Goal: Task Accomplishment & Management: Manage account settings

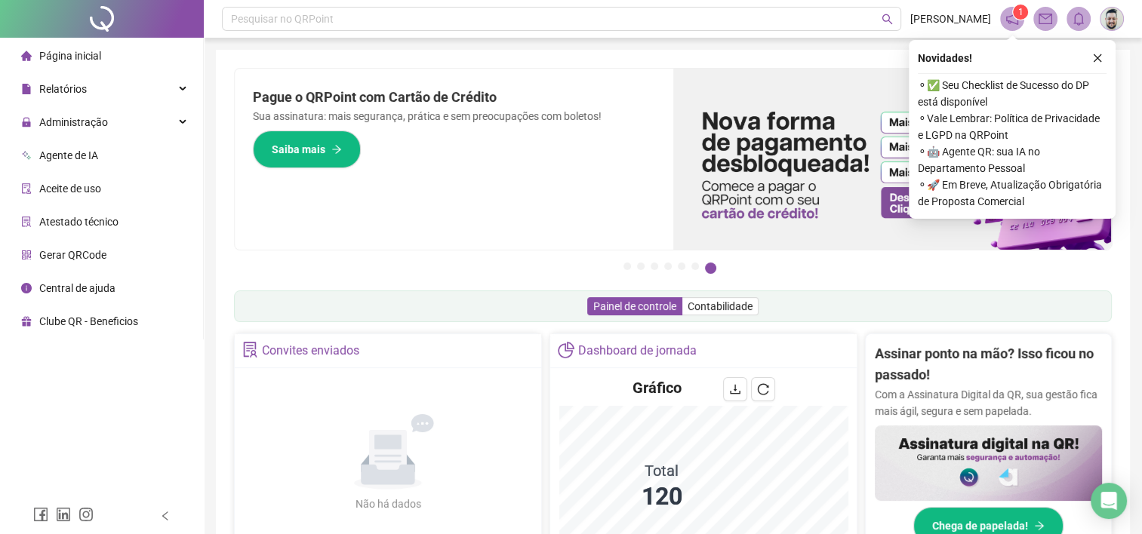
click at [413, 126] on div "Pague o QRPoint com Cartão de Crédito Sua assinatura: mais segurança, prática e…" at bounding box center [454, 159] width 438 height 181
click at [84, 83] on span "Relatórios" at bounding box center [63, 89] width 48 height 12
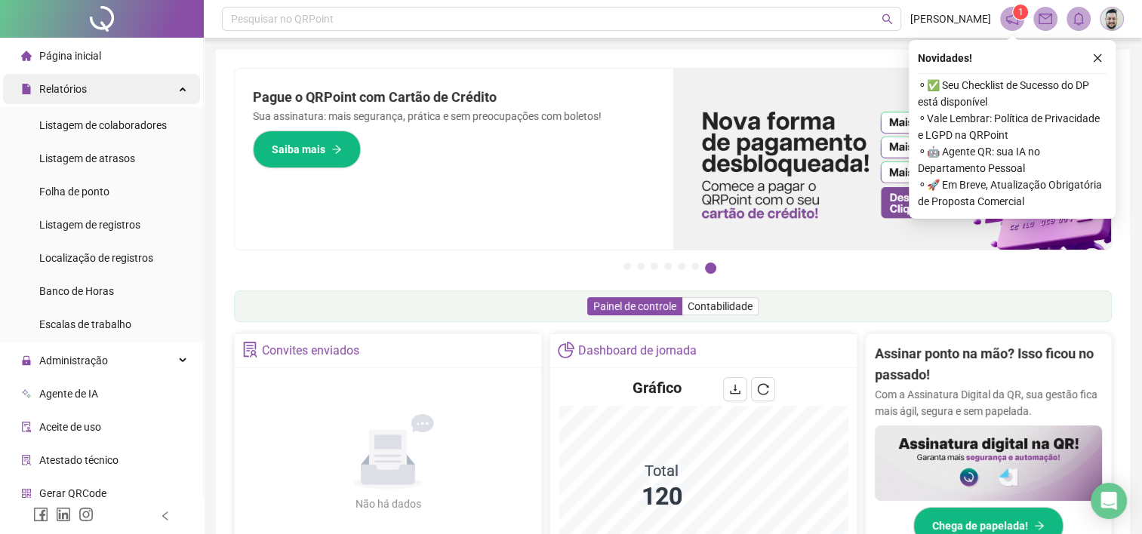
click at [84, 91] on span "Relatórios" at bounding box center [63, 89] width 48 height 12
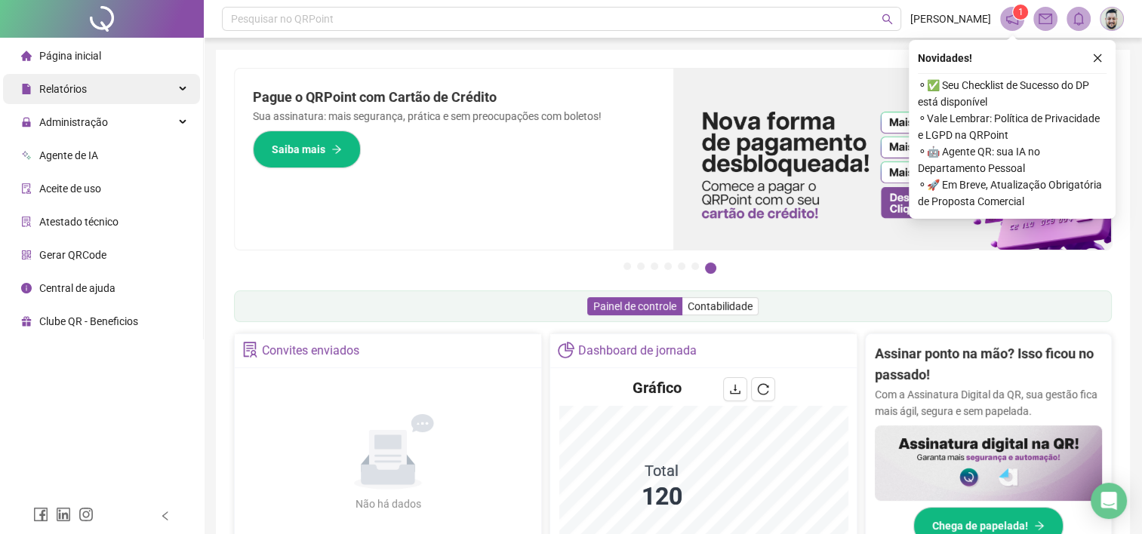
click at [78, 91] on span "Relatórios" at bounding box center [63, 89] width 48 height 12
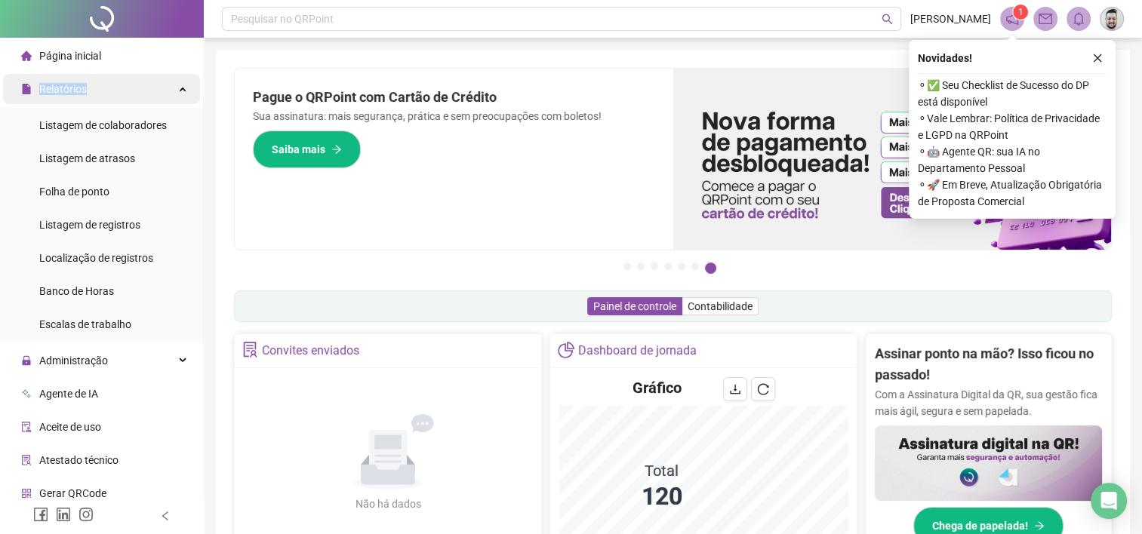
click at [78, 92] on span "Relatórios" at bounding box center [63, 89] width 48 height 12
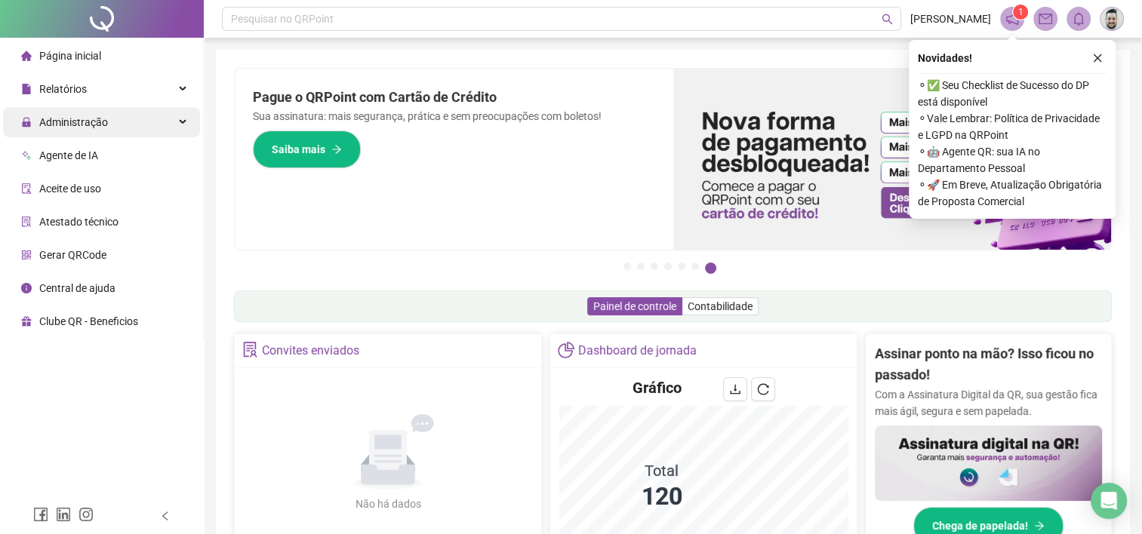
drag, startPoint x: 78, startPoint y: 91, endPoint x: 76, endPoint y: 124, distance: 33.3
click at [76, 124] on span "Administração" at bounding box center [73, 122] width 69 height 12
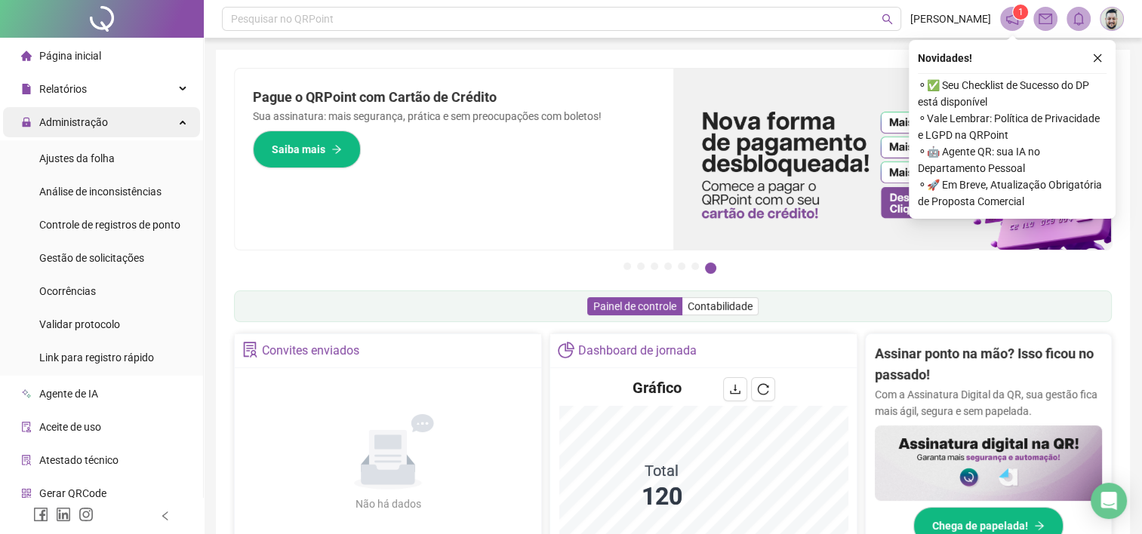
click at [75, 124] on span "Administração" at bounding box center [73, 122] width 69 height 12
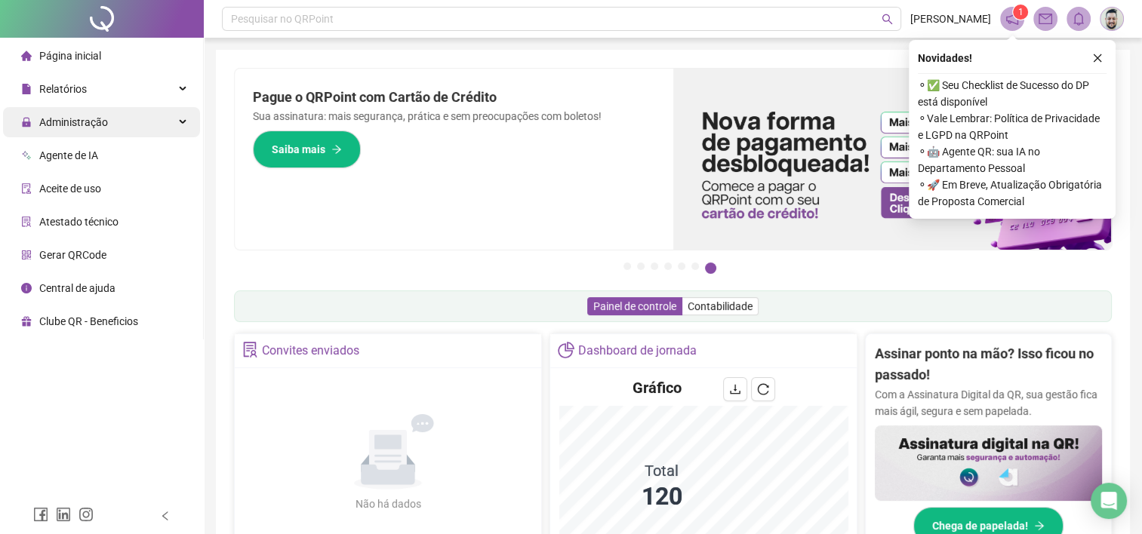
click at [75, 124] on span "Administração" at bounding box center [73, 122] width 69 height 12
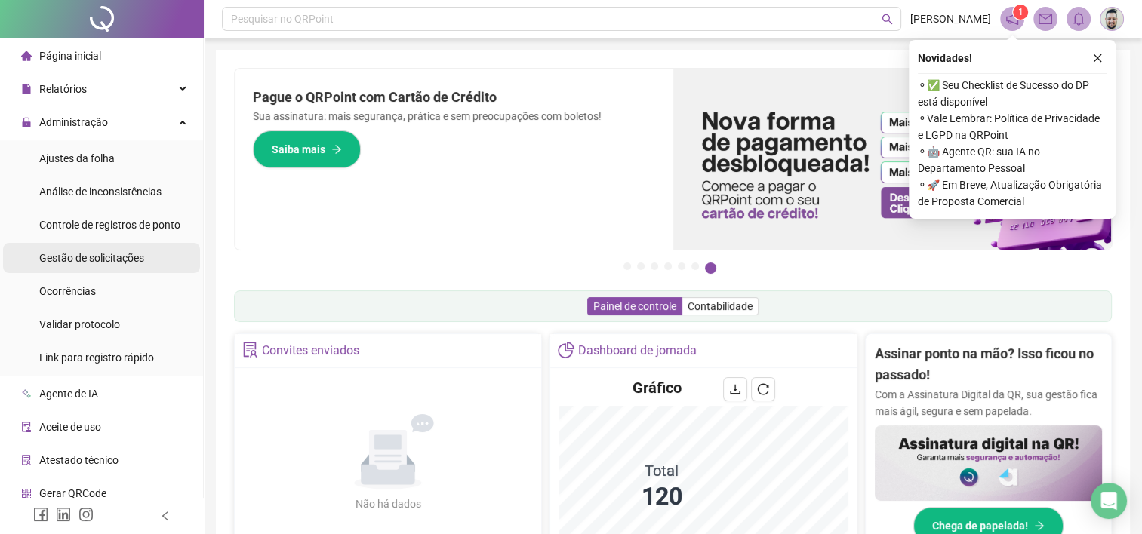
click at [100, 257] on span "Gestão de solicitações" at bounding box center [91, 258] width 105 height 12
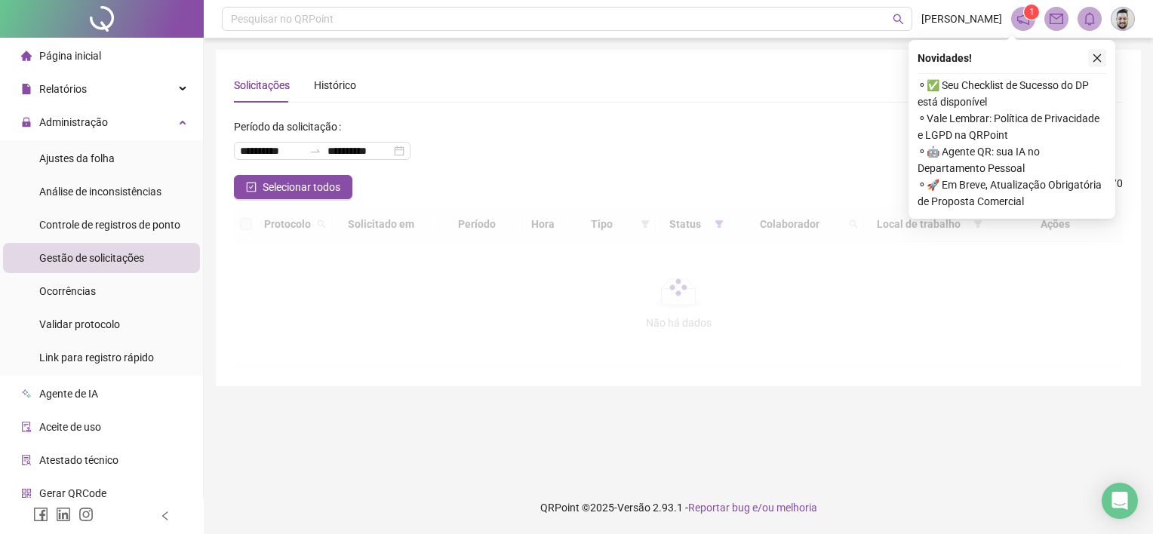
click at [1098, 62] on icon "close" at bounding box center [1097, 58] width 11 height 11
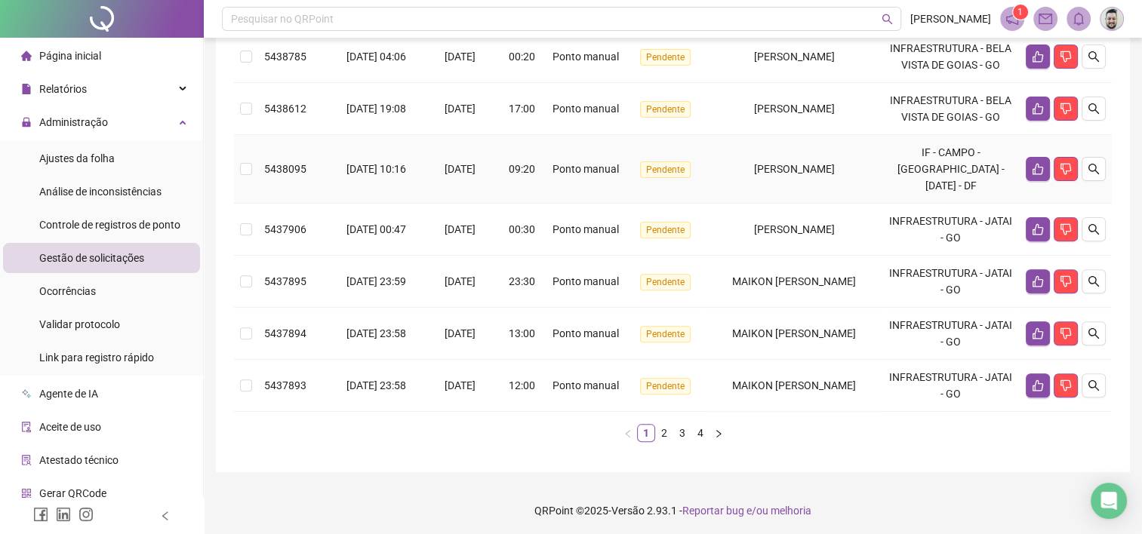
scroll to position [505, 0]
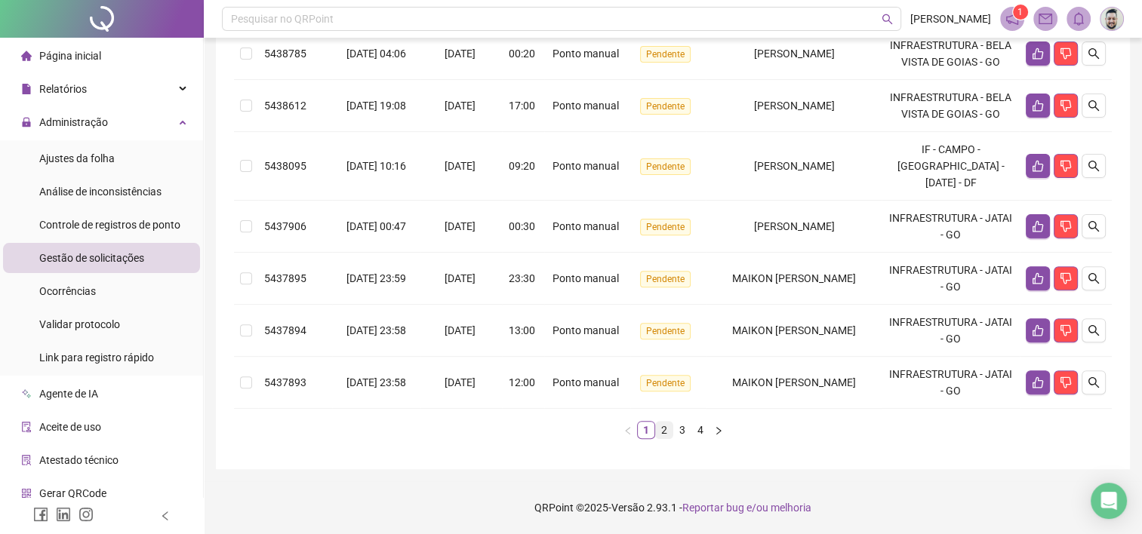
click at [662, 429] on link "2" at bounding box center [664, 430] width 17 height 17
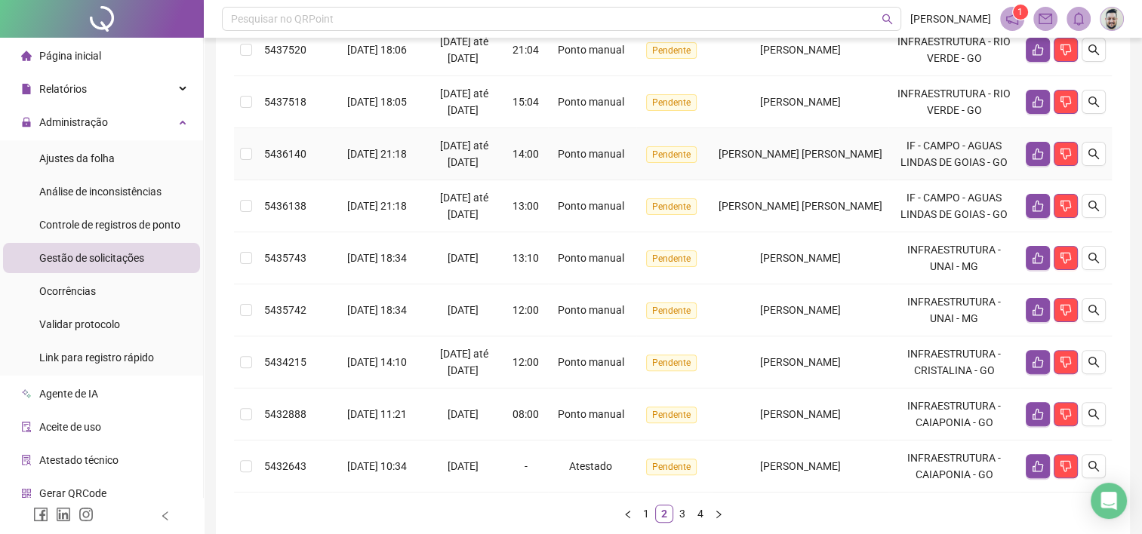
scroll to position [456, 0]
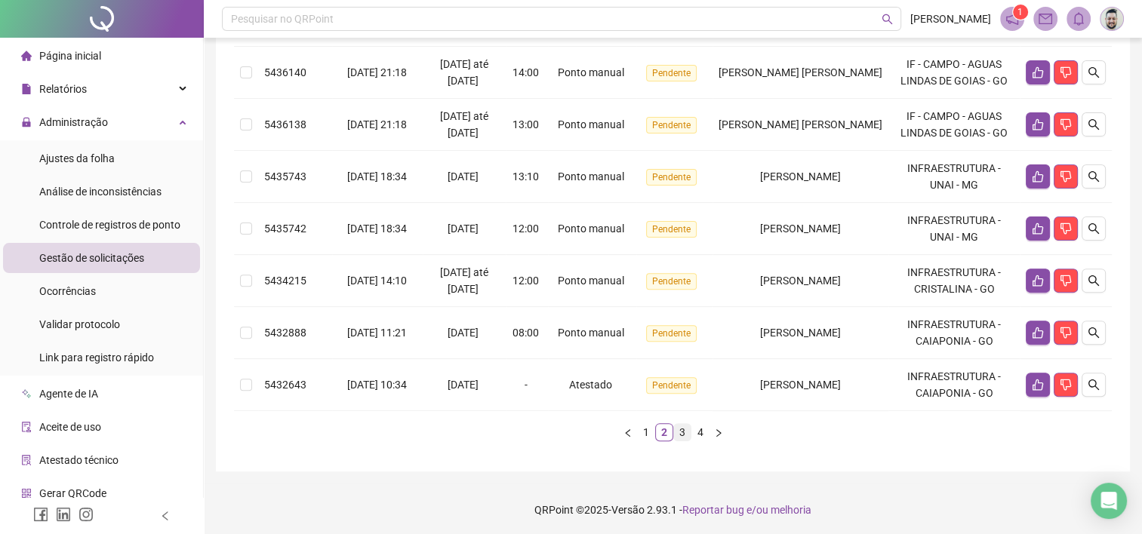
click at [680, 435] on link "3" at bounding box center [682, 432] width 17 height 17
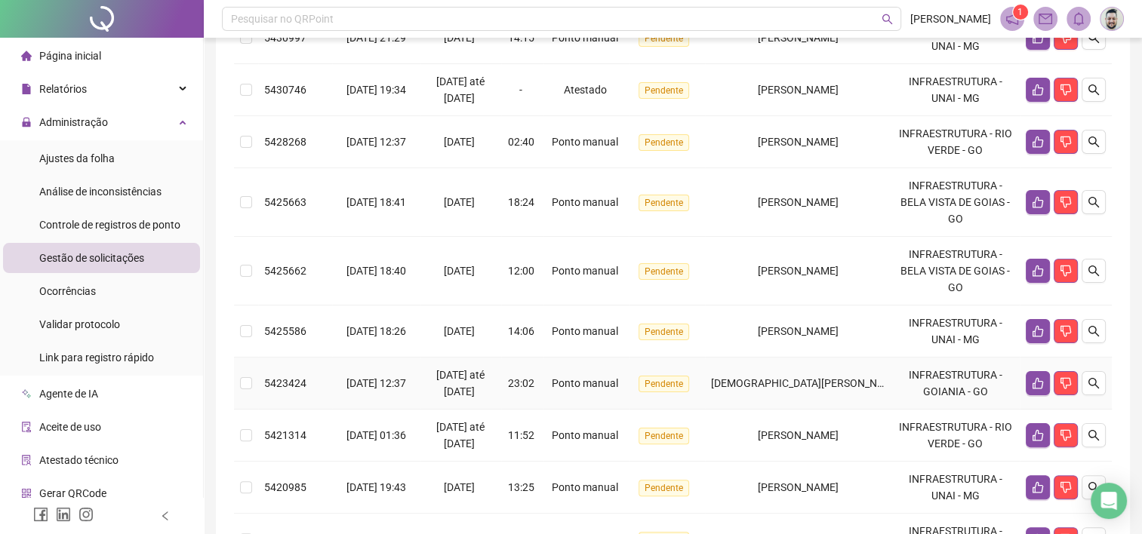
scroll to position [154, 0]
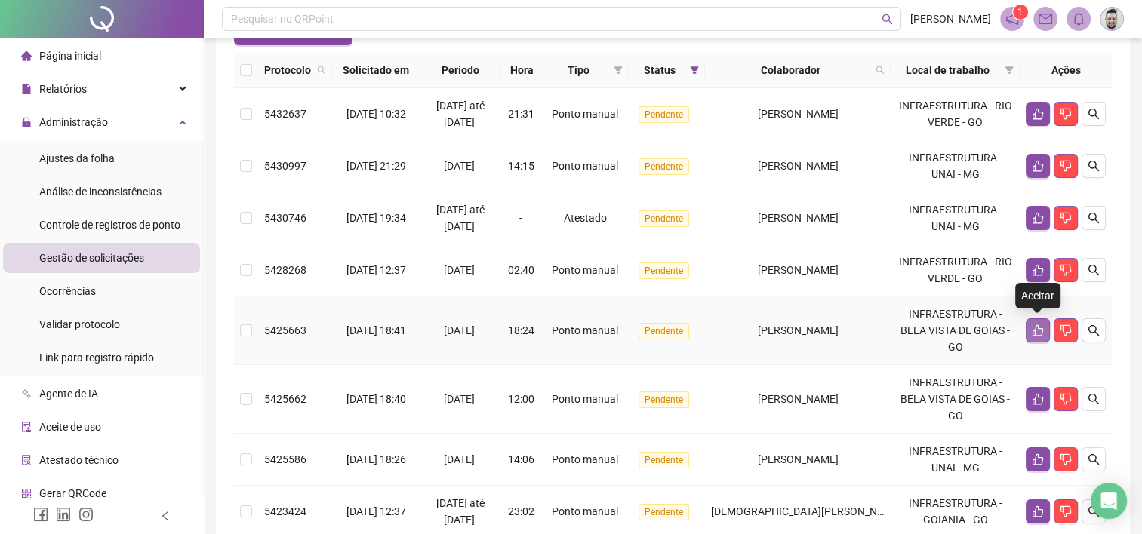
click at [1035, 333] on icon "like" at bounding box center [1037, 330] width 12 height 12
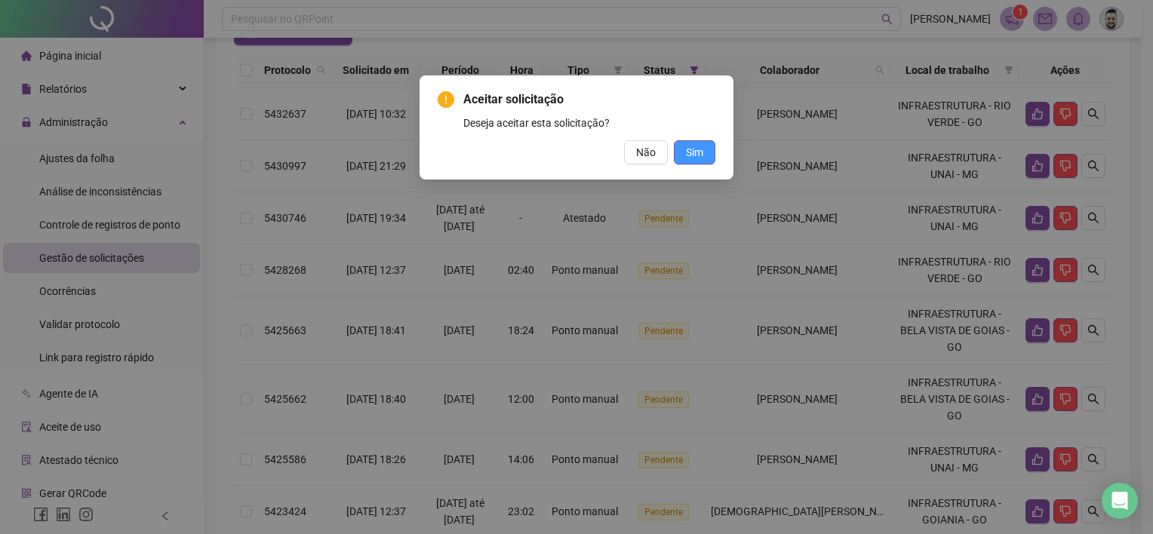
click at [703, 152] on span "Sim" at bounding box center [694, 152] width 17 height 17
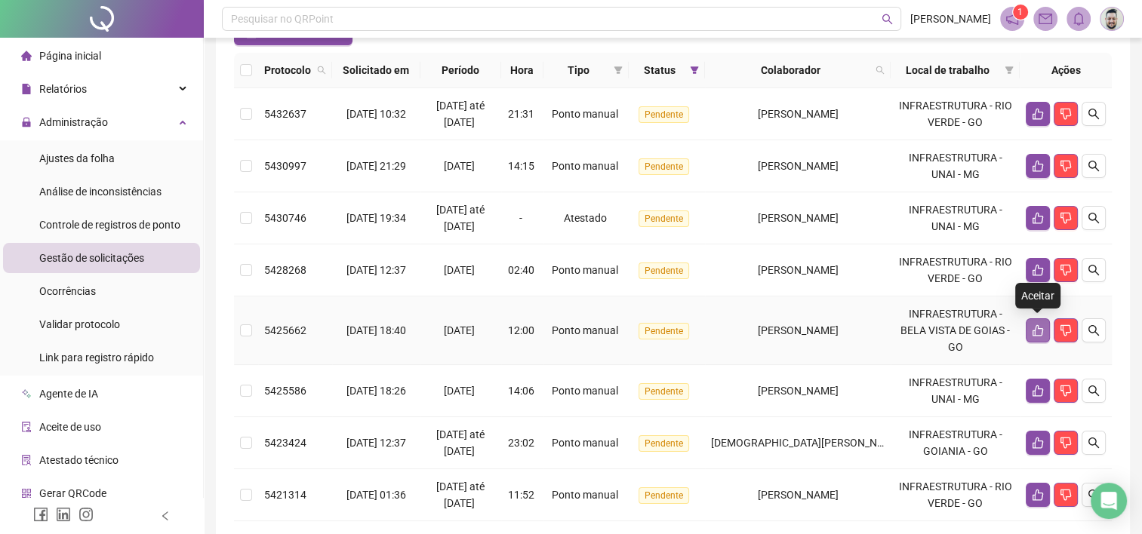
click at [1045, 333] on button "button" at bounding box center [1037, 330] width 24 height 24
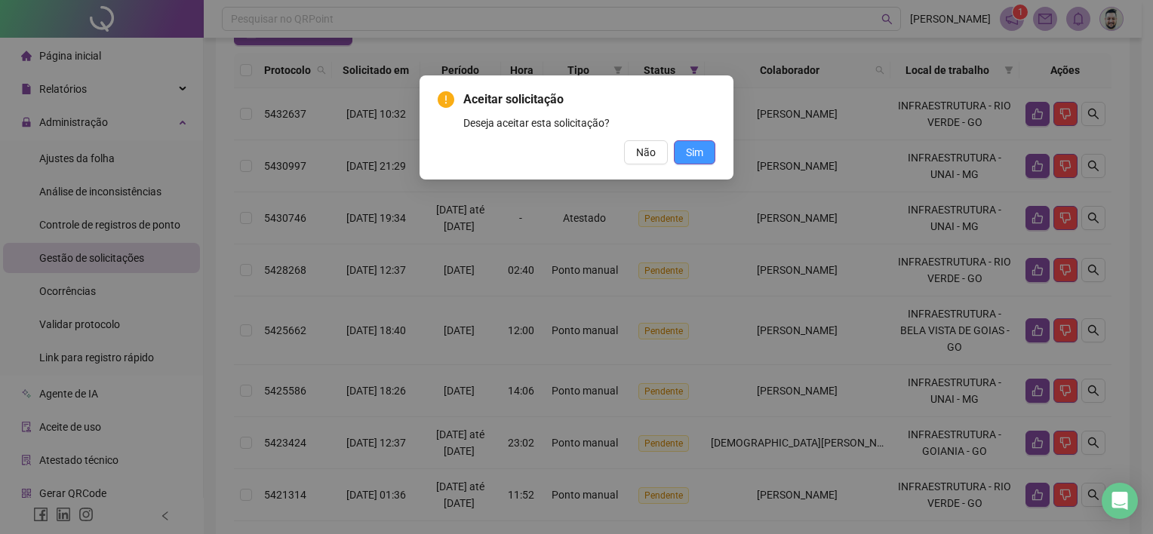
click at [694, 155] on span "Sim" at bounding box center [694, 152] width 17 height 17
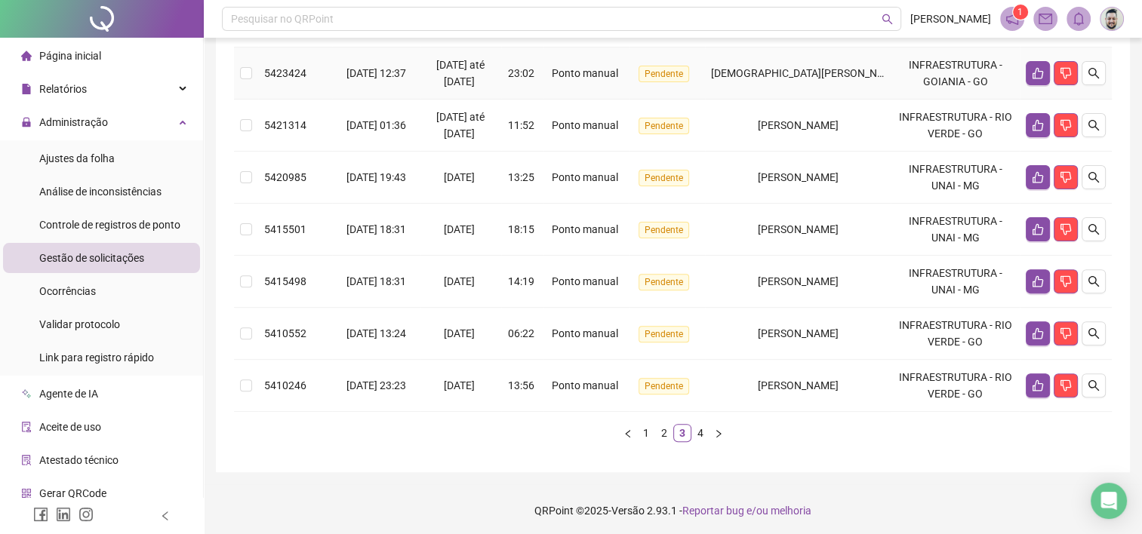
scroll to position [456, 0]
click at [700, 430] on link "4" at bounding box center [700, 432] width 17 height 17
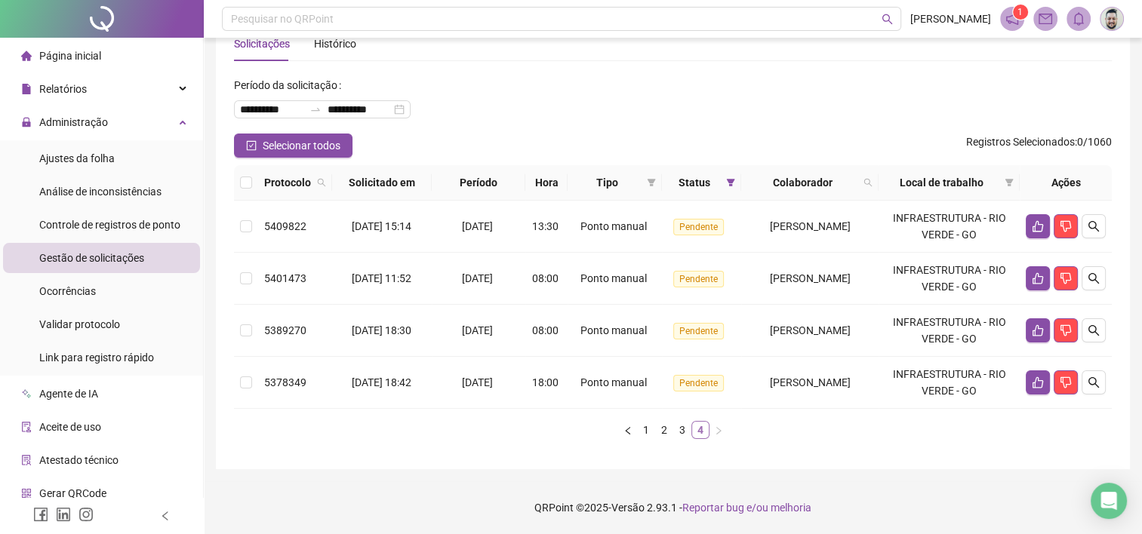
scroll to position [41, 0]
click at [1037, 226] on icon "like" at bounding box center [1037, 227] width 12 height 12
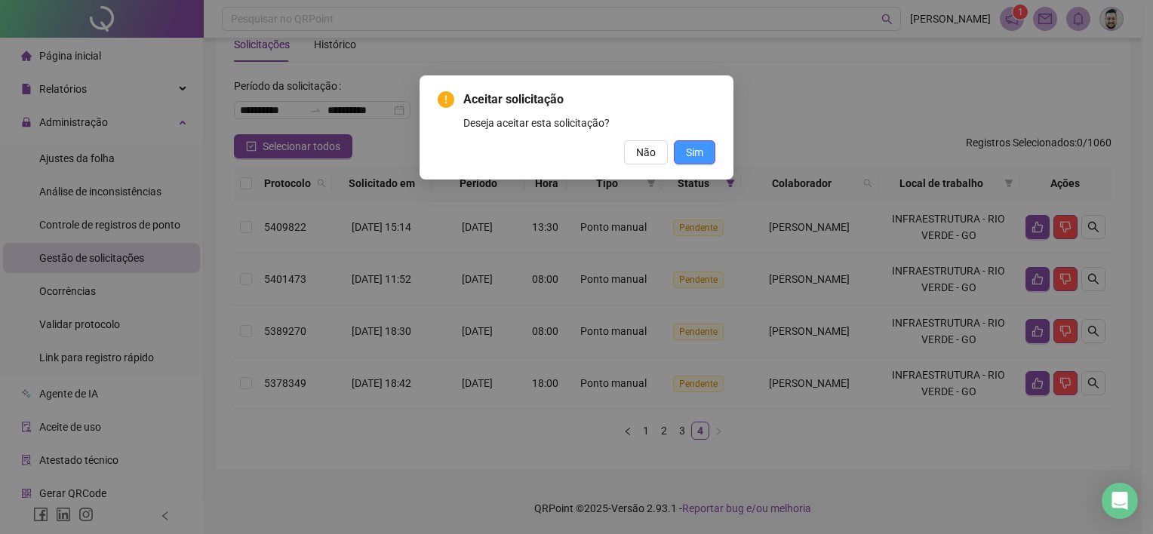
click at [708, 155] on button "Sim" at bounding box center [694, 152] width 41 height 24
click at [697, 151] on span "Sim" at bounding box center [694, 152] width 17 height 17
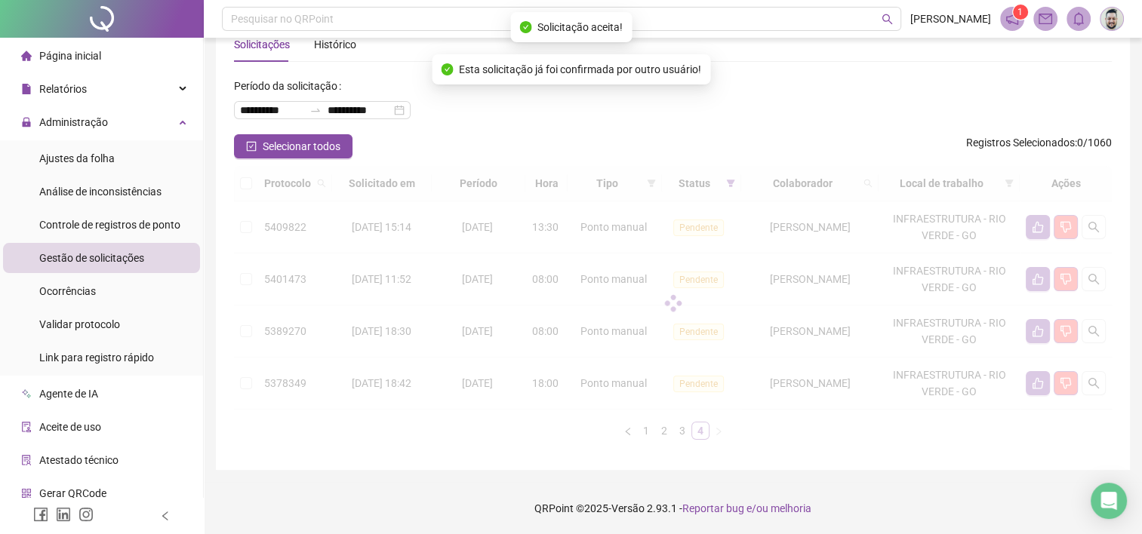
scroll to position [0, 0]
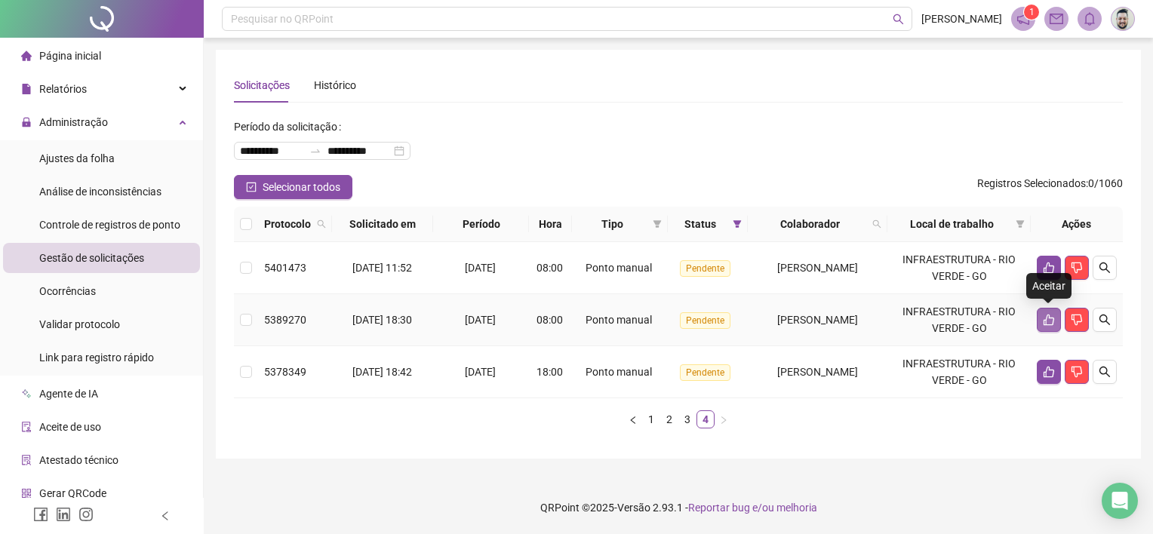
click at [1047, 315] on icon "like" at bounding box center [1049, 320] width 12 height 12
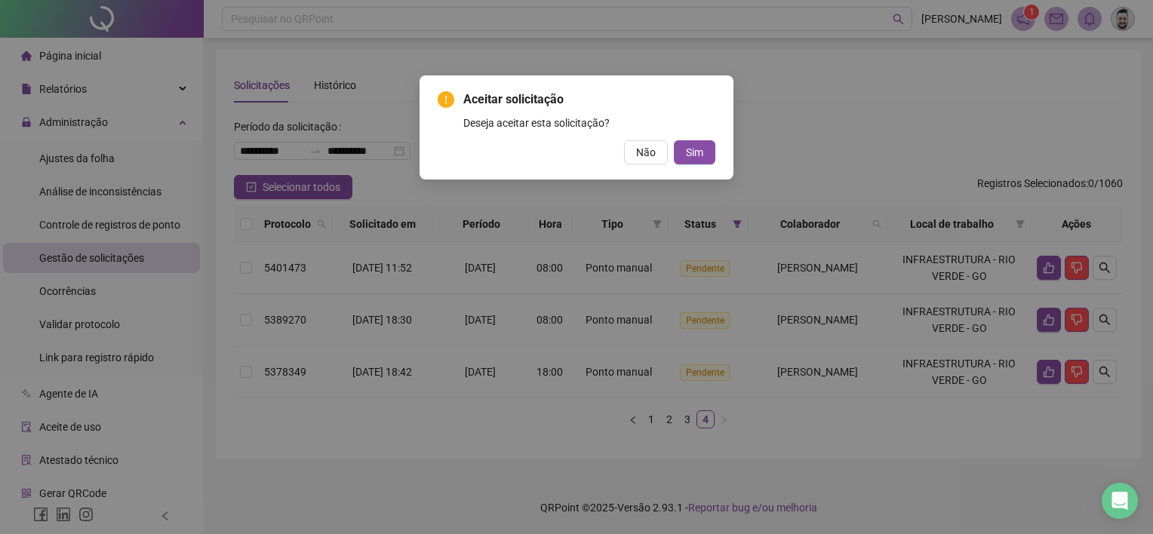
click at [697, 165] on div "Aceitar solicitação Deseja aceitar esta solicitação? Não Sim" at bounding box center [576, 127] width 314 height 104
click at [702, 158] on span "Sim" at bounding box center [694, 152] width 17 height 17
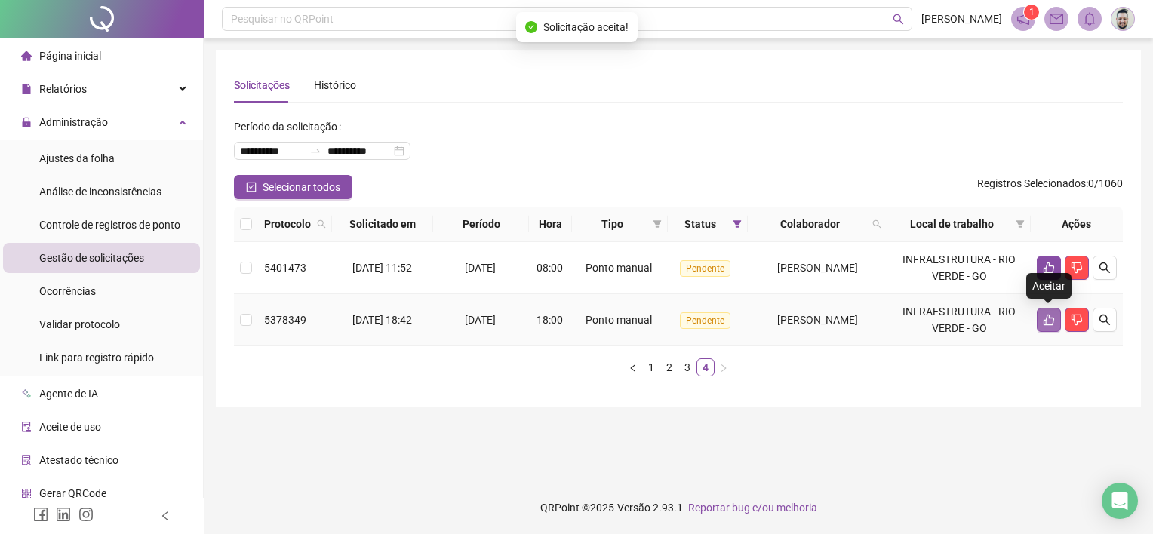
click at [1050, 318] on icon "like" at bounding box center [1049, 320] width 12 height 12
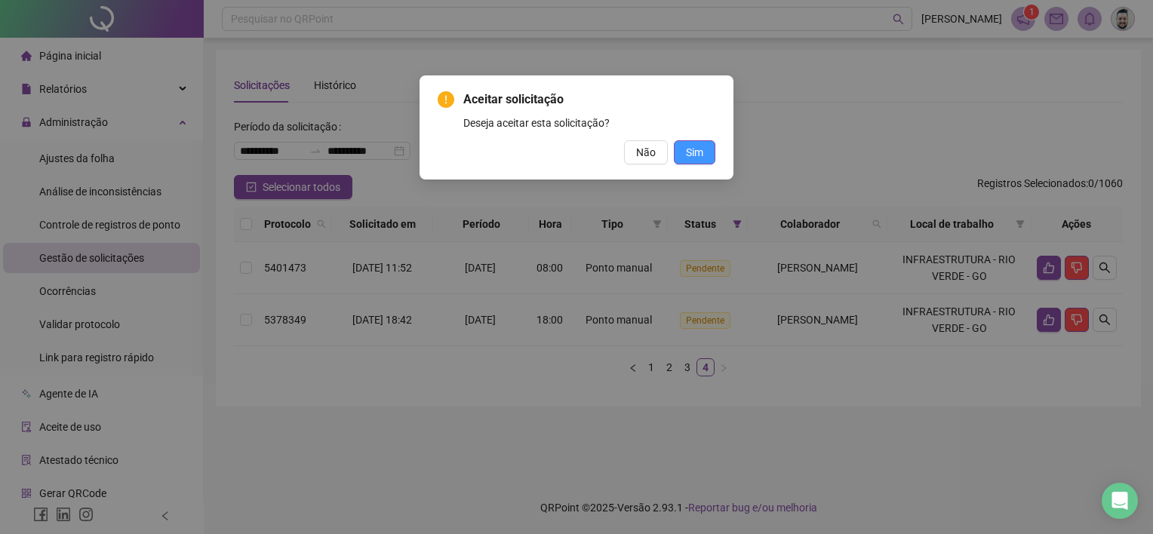
click at [706, 153] on button "Sim" at bounding box center [694, 152] width 41 height 24
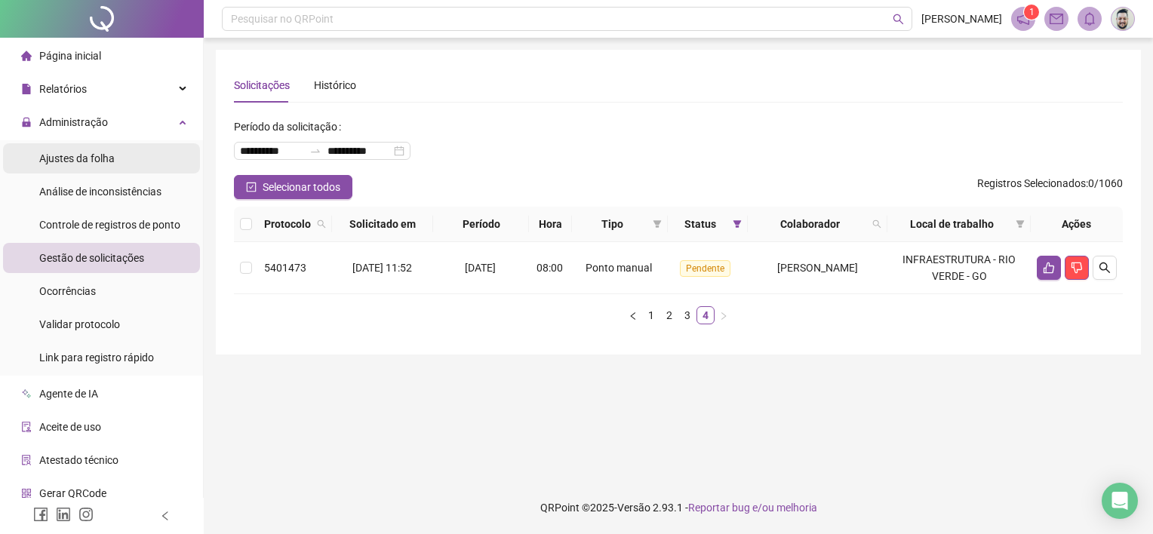
click at [94, 160] on span "Ajustes da folha" at bounding box center [76, 158] width 75 height 12
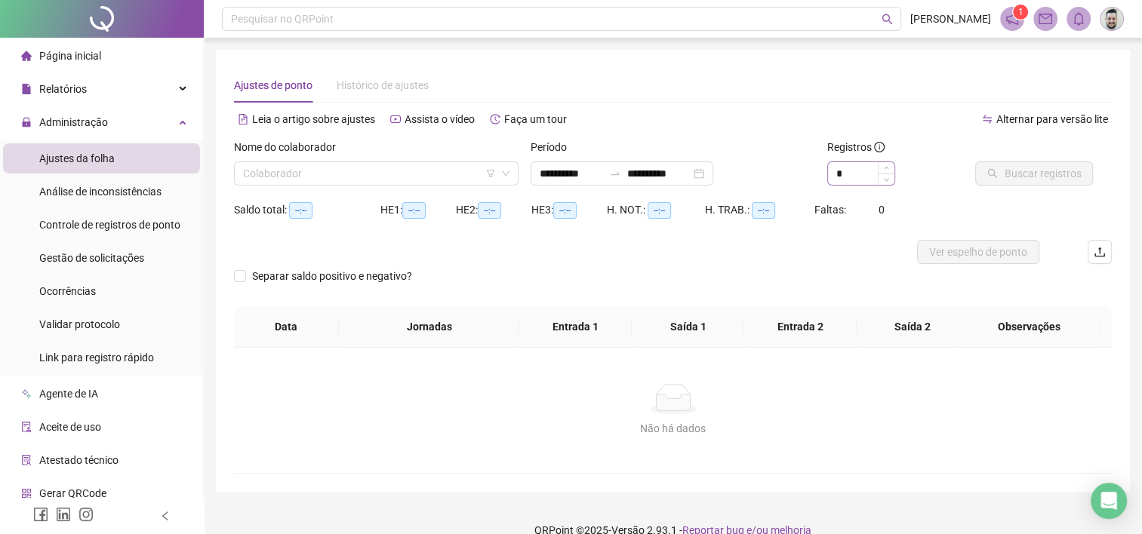
type input "**********"
drag, startPoint x: 843, startPoint y: 170, endPoint x: 830, endPoint y: 170, distance: 13.6
click at [830, 170] on input "*" at bounding box center [861, 173] width 66 height 23
type input "*"
click at [344, 174] on input "search" at bounding box center [369, 173] width 253 height 23
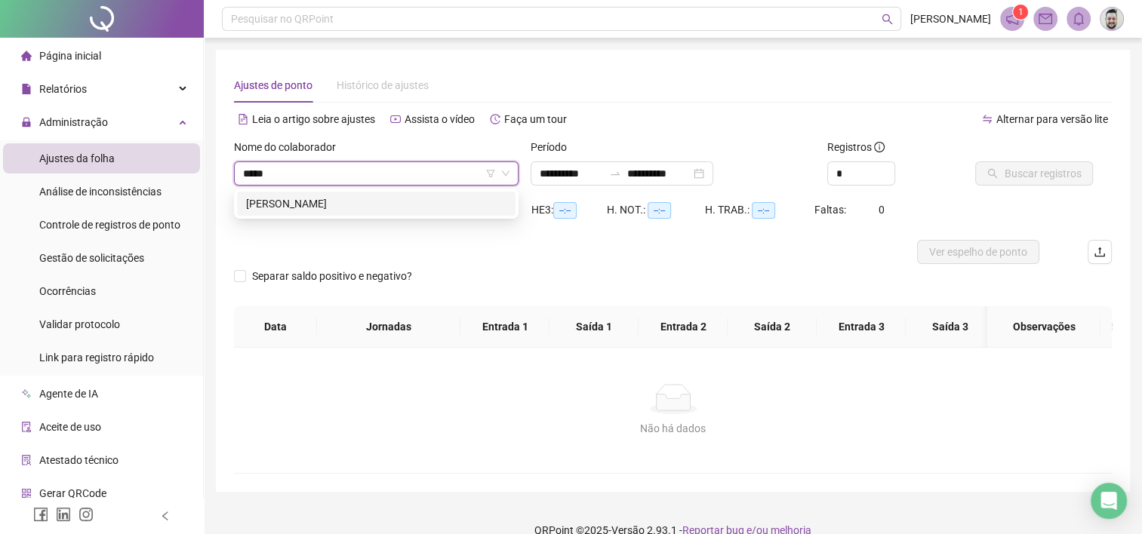
type input "******"
click at [349, 209] on div "[PERSON_NAME]" at bounding box center [376, 203] width 260 height 17
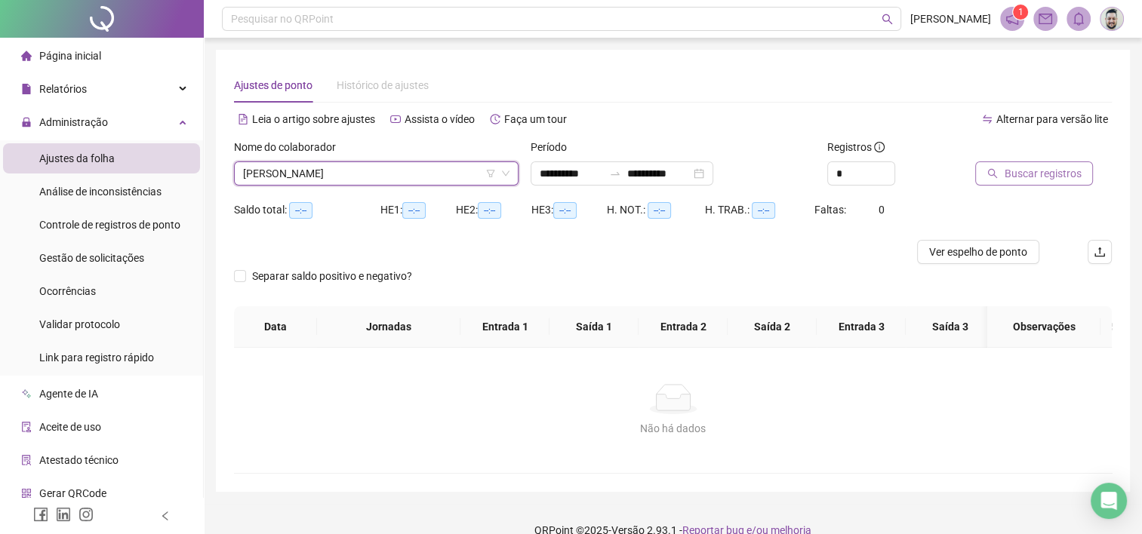
click at [1050, 175] on span "Buscar registros" at bounding box center [1041, 173] width 77 height 17
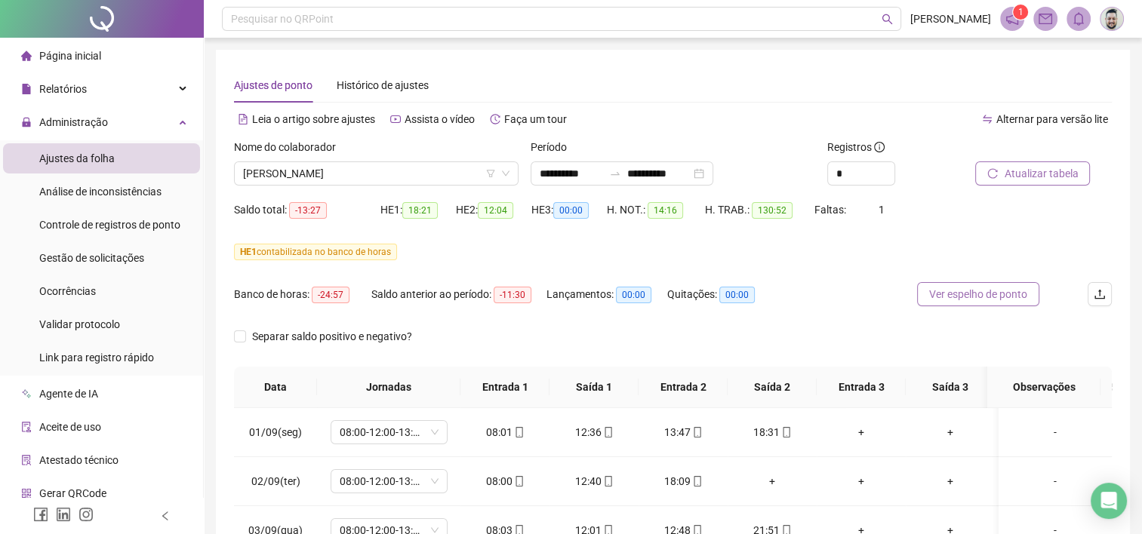
click at [1025, 300] on span "Ver espelho de ponto" at bounding box center [978, 294] width 98 height 17
click at [548, 165] on input "**********" at bounding box center [570, 173] width 63 height 17
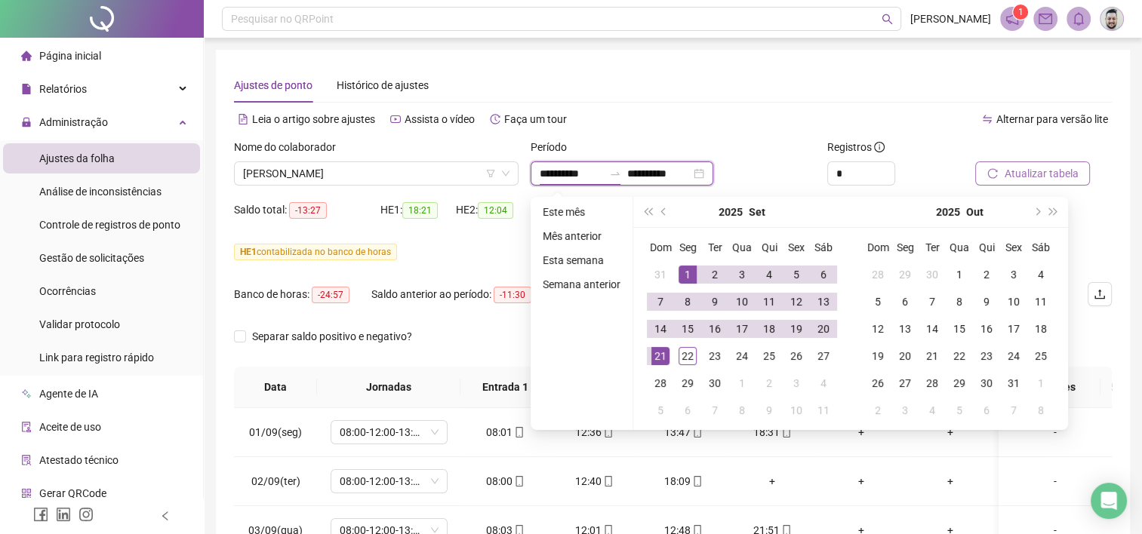
click at [548, 164] on div "**********" at bounding box center [621, 173] width 183 height 24
click at [557, 172] on input "**********" at bounding box center [570, 173] width 63 height 17
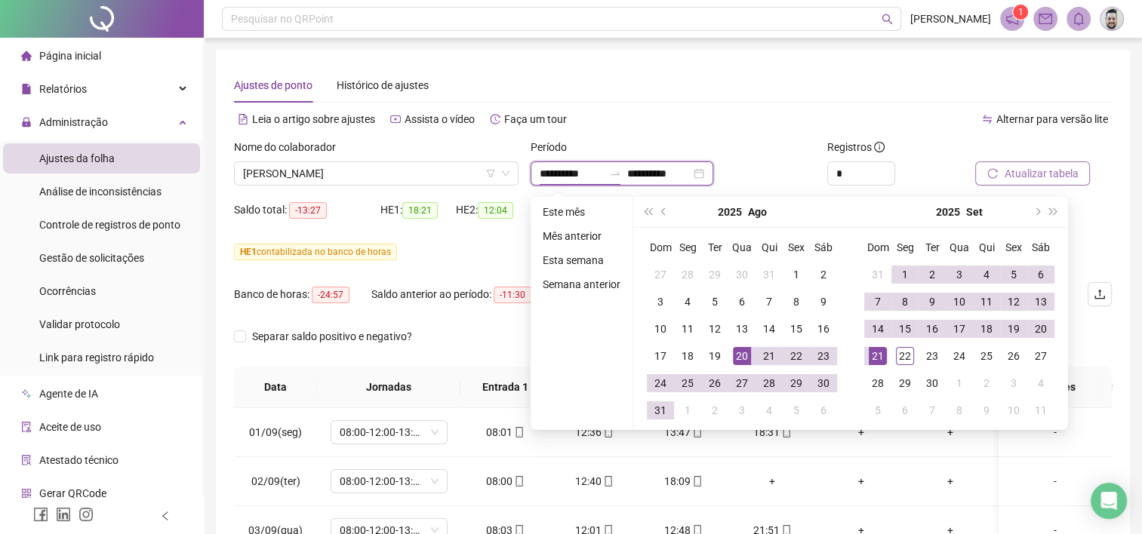
type input "**********"
click at [1027, 151] on div at bounding box center [1024, 150] width 99 height 23
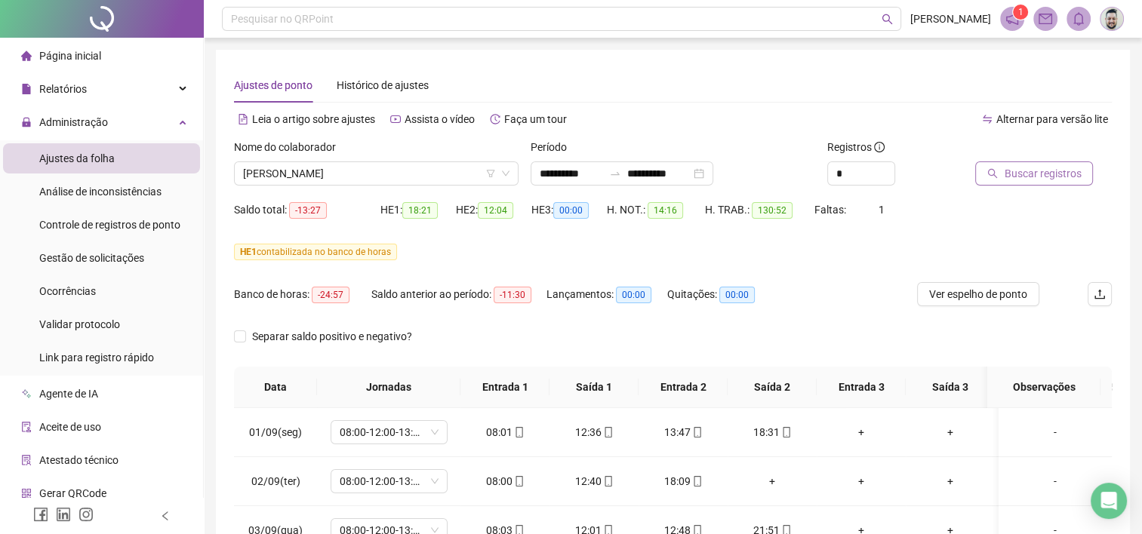
click at [1028, 170] on span "Buscar registros" at bounding box center [1041, 173] width 77 height 17
click at [948, 299] on span "Ver espelho de ponto" at bounding box center [978, 294] width 98 height 17
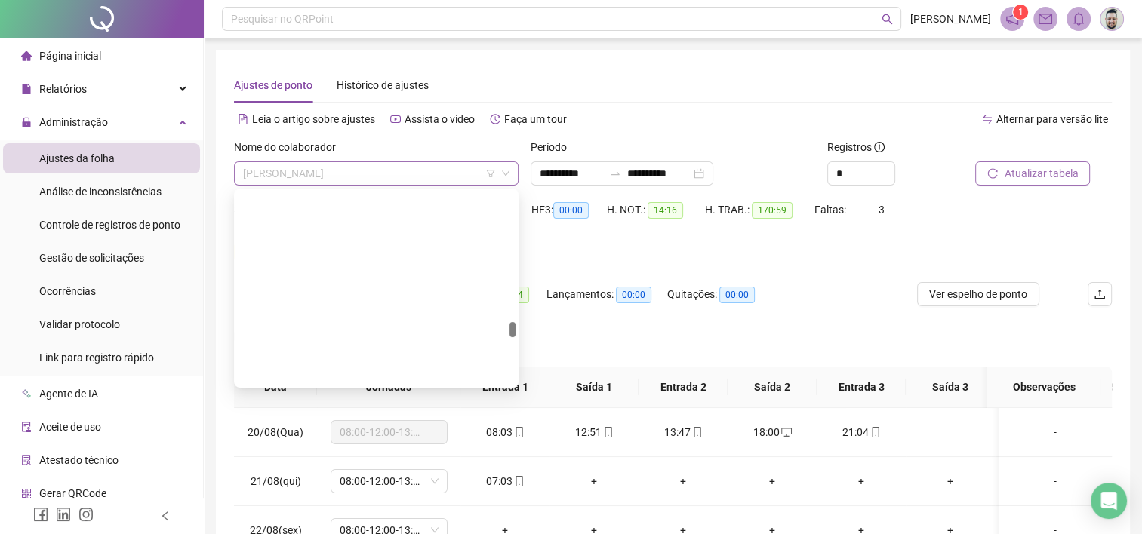
scroll to position [1980, 0]
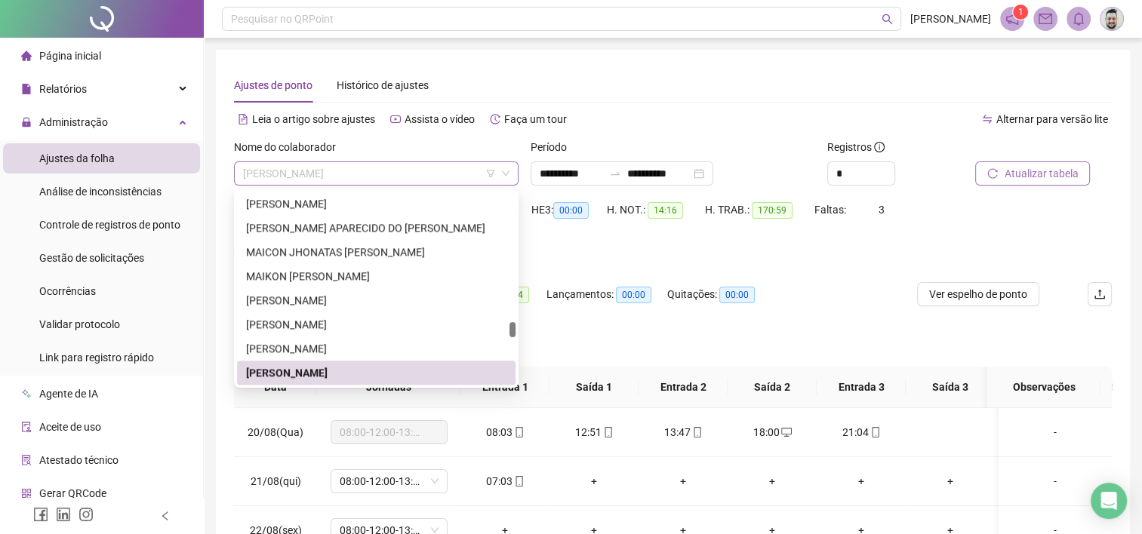
click at [401, 183] on span "[PERSON_NAME]" at bounding box center [376, 173] width 266 height 23
click at [311, 167] on span "[PERSON_NAME]" at bounding box center [376, 173] width 266 height 23
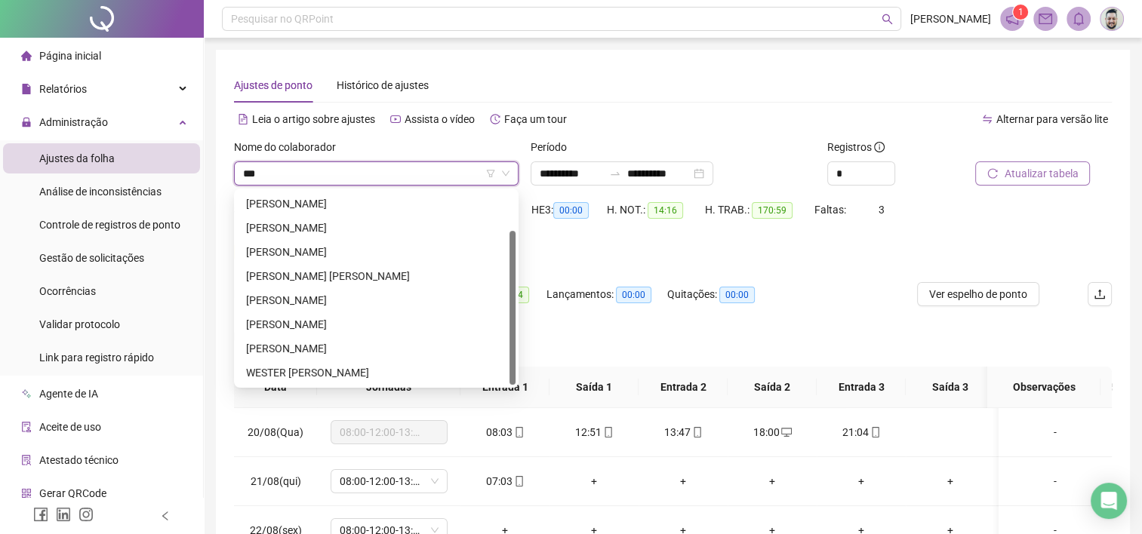
scroll to position [0, 0]
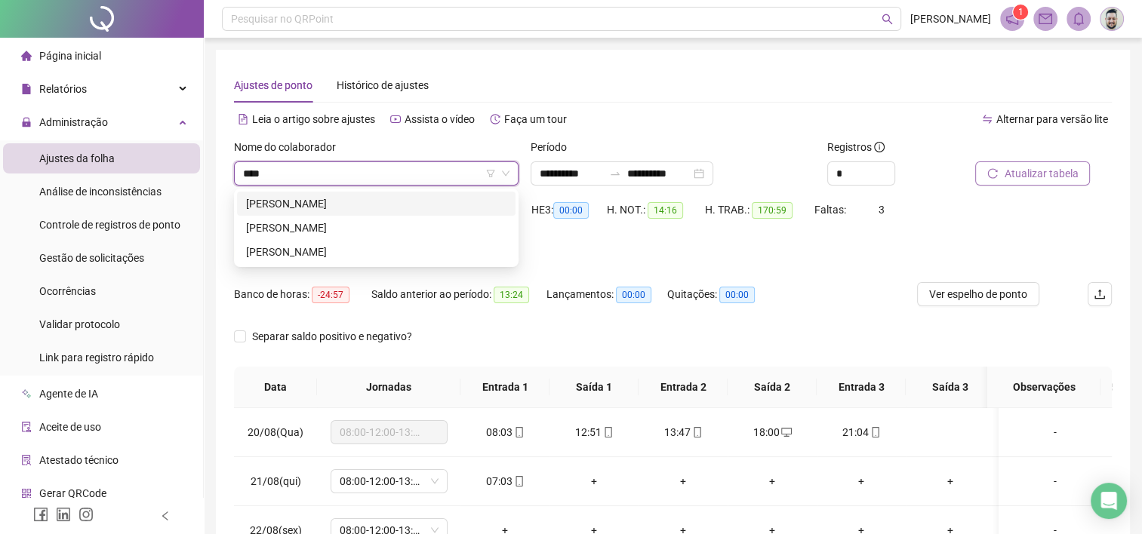
type input "*****"
click at [332, 256] on div "[PERSON_NAME]" at bounding box center [376, 252] width 260 height 17
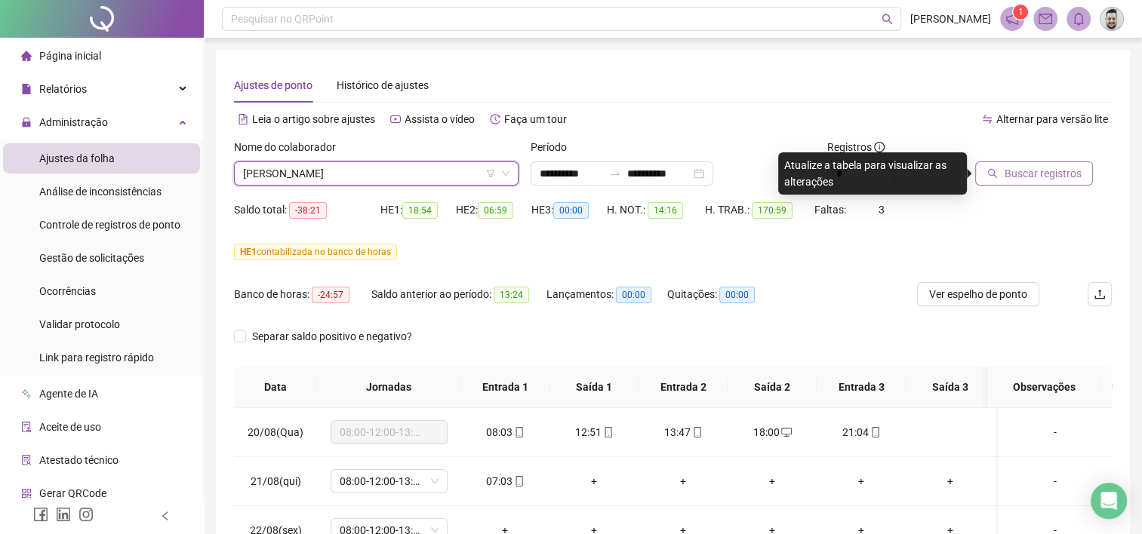
click at [1019, 181] on span "Buscar registros" at bounding box center [1041, 173] width 77 height 17
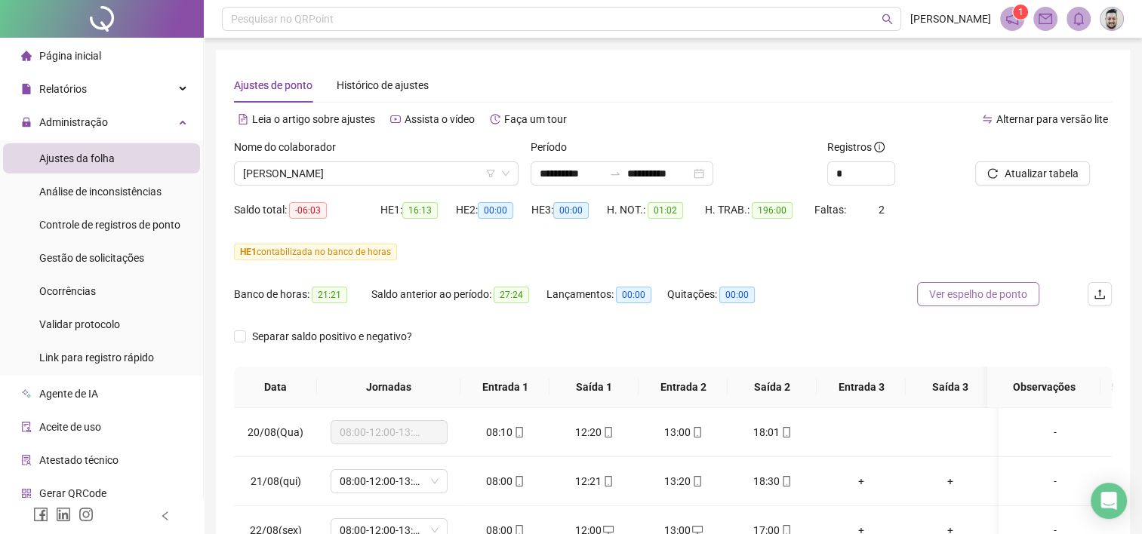
click at [948, 287] on span "Ver espelho de ponto" at bounding box center [978, 294] width 98 height 17
click at [396, 173] on span "[PERSON_NAME]" at bounding box center [376, 173] width 266 height 23
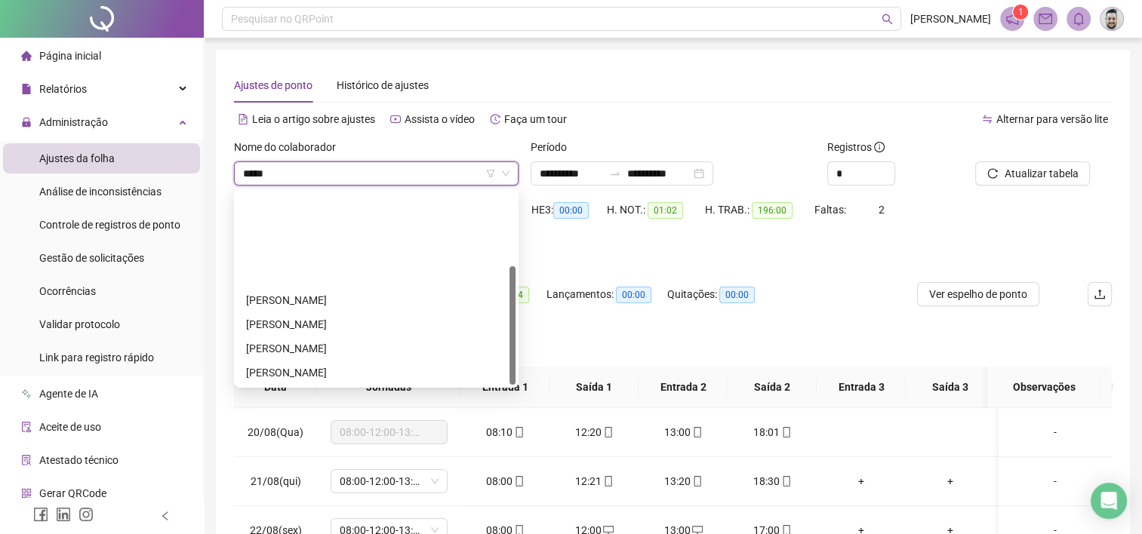
type input "******"
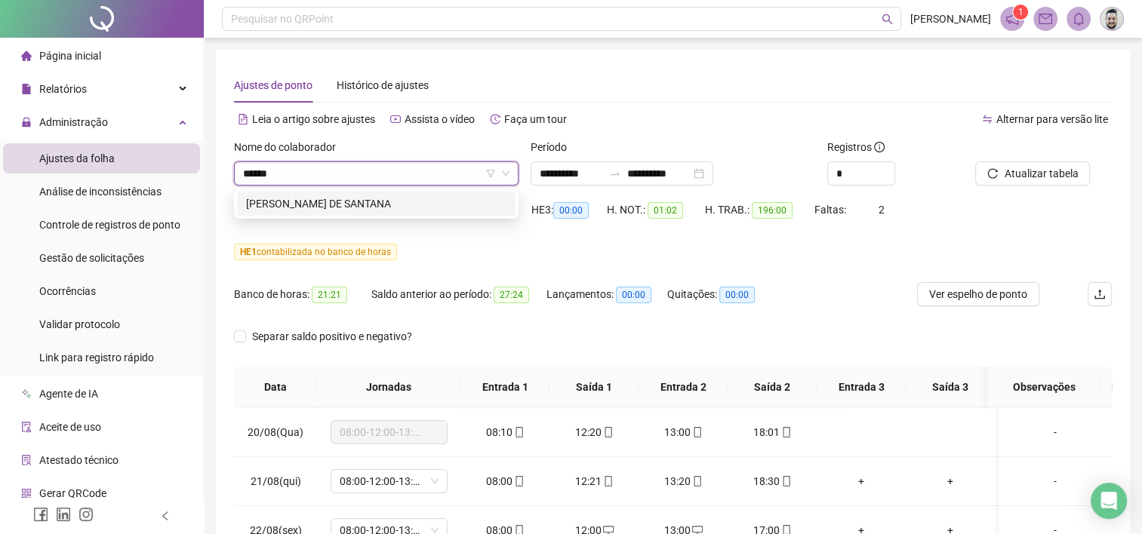
click at [402, 204] on div "[PERSON_NAME] DE SANTANA" at bounding box center [376, 203] width 260 height 17
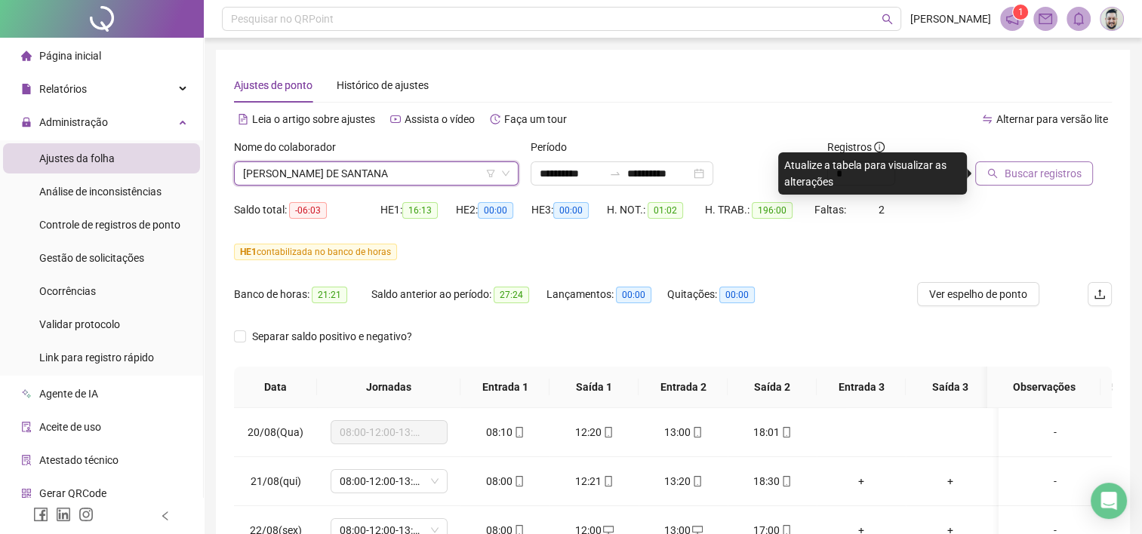
click at [1035, 175] on span "Buscar registros" at bounding box center [1041, 173] width 77 height 17
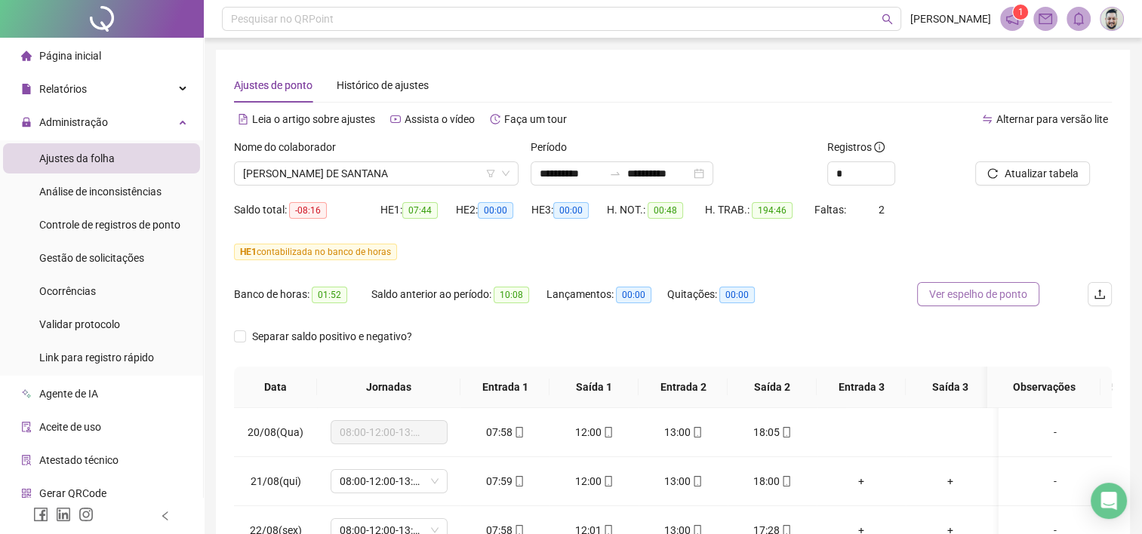
click at [1016, 293] on span "Ver espelho de ponto" at bounding box center [978, 294] width 98 height 17
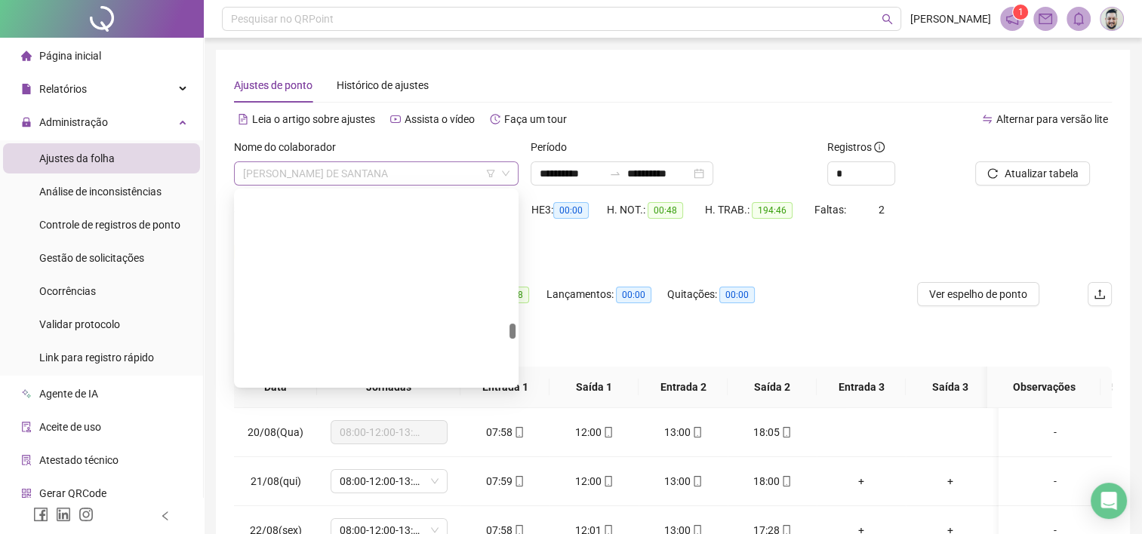
click at [422, 171] on span "[PERSON_NAME] DE SANTANA" at bounding box center [376, 173] width 266 height 23
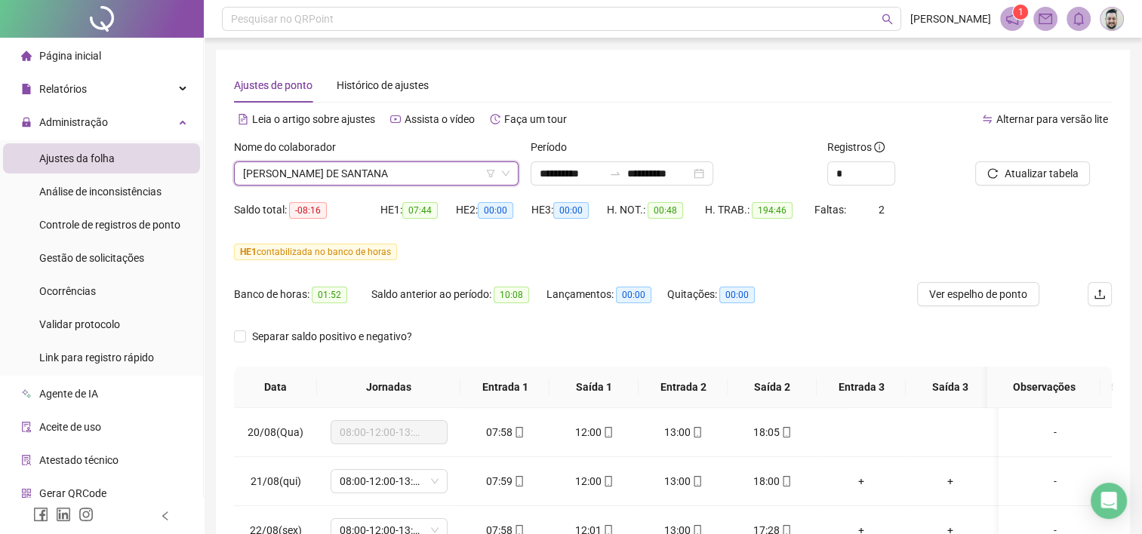
click at [422, 171] on span "[PERSON_NAME] DE SANTANA" at bounding box center [376, 173] width 266 height 23
click at [425, 172] on span "[PERSON_NAME] DE SANTANA" at bounding box center [376, 173] width 266 height 23
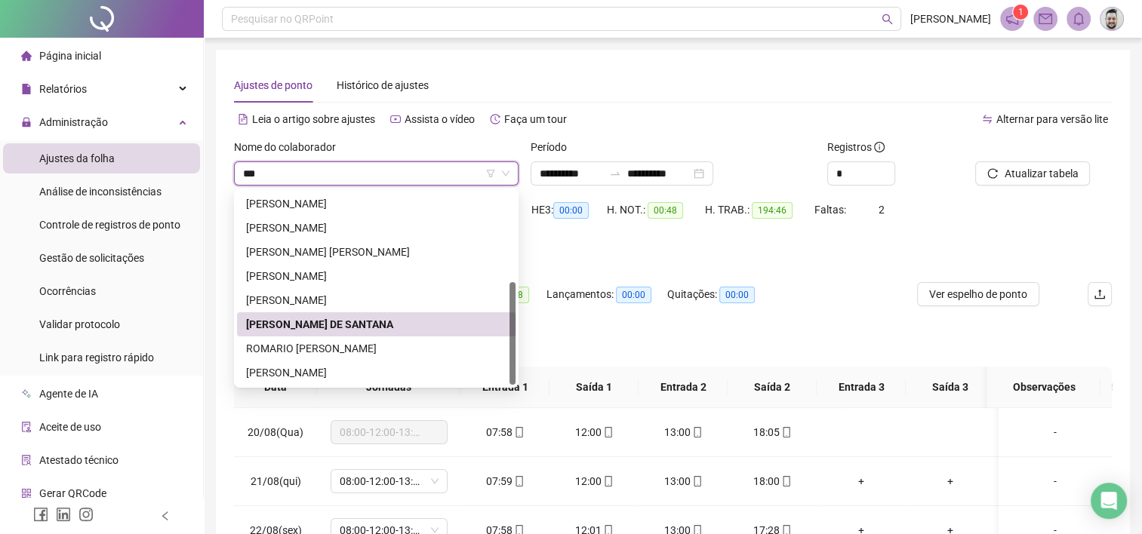
scroll to position [0, 0]
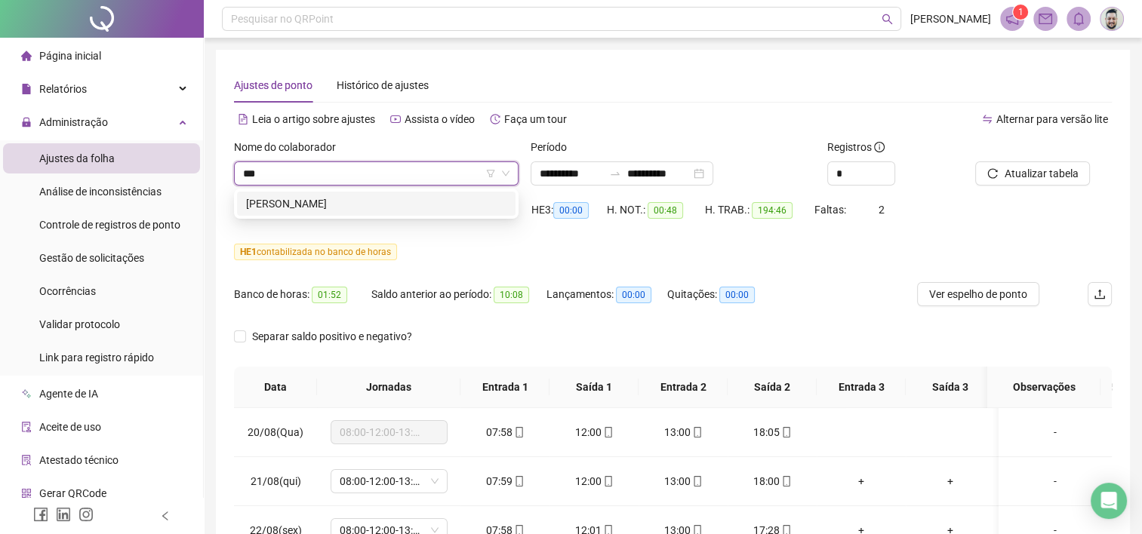
type input "****"
click at [401, 210] on div "[PERSON_NAME]" at bounding box center [376, 203] width 260 height 17
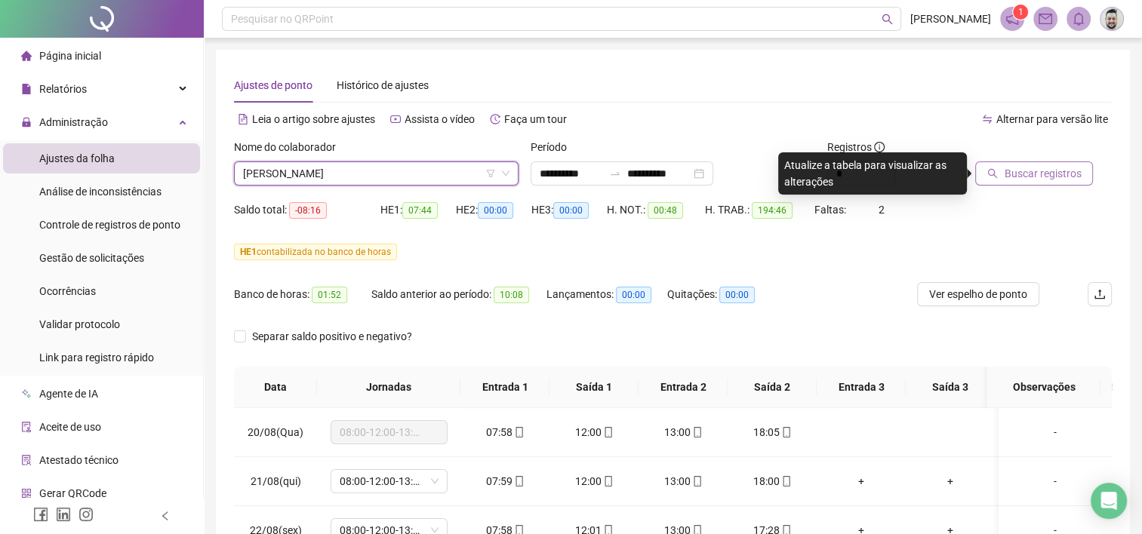
click at [1070, 180] on span "Buscar registros" at bounding box center [1041, 173] width 77 height 17
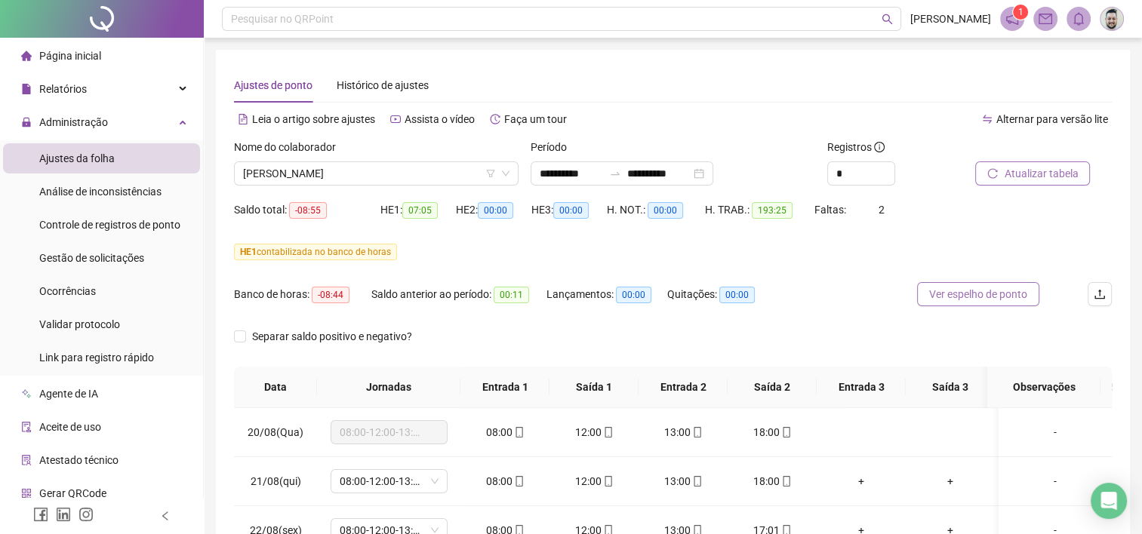
click at [993, 296] on span "Ver espelho de ponto" at bounding box center [978, 294] width 98 height 17
click at [374, 171] on span "[PERSON_NAME]" at bounding box center [376, 173] width 266 height 23
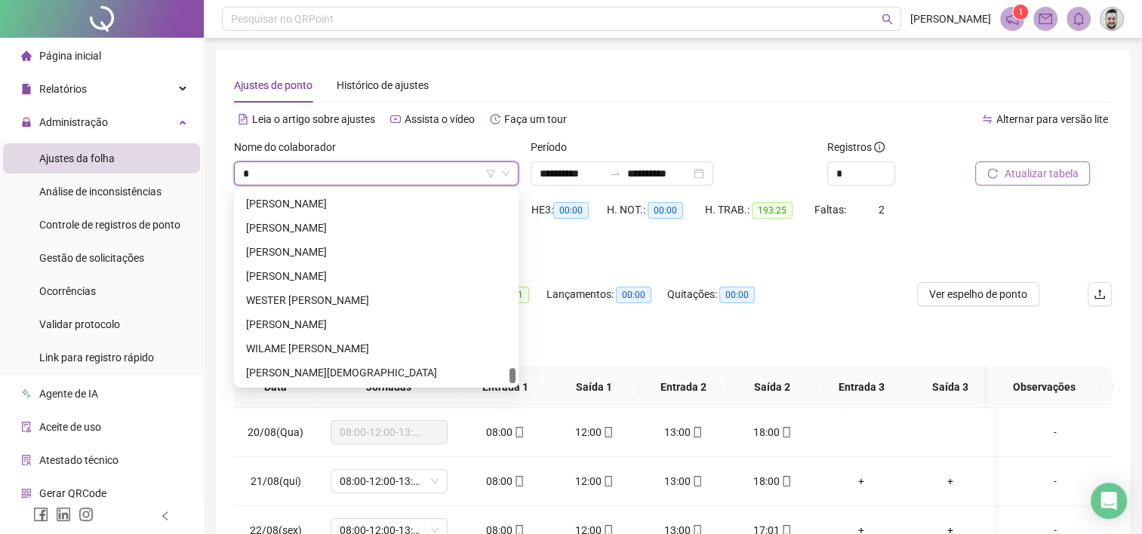
scroll to position [579, 0]
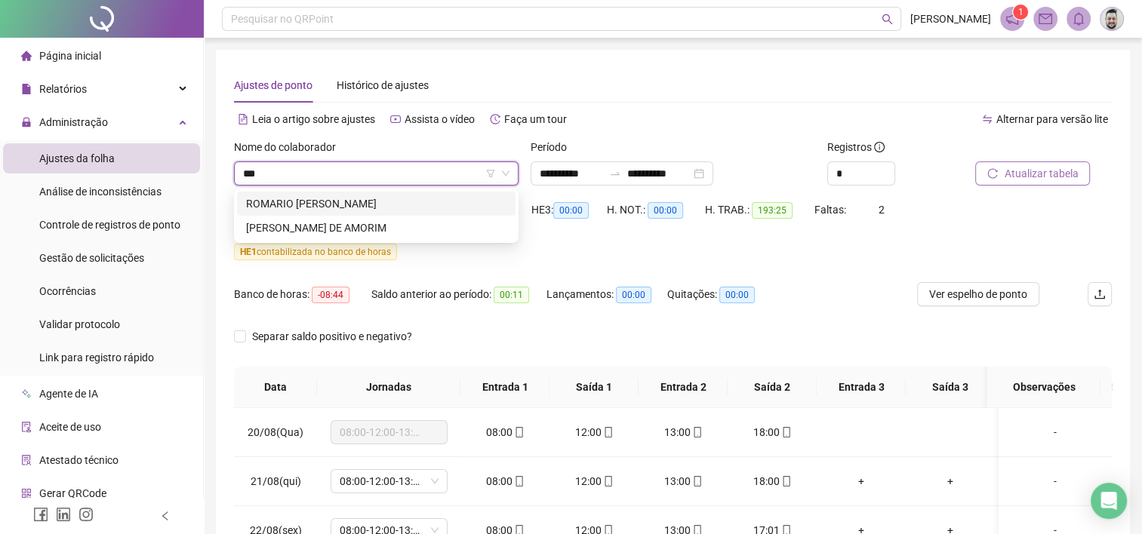
type input "****"
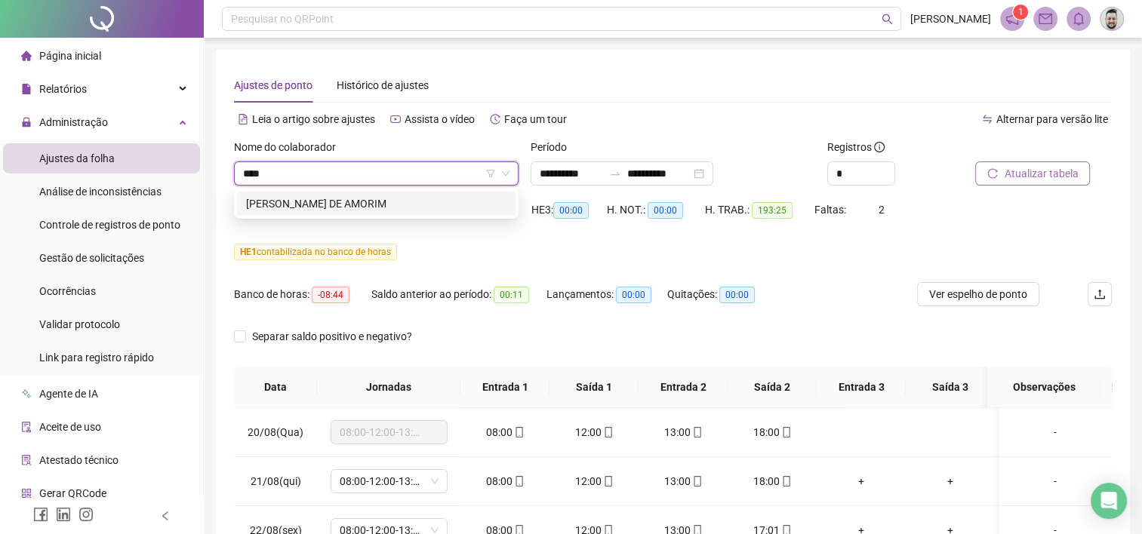
click at [374, 205] on div "[PERSON_NAME] DE AMORIM" at bounding box center [376, 203] width 260 height 17
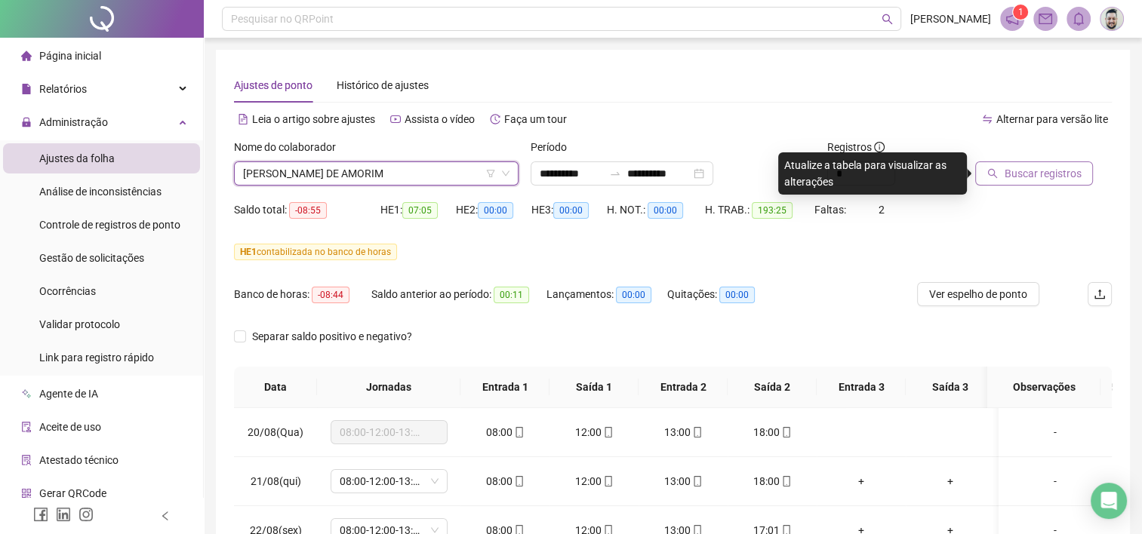
click at [1047, 178] on span "Buscar registros" at bounding box center [1041, 173] width 77 height 17
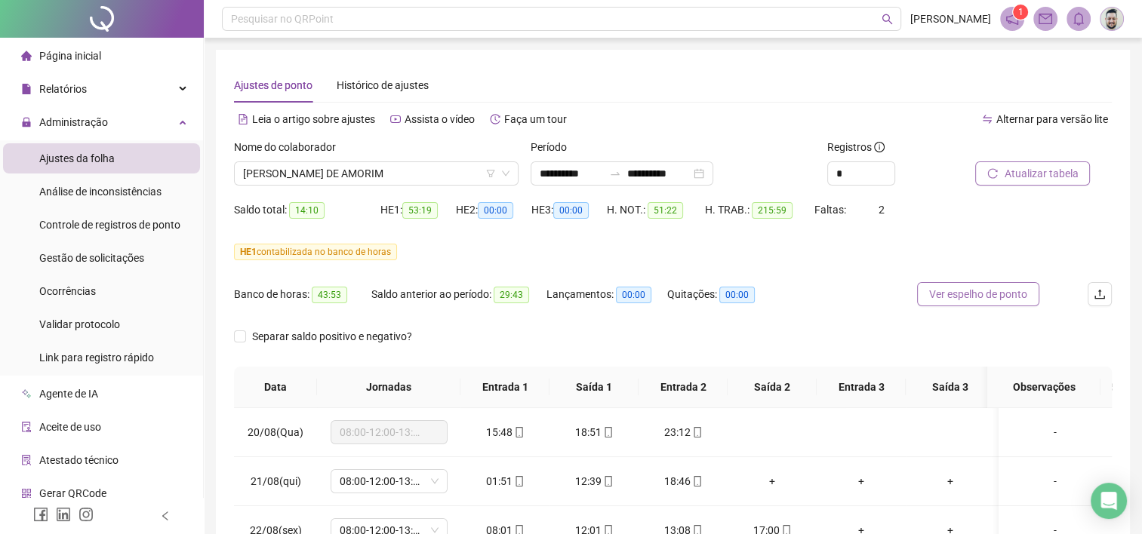
click at [978, 293] on span "Ver espelho de ponto" at bounding box center [978, 294] width 98 height 17
click at [314, 177] on span "[PERSON_NAME] DE AMORIM" at bounding box center [376, 173] width 266 height 23
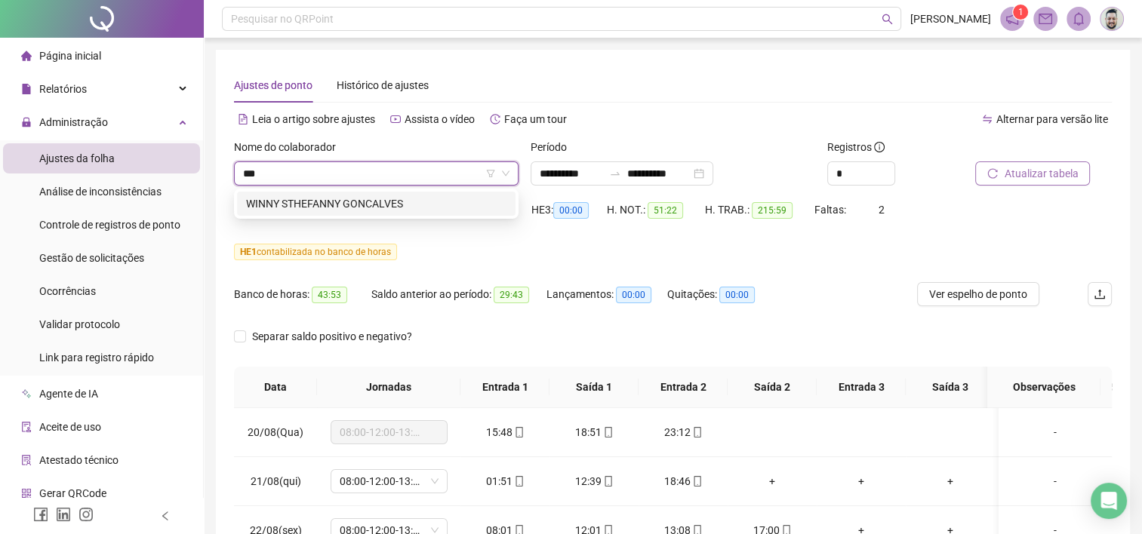
type input "****"
click at [342, 207] on div "WINNY STHEFANNY GONCALVES" at bounding box center [376, 203] width 260 height 17
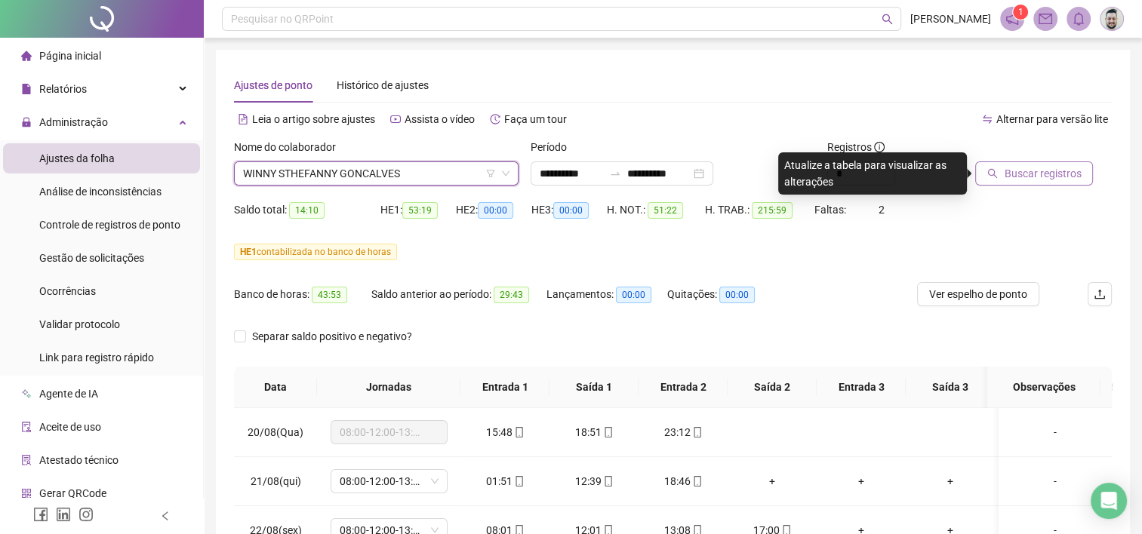
click at [1052, 167] on span "Buscar registros" at bounding box center [1041, 173] width 77 height 17
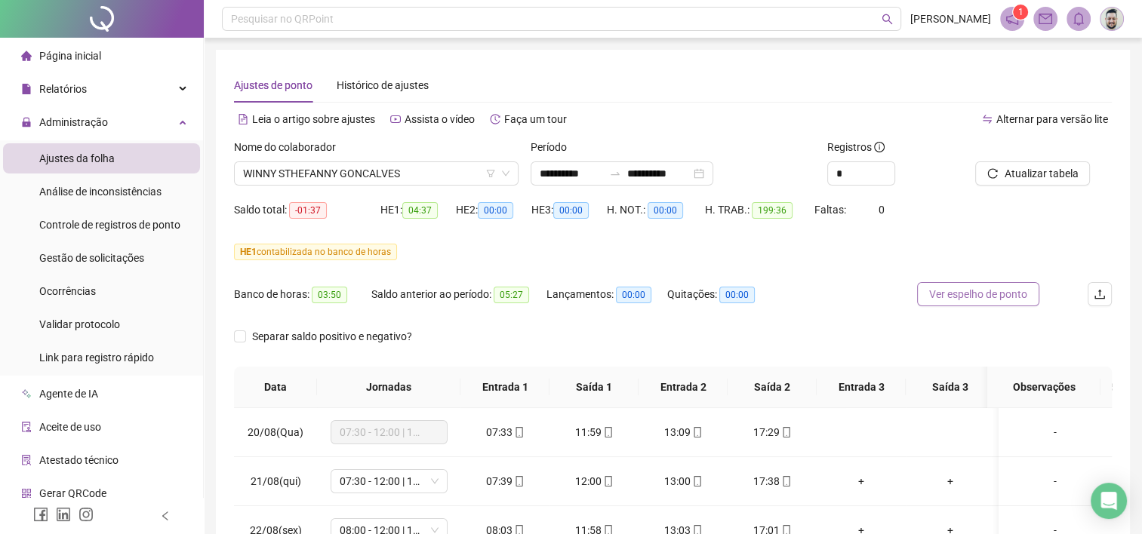
click at [965, 297] on span "Ver espelho de ponto" at bounding box center [978, 294] width 98 height 17
click at [448, 171] on span "WINNY STHEFANNY GONCALVES" at bounding box center [376, 173] width 266 height 23
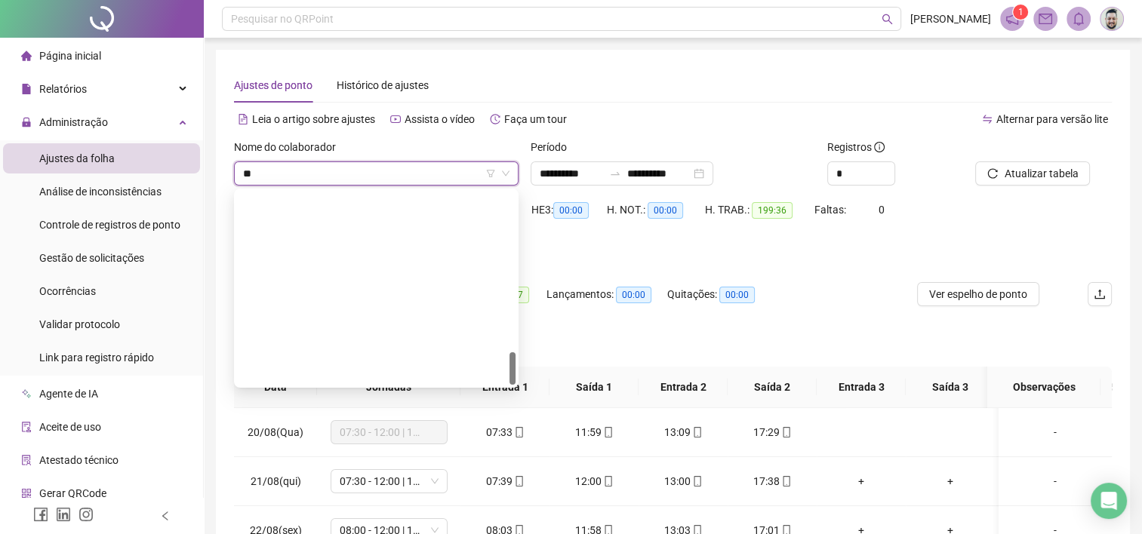
type input "***"
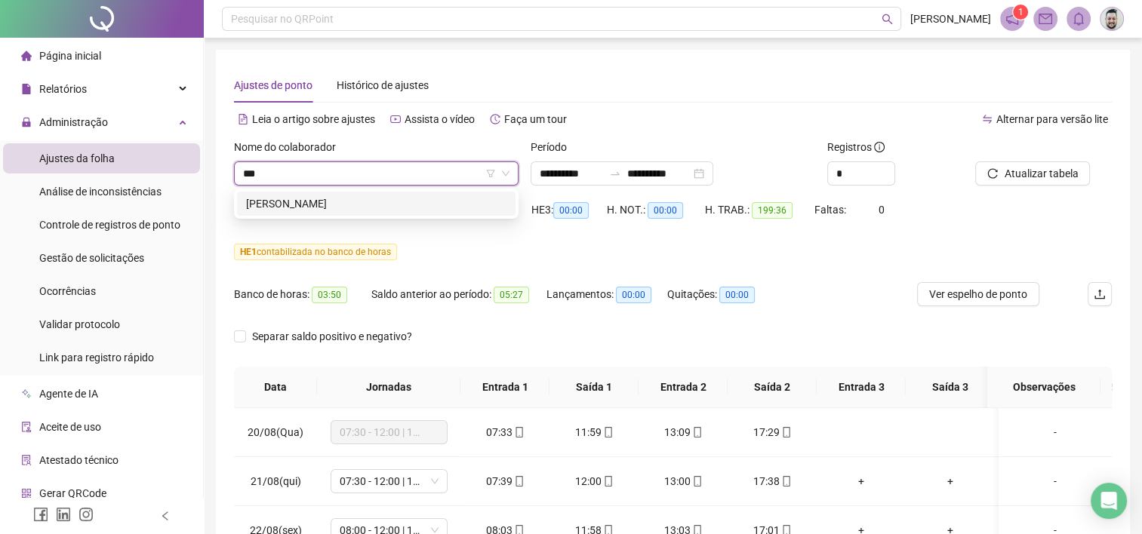
click at [406, 207] on div "[PERSON_NAME]" at bounding box center [376, 203] width 260 height 17
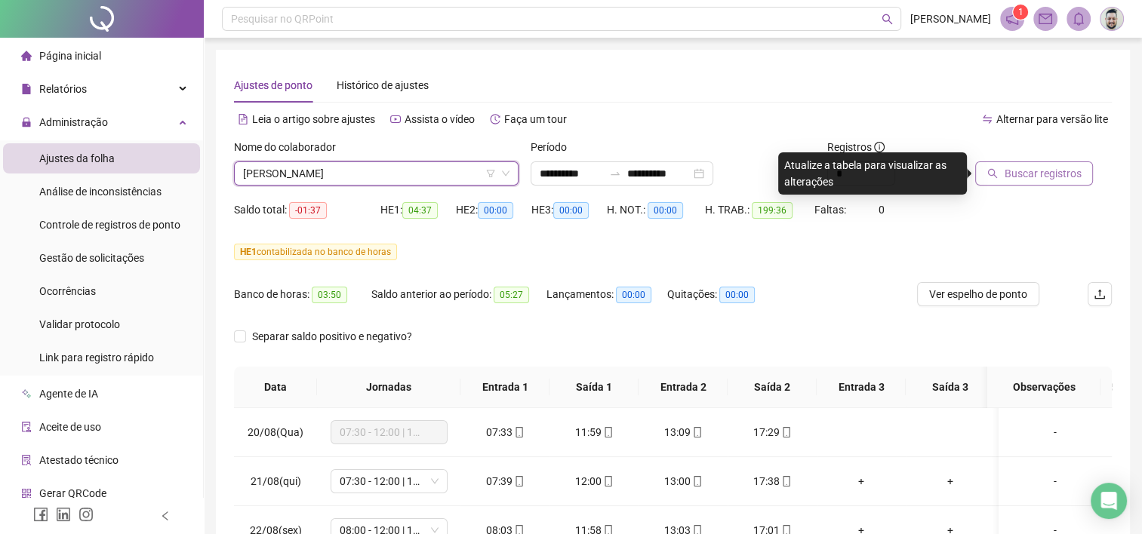
click at [1044, 181] on span "Buscar registros" at bounding box center [1041, 173] width 77 height 17
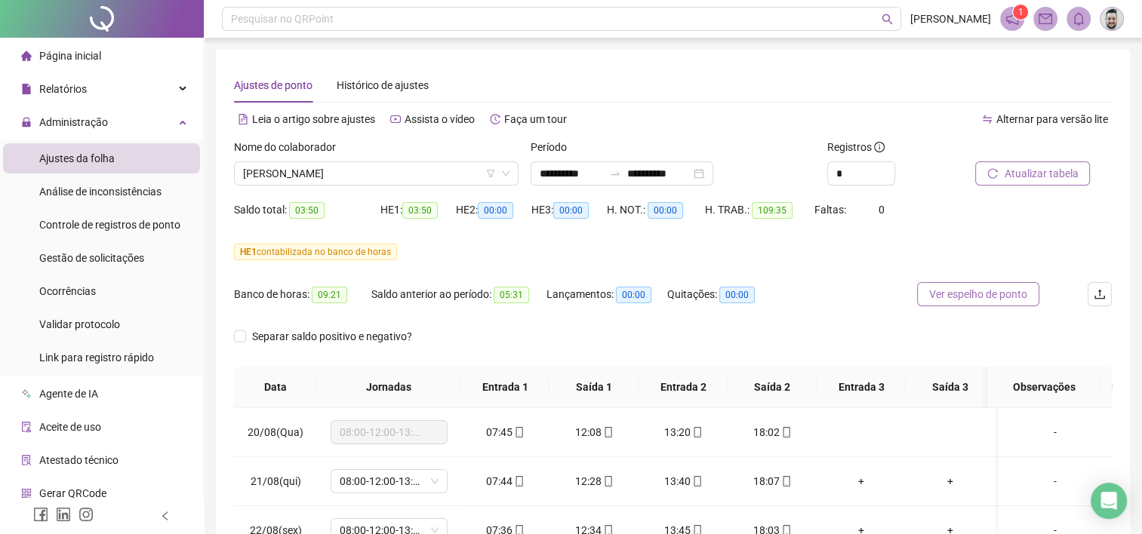
click at [991, 297] on span "Ver espelho de ponto" at bounding box center [978, 294] width 98 height 17
click at [368, 178] on span "[PERSON_NAME]" at bounding box center [376, 173] width 266 height 23
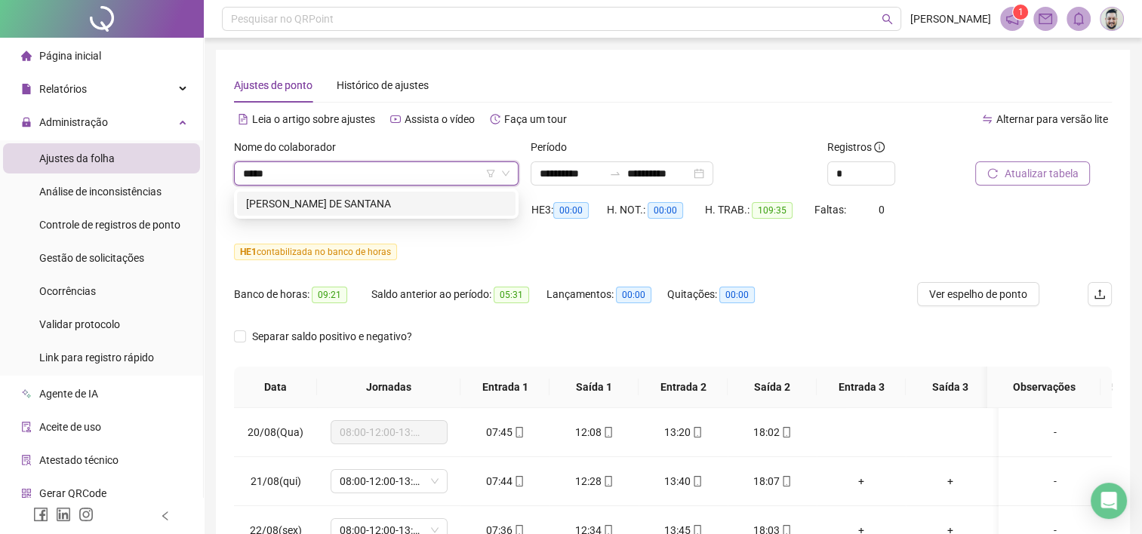
type input "******"
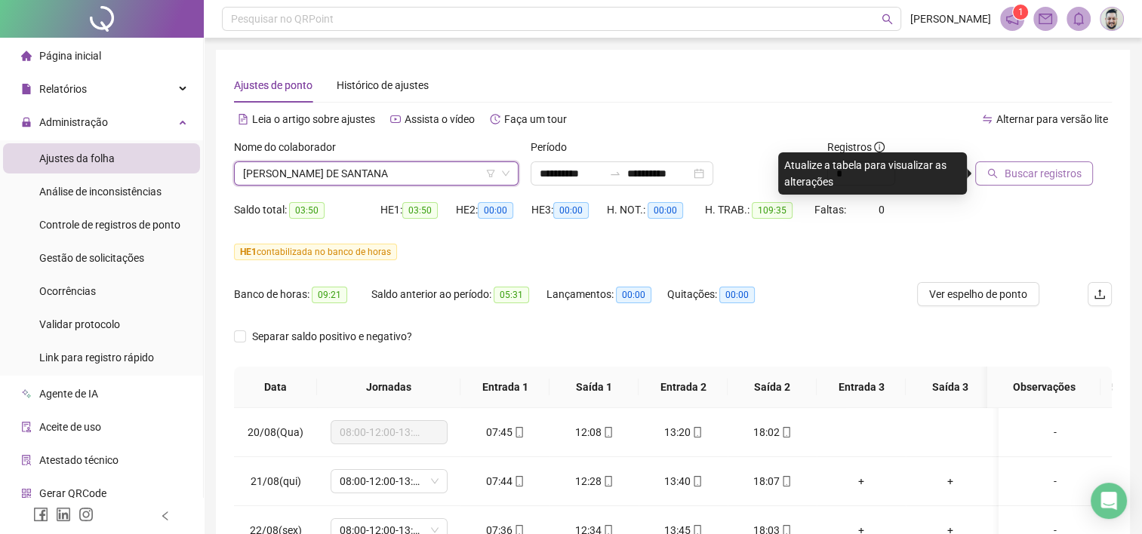
click at [1029, 167] on span "Buscar registros" at bounding box center [1041, 173] width 77 height 17
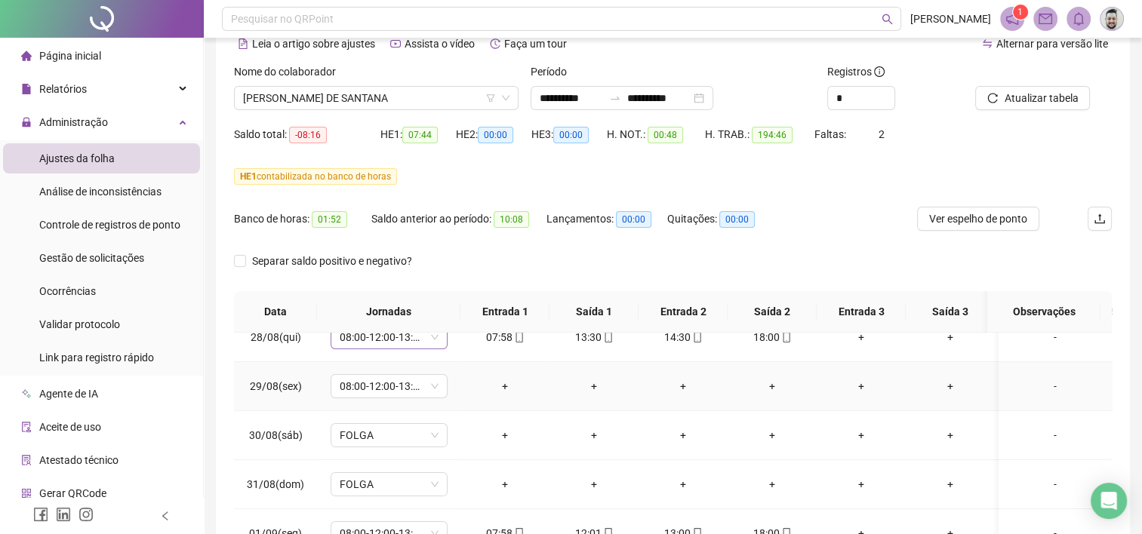
scroll to position [377, 0]
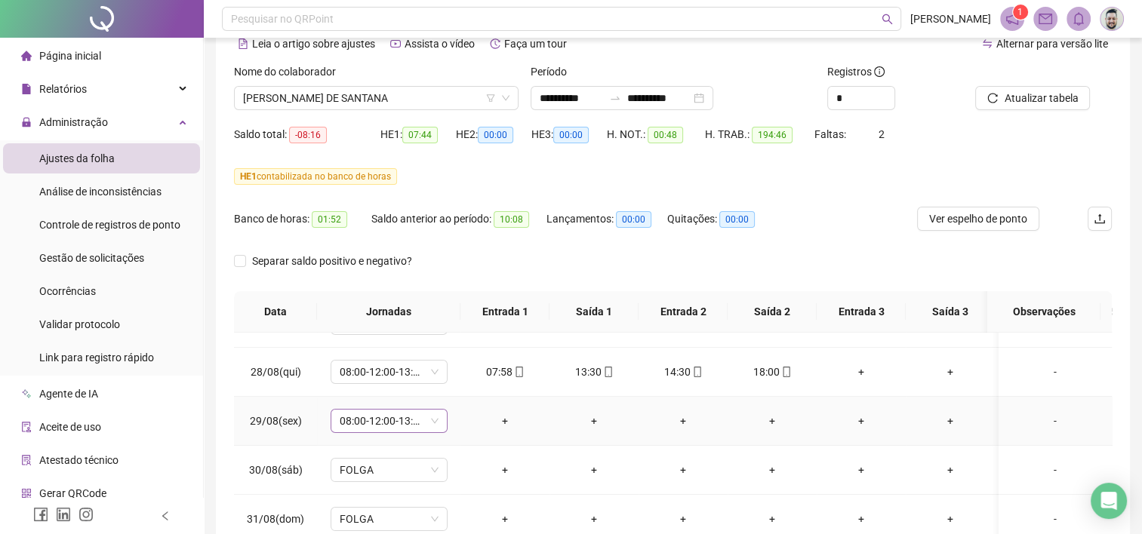
click at [434, 420] on span "08:00-12:00-13:00-17:00" at bounding box center [389, 421] width 99 height 23
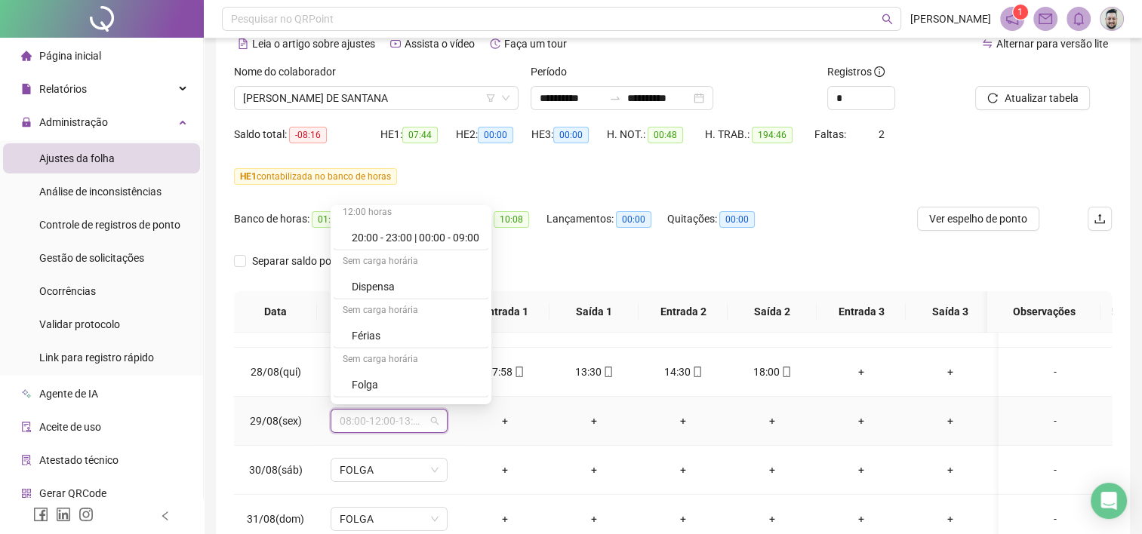
scroll to position [9585, 0]
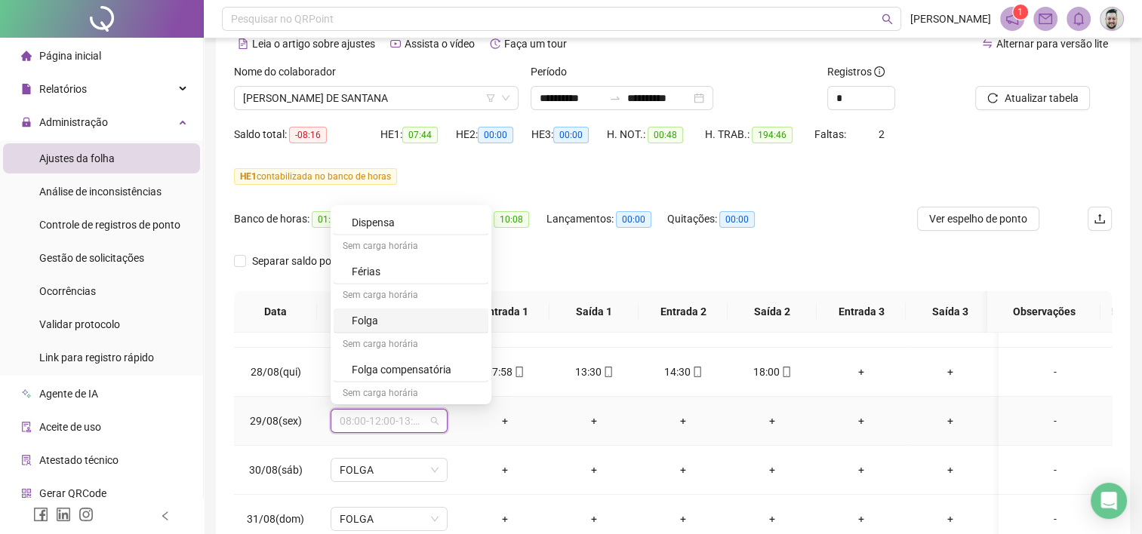
click at [388, 312] on div "Folga" at bounding box center [416, 320] width 128 height 17
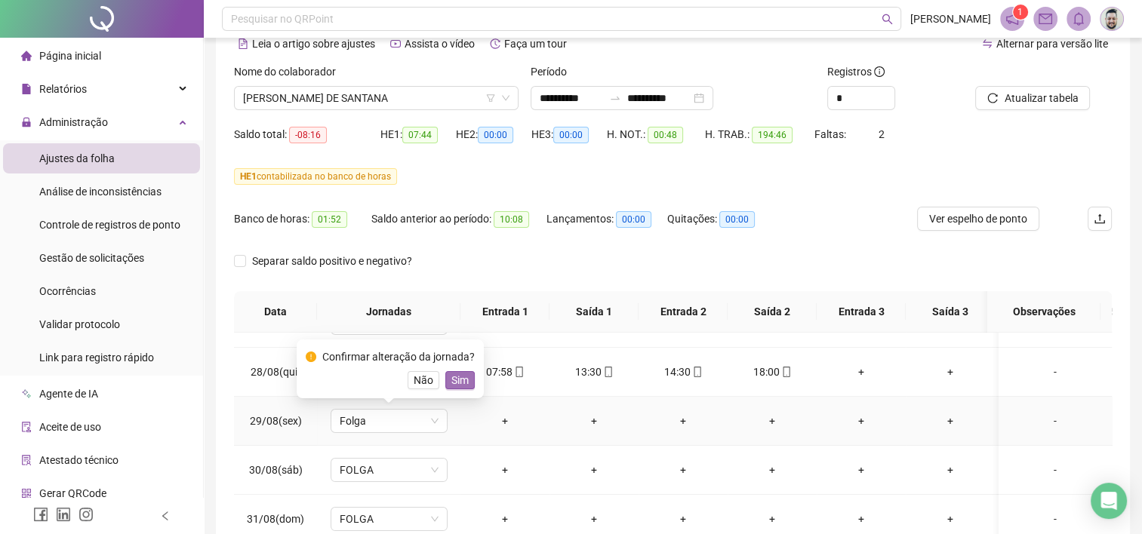
click at [456, 378] on span "Sim" at bounding box center [459, 380] width 17 height 17
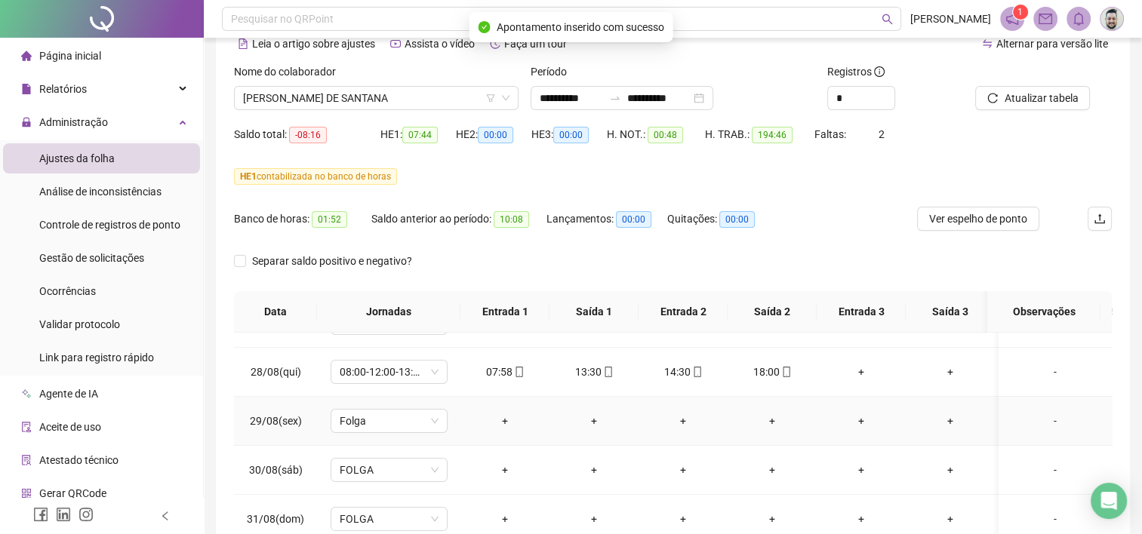
click at [1044, 419] on div "-" at bounding box center [1054, 421] width 89 height 17
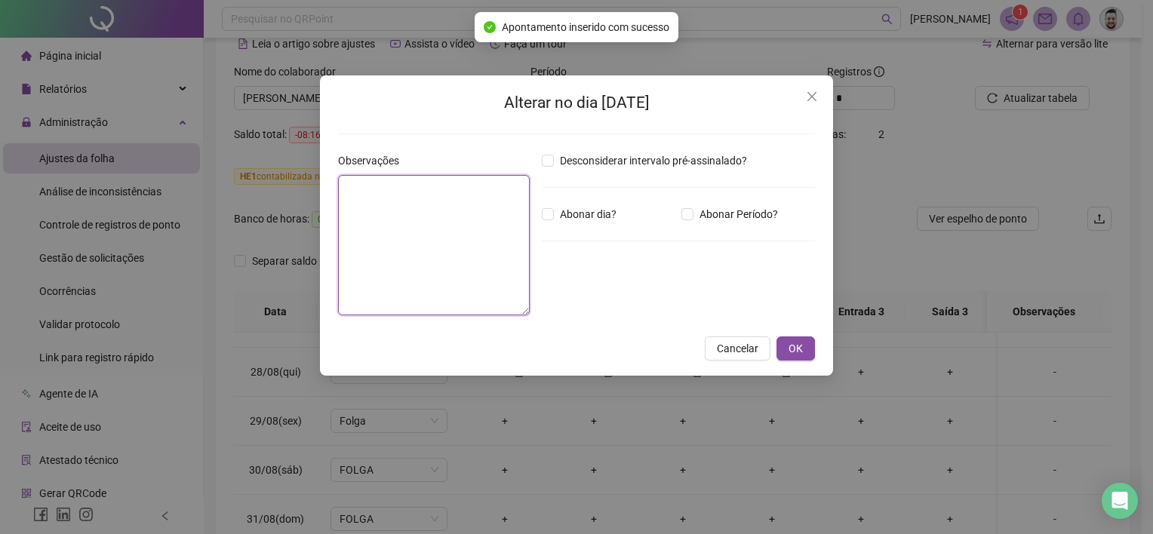
click at [421, 229] on textarea at bounding box center [434, 245] width 192 height 140
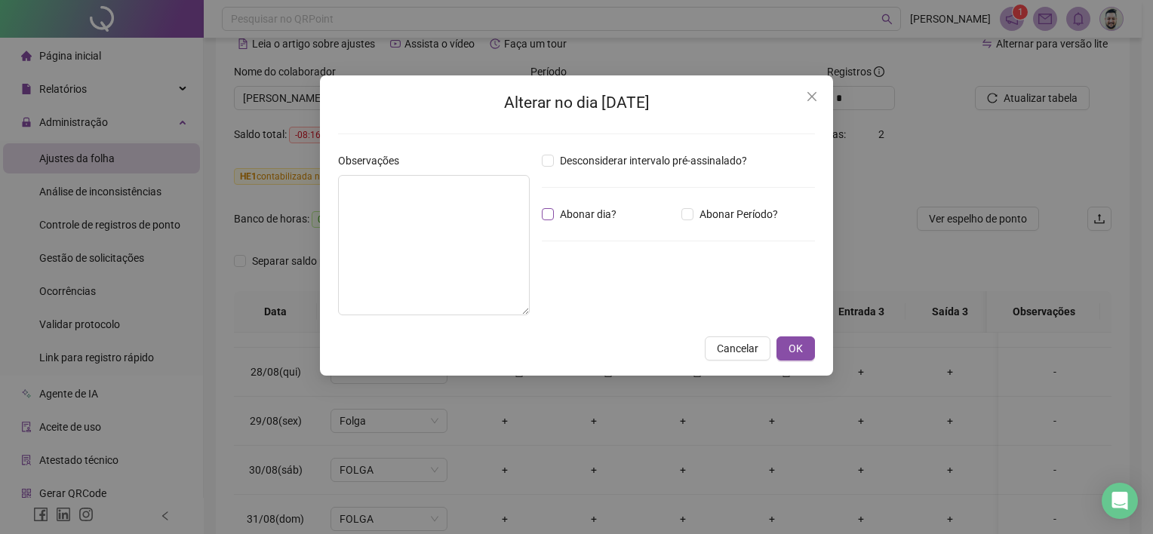
click at [554, 216] on span "Abonar dia?" at bounding box center [588, 214] width 69 height 17
click at [432, 207] on textarea at bounding box center [434, 245] width 192 height 140
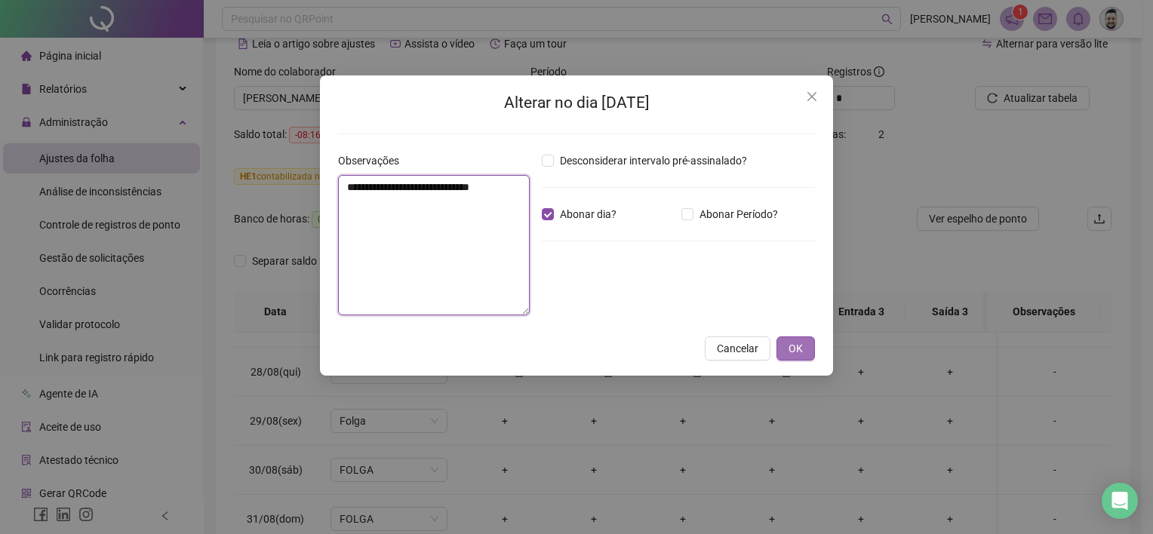
type textarea "**********"
click at [803, 343] on button "OK" at bounding box center [795, 348] width 38 height 24
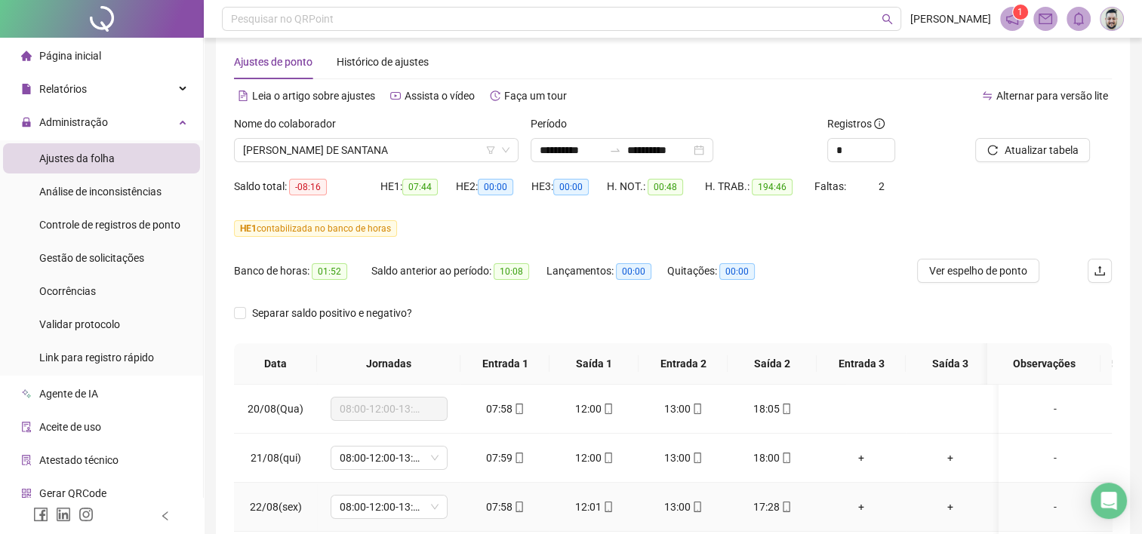
scroll to position [0, 0]
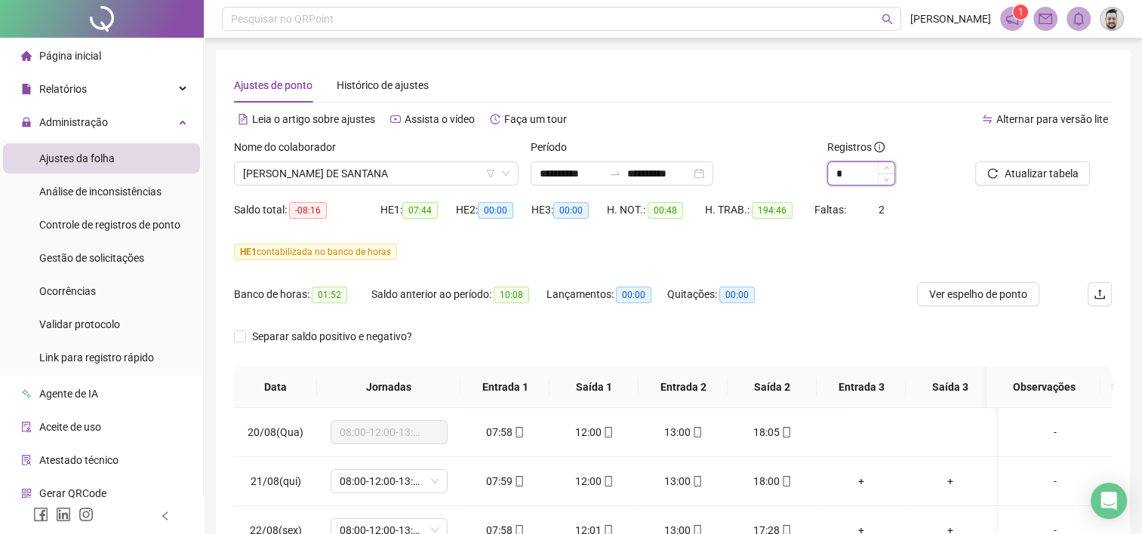
click at [862, 175] on input "*" at bounding box center [861, 173] width 66 height 23
drag, startPoint x: 862, startPoint y: 175, endPoint x: 835, endPoint y: 171, distance: 27.4
click at [835, 171] on input "*" at bounding box center [861, 173] width 66 height 23
click at [1013, 174] on span "Atualizar tabela" at bounding box center [1040, 173] width 74 height 17
type input "**"
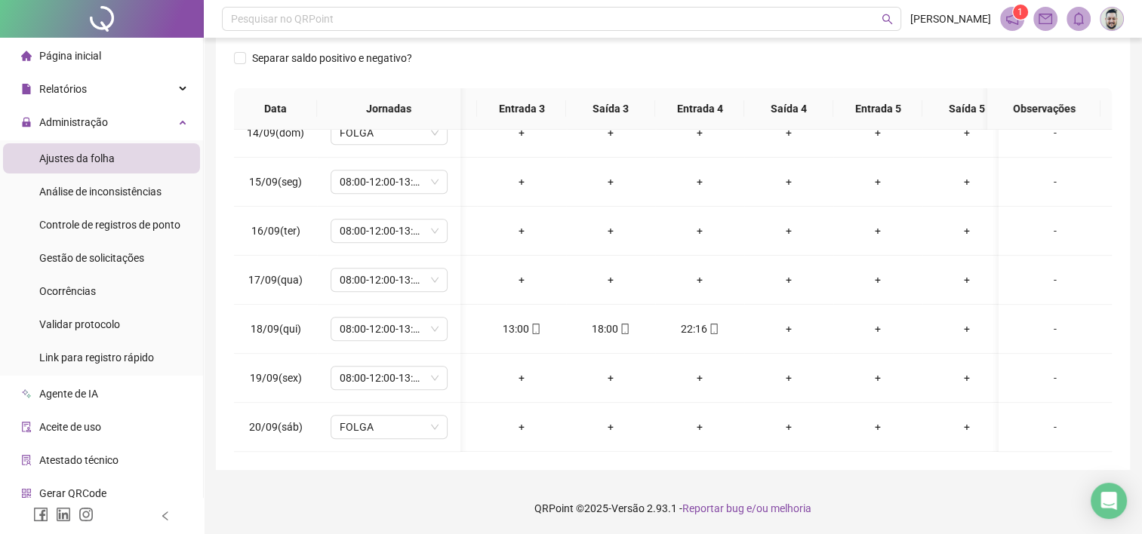
scroll to position [0, 337]
click at [716, 324] on icon "mobile" at bounding box center [716, 329] width 11 height 11
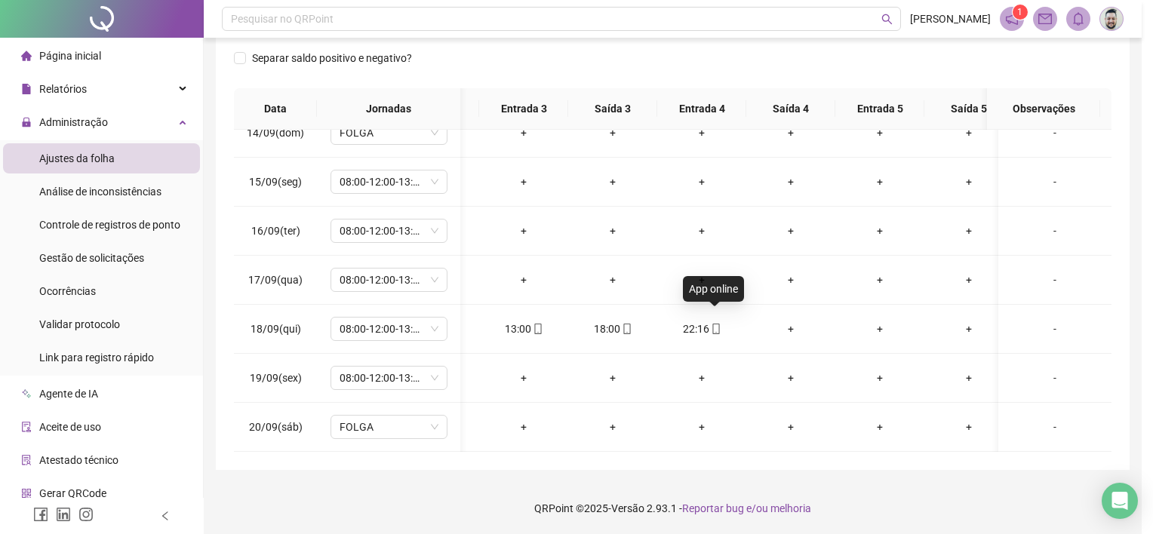
type input "**********"
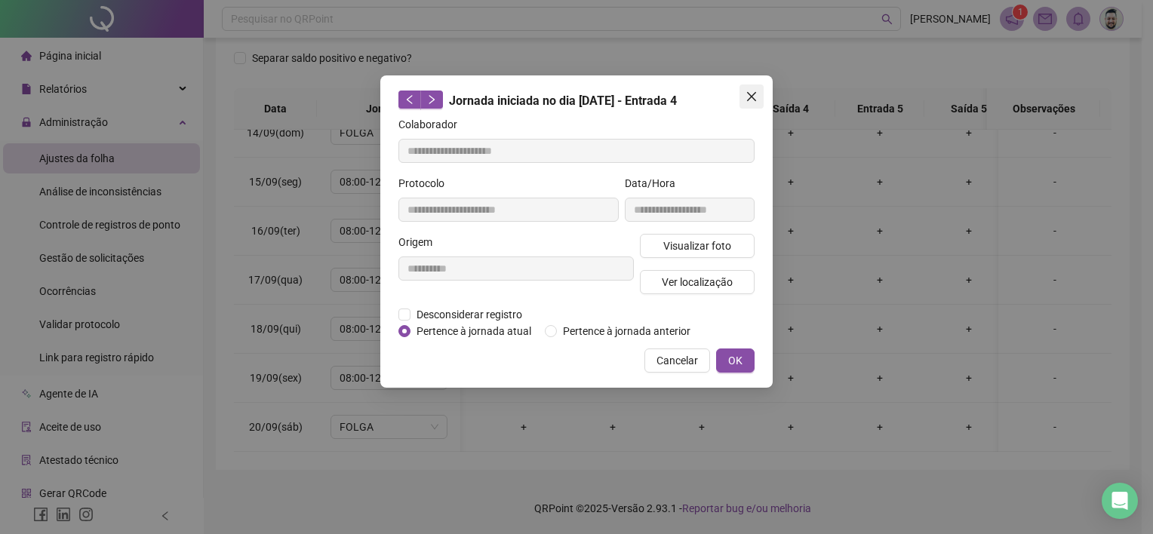
click at [754, 97] on icon "close" at bounding box center [751, 97] width 12 height 12
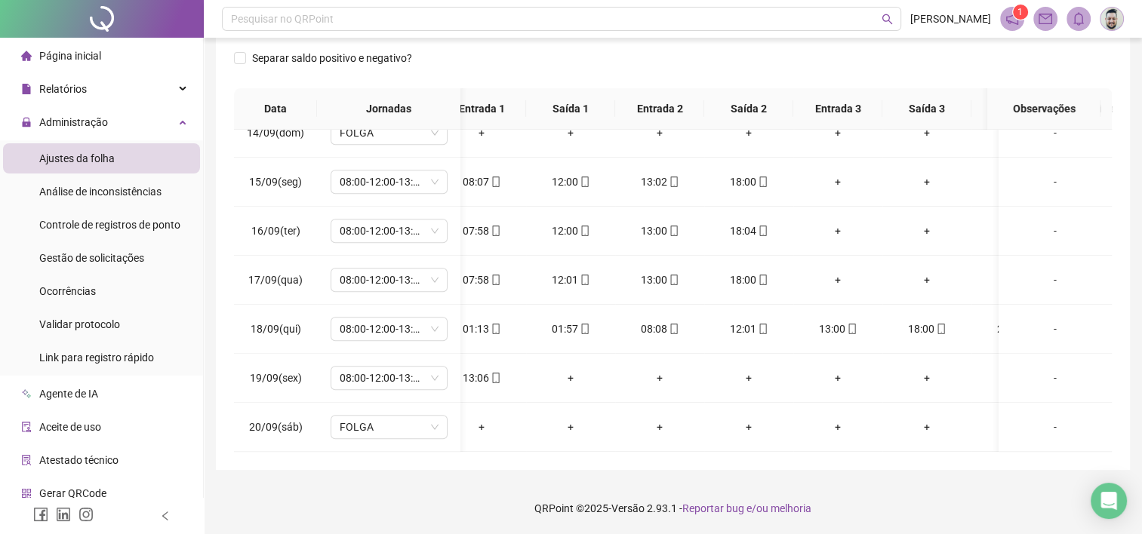
scroll to position [0, 0]
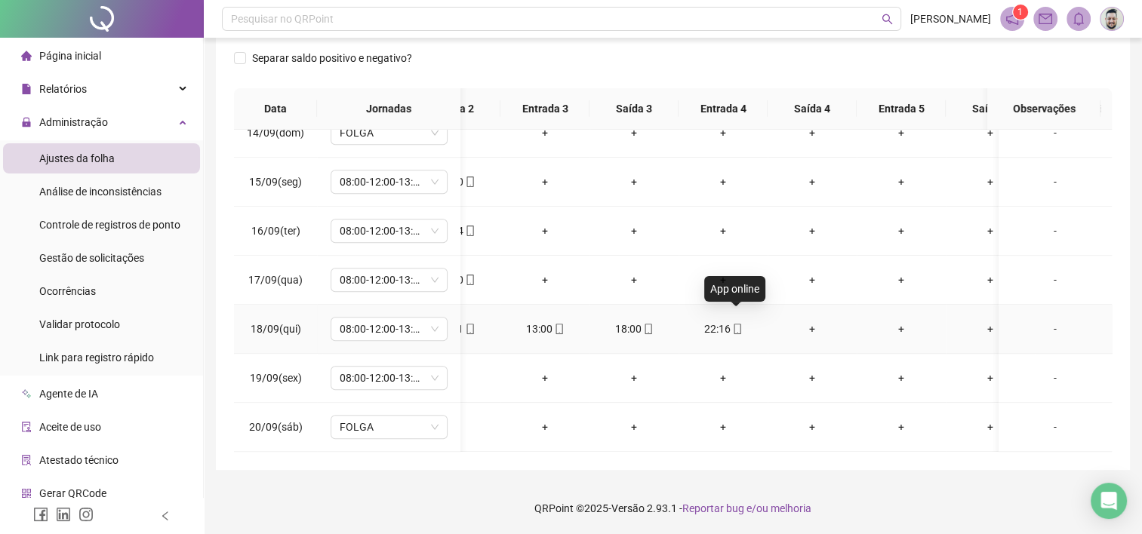
click at [734, 324] on icon "mobile" at bounding box center [737, 329] width 11 height 11
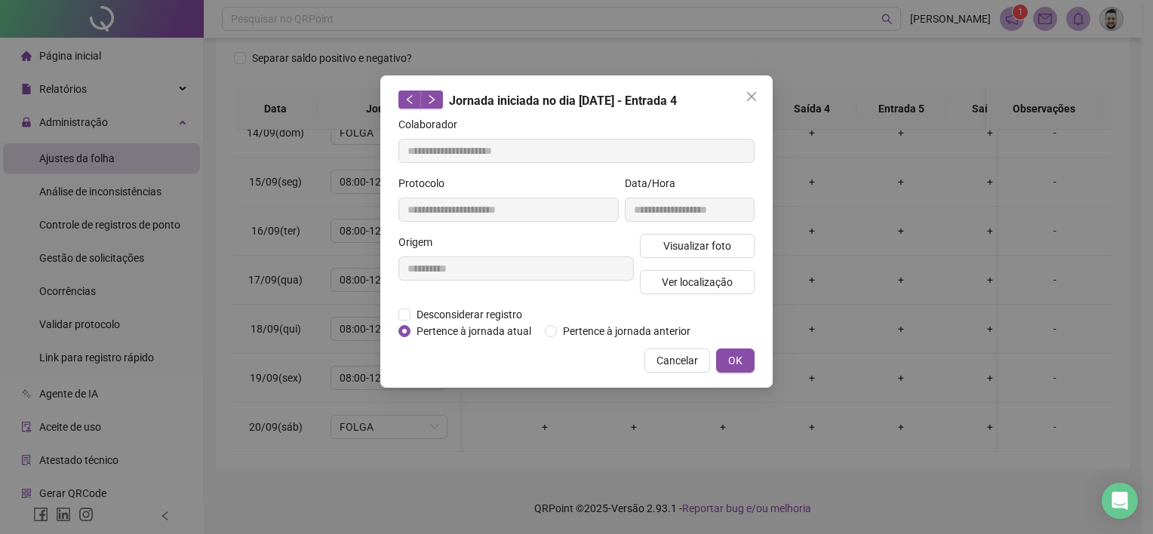
click at [684, 355] on span "Cancelar" at bounding box center [676, 360] width 41 height 17
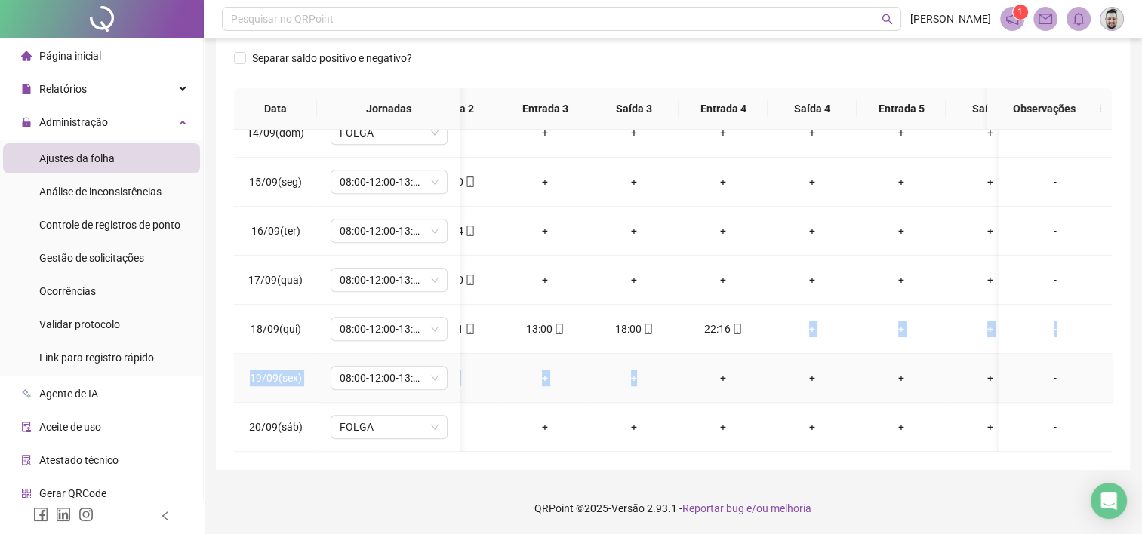
drag, startPoint x: 739, startPoint y: 320, endPoint x: 682, endPoint y: 344, distance: 61.5
drag, startPoint x: 682, startPoint y: 344, endPoint x: 754, endPoint y: 315, distance: 77.9
click at [754, 321] on div "22:16" at bounding box center [722, 329] width 65 height 17
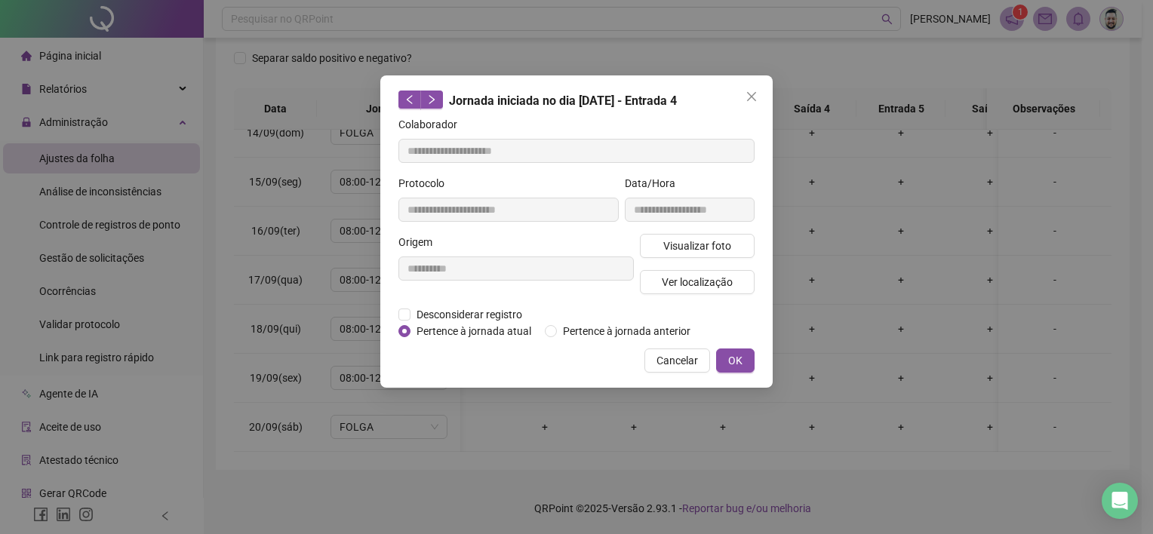
click at [937, 281] on div "**********" at bounding box center [576, 267] width 1153 height 534
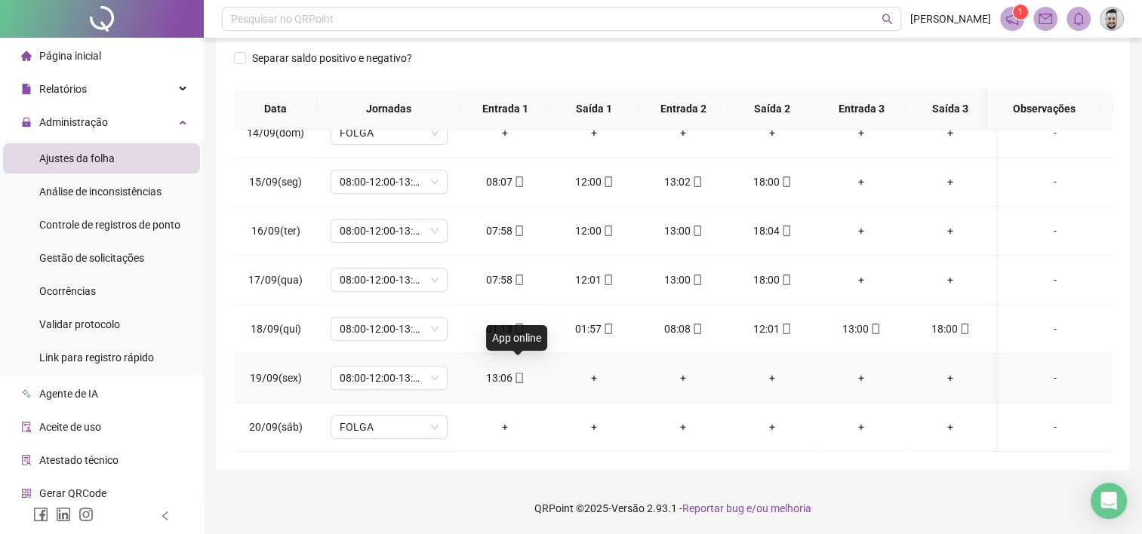
click at [517, 373] on icon "mobile" at bounding box center [519, 378] width 11 height 11
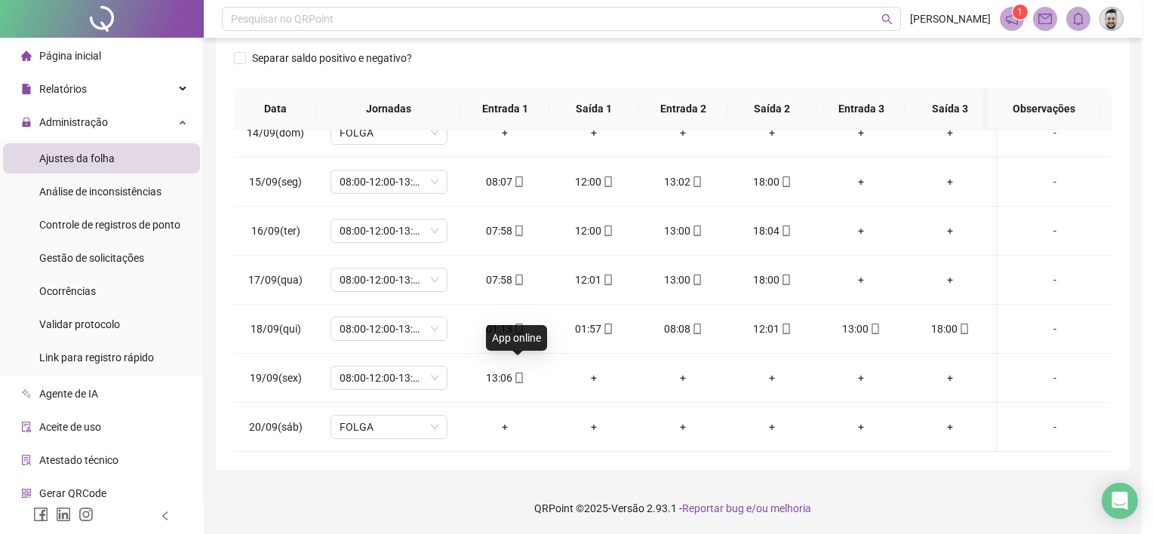
type input "**********"
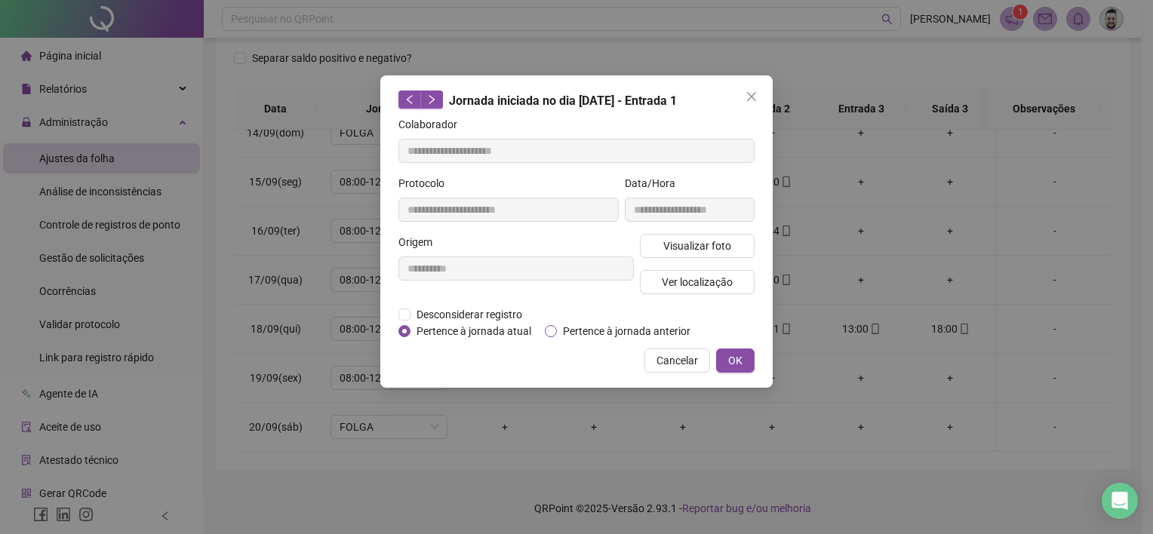
click at [564, 332] on span "Pertence à jornada anterior" at bounding box center [627, 331] width 140 height 17
click at [732, 358] on span "OK" at bounding box center [735, 360] width 14 height 17
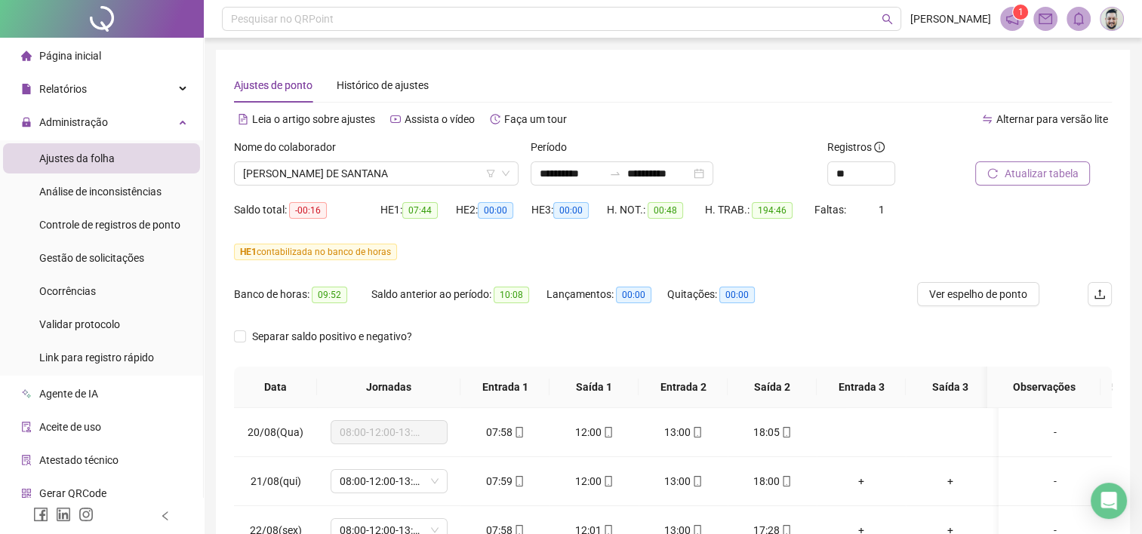
click at [1012, 177] on span "Atualizar tabela" at bounding box center [1040, 173] width 74 height 17
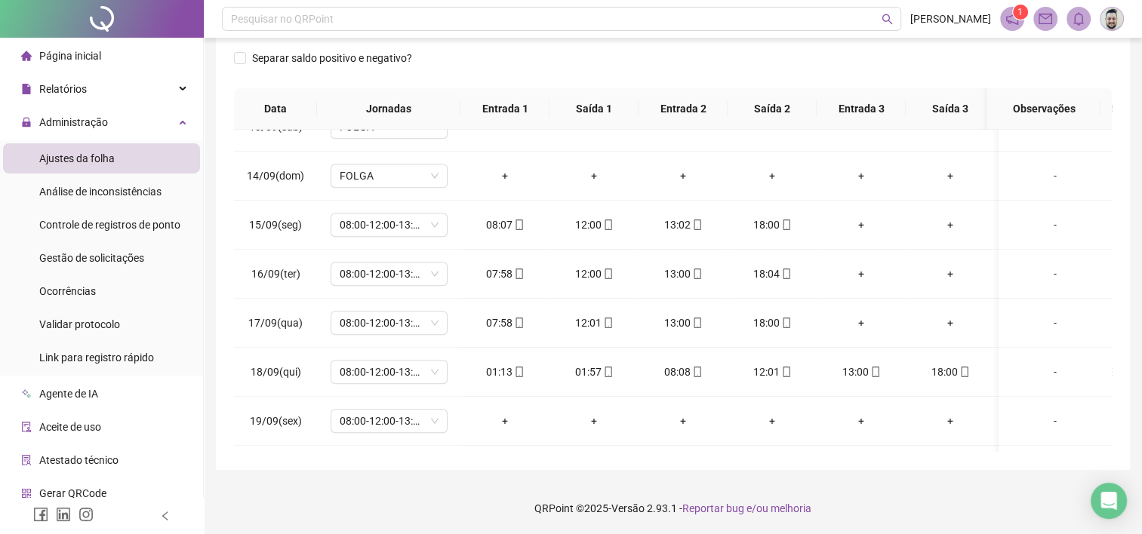
scroll to position [1253, 0]
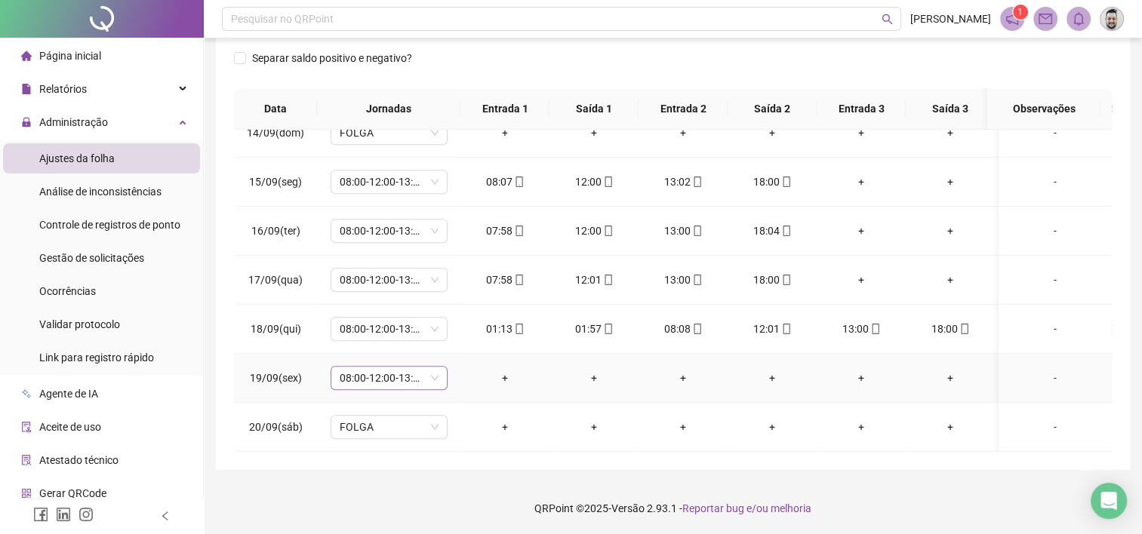
click at [428, 368] on span "08:00-12:00-13:00-17:00" at bounding box center [389, 378] width 99 height 23
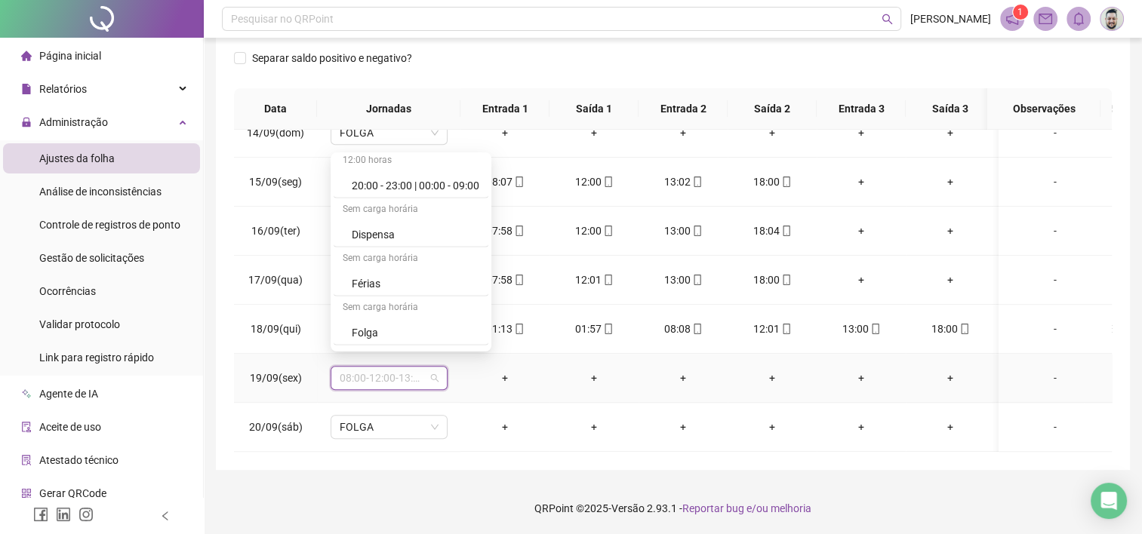
scroll to position [9585, 0]
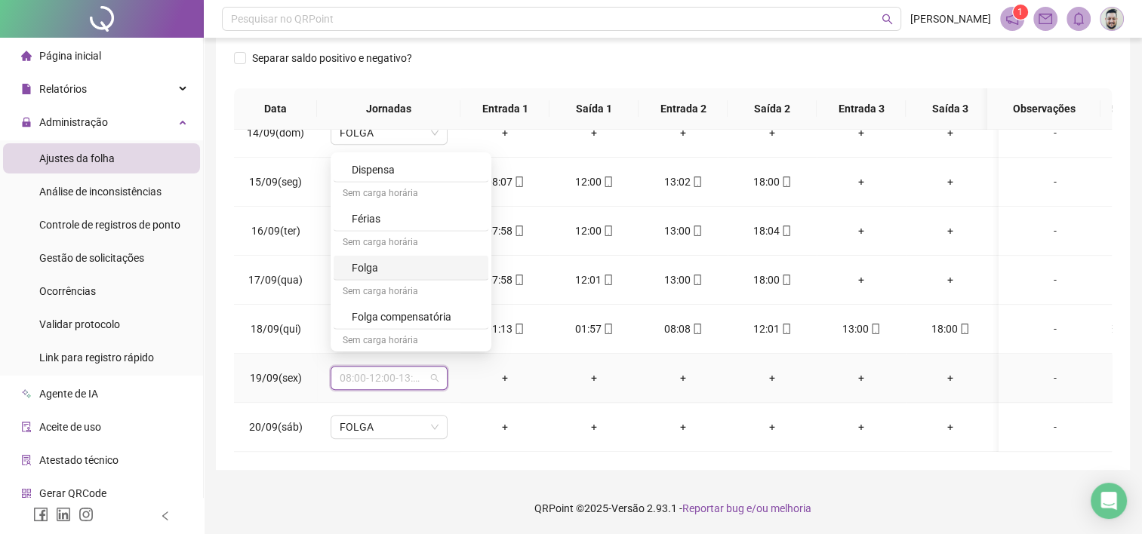
click at [367, 260] on div "Folga" at bounding box center [416, 268] width 128 height 17
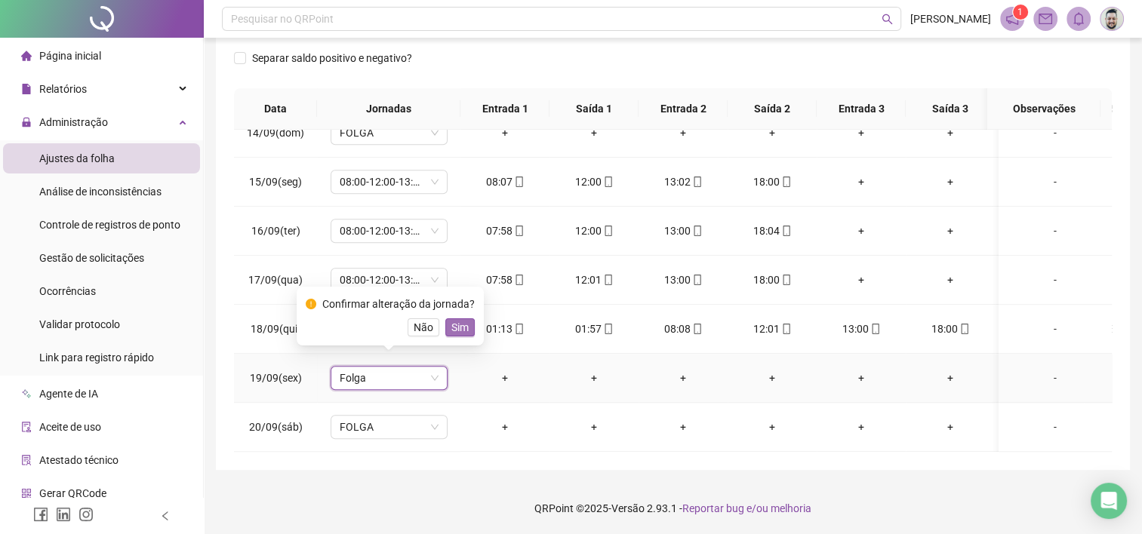
click at [456, 330] on span "Sim" at bounding box center [459, 327] width 17 height 17
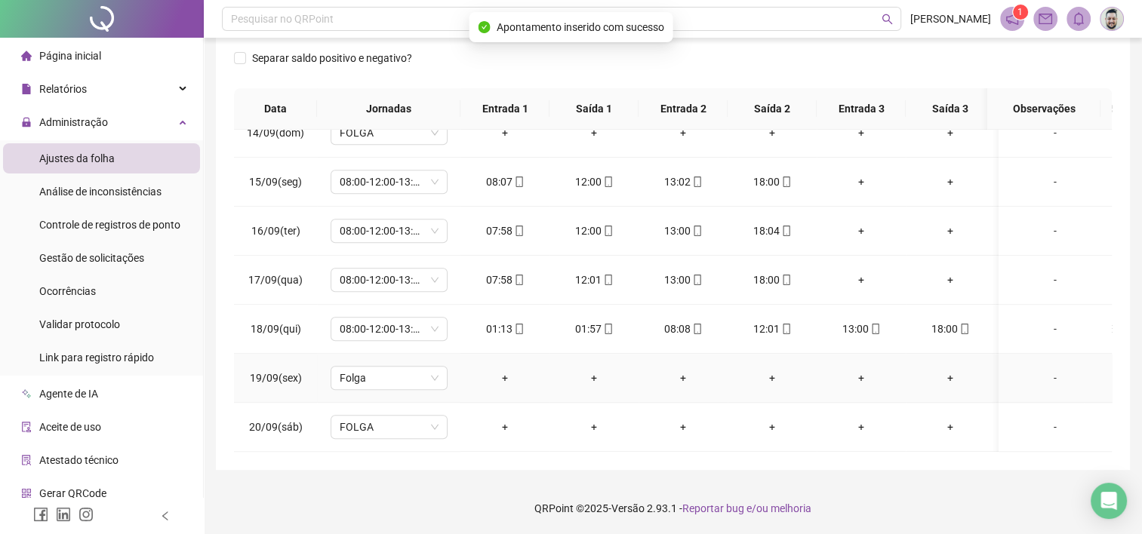
click at [1040, 370] on div "-" at bounding box center [1054, 378] width 89 height 17
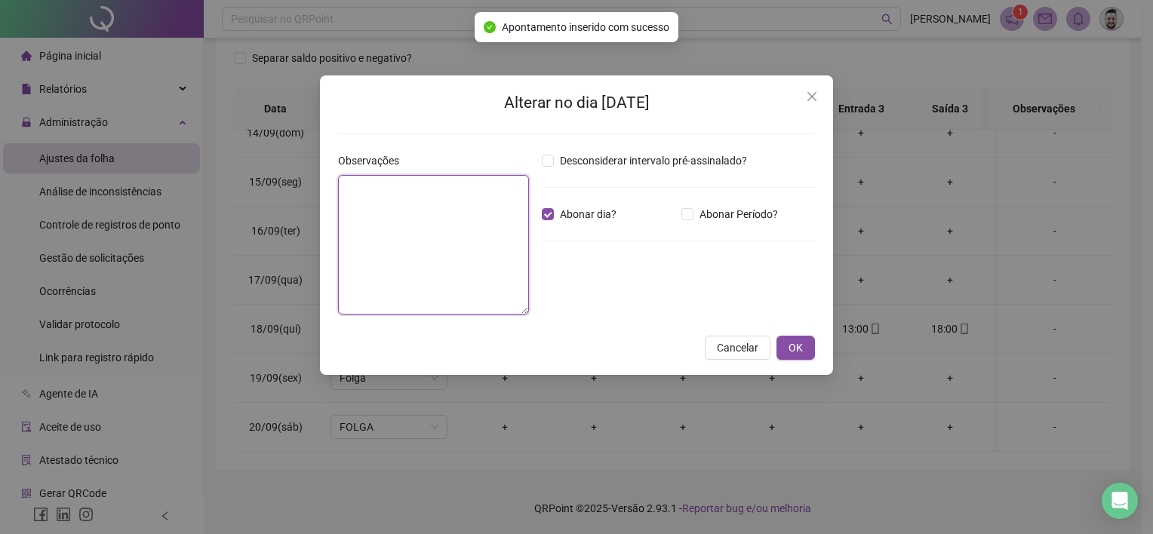
click at [475, 217] on textarea at bounding box center [433, 245] width 191 height 140
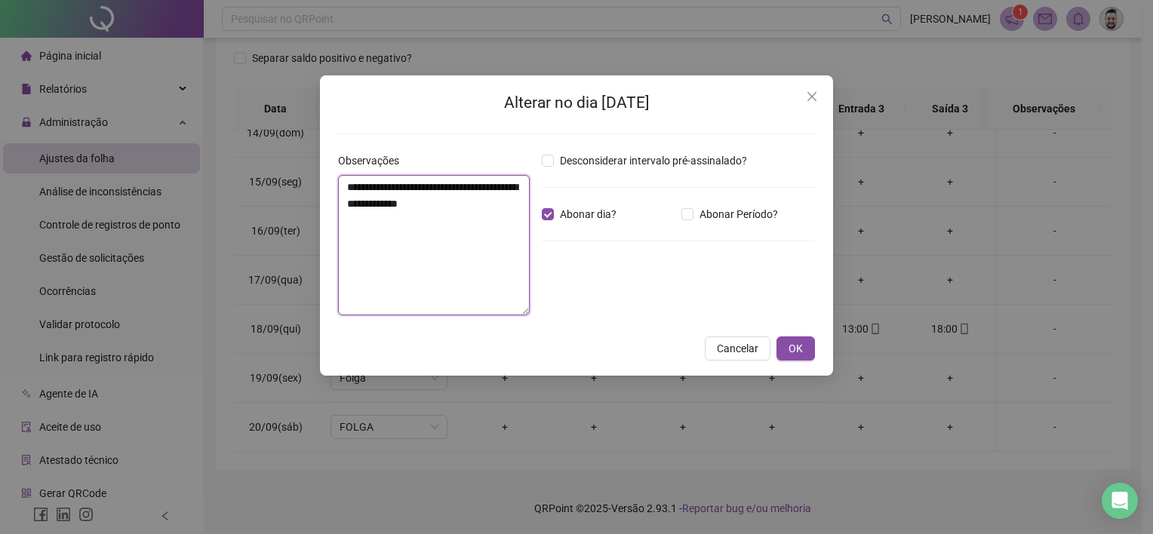
click at [370, 187] on textarea "**********" at bounding box center [434, 245] width 192 height 140
type textarea "**********"
click at [789, 344] on span "OK" at bounding box center [795, 348] width 14 height 17
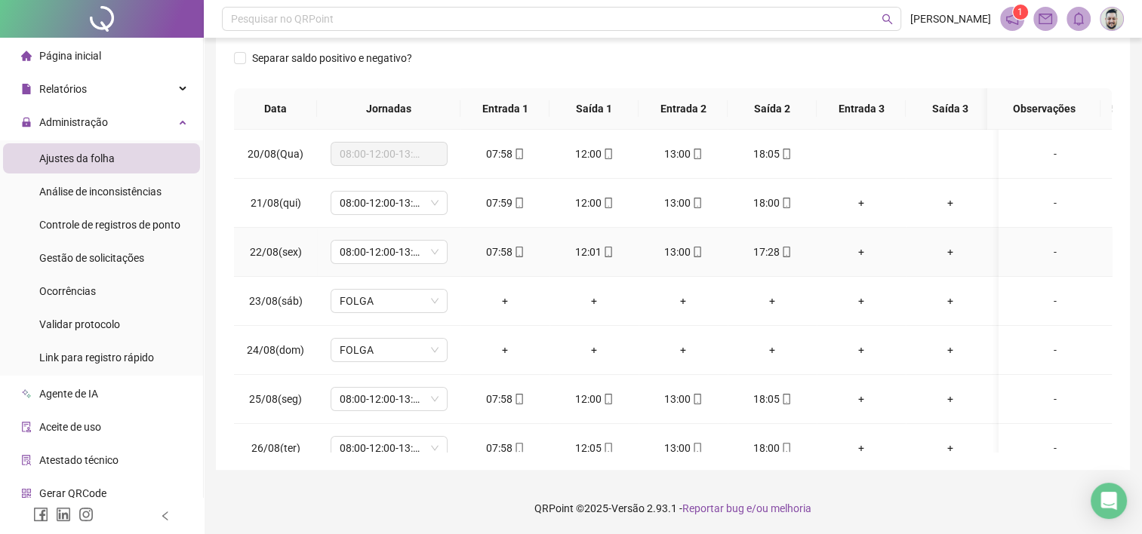
scroll to position [0, 0]
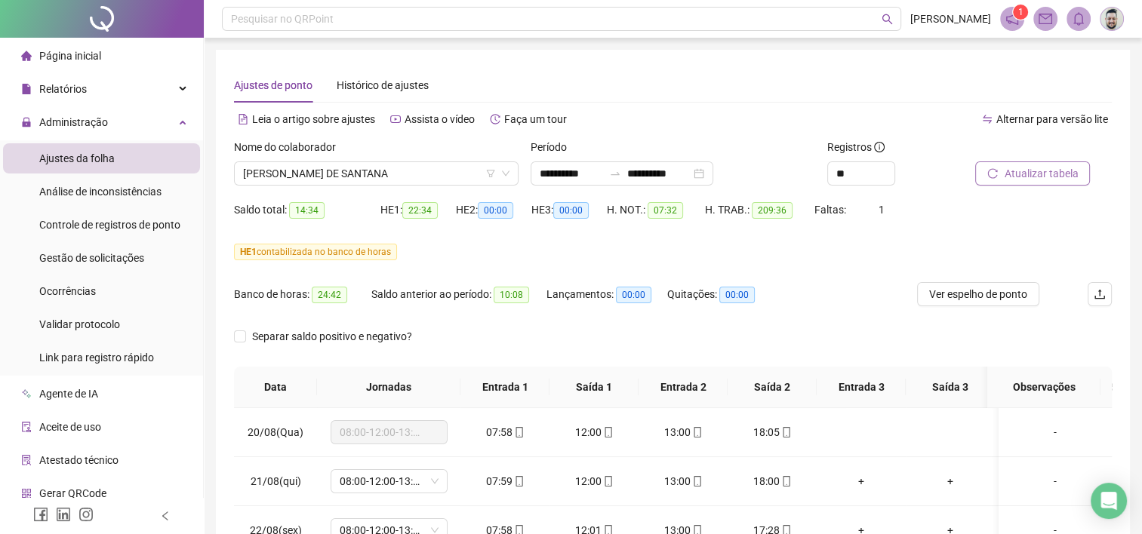
click at [1010, 171] on span "Atualizar tabela" at bounding box center [1040, 173] width 74 height 17
click at [973, 296] on span "Ver espelho de ponto" at bounding box center [978, 294] width 98 height 17
click at [389, 182] on span "[PERSON_NAME] DE SANTANA" at bounding box center [376, 173] width 266 height 23
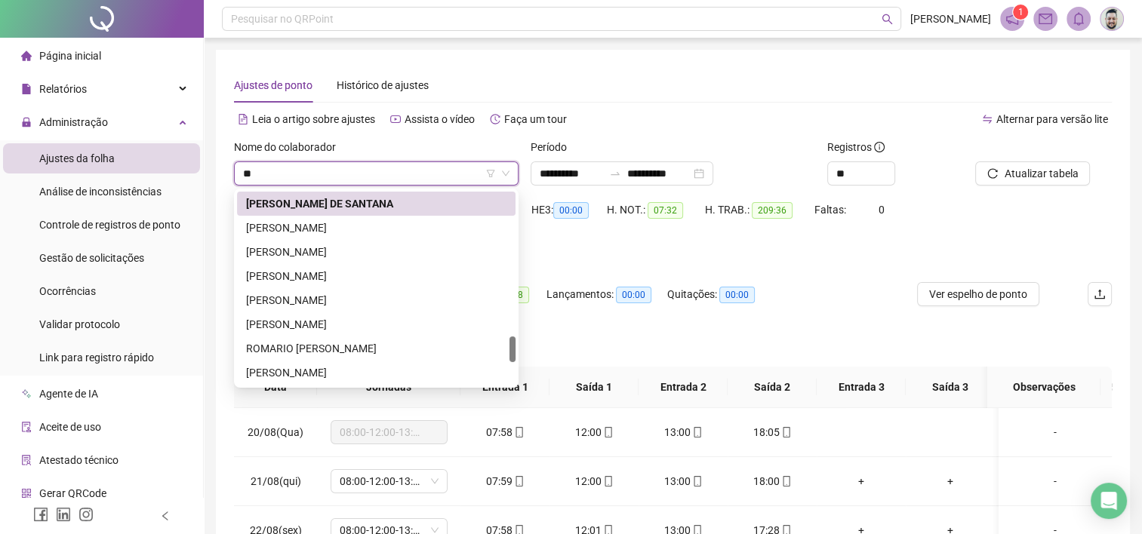
scroll to position [169, 0]
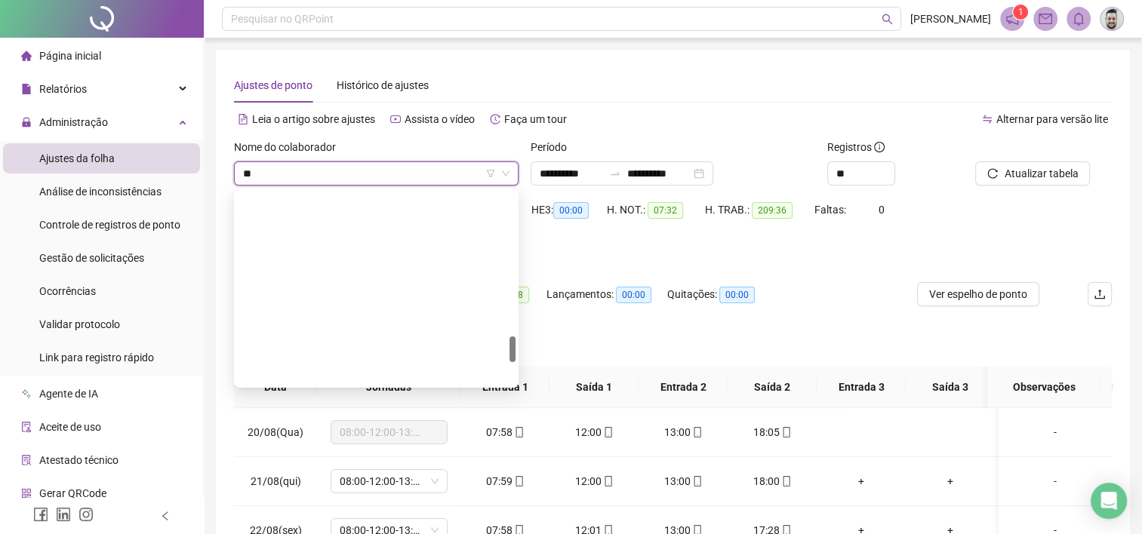
type input "***"
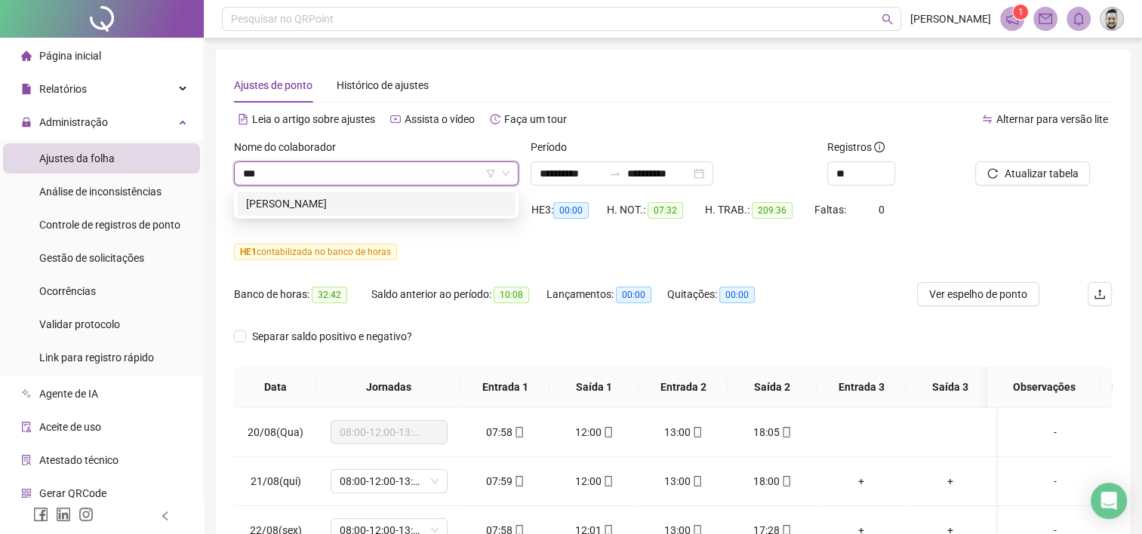
scroll to position [0, 0]
click at [391, 204] on div "[PERSON_NAME]" at bounding box center [376, 203] width 260 height 17
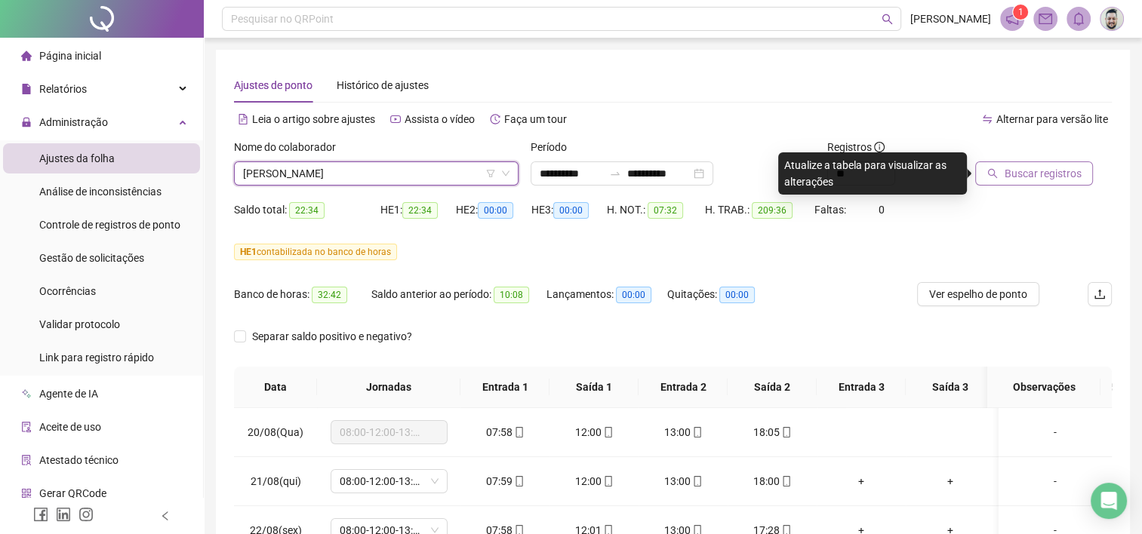
click at [1017, 172] on span "Buscar registros" at bounding box center [1041, 173] width 77 height 17
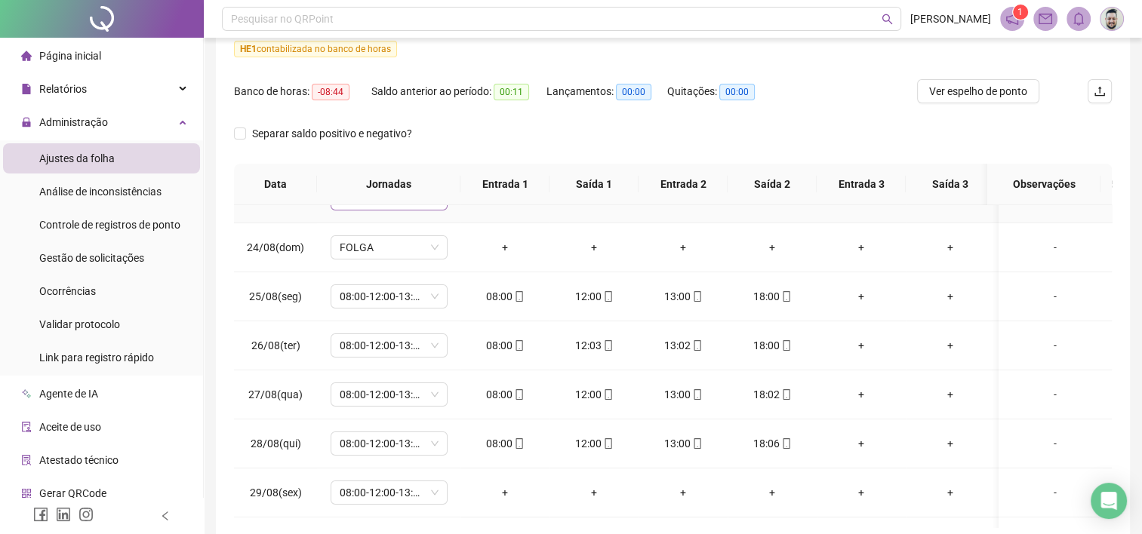
scroll to position [226, 0]
click at [438, 445] on span "08:00-12:00-13:00-17:00" at bounding box center [389, 444] width 99 height 23
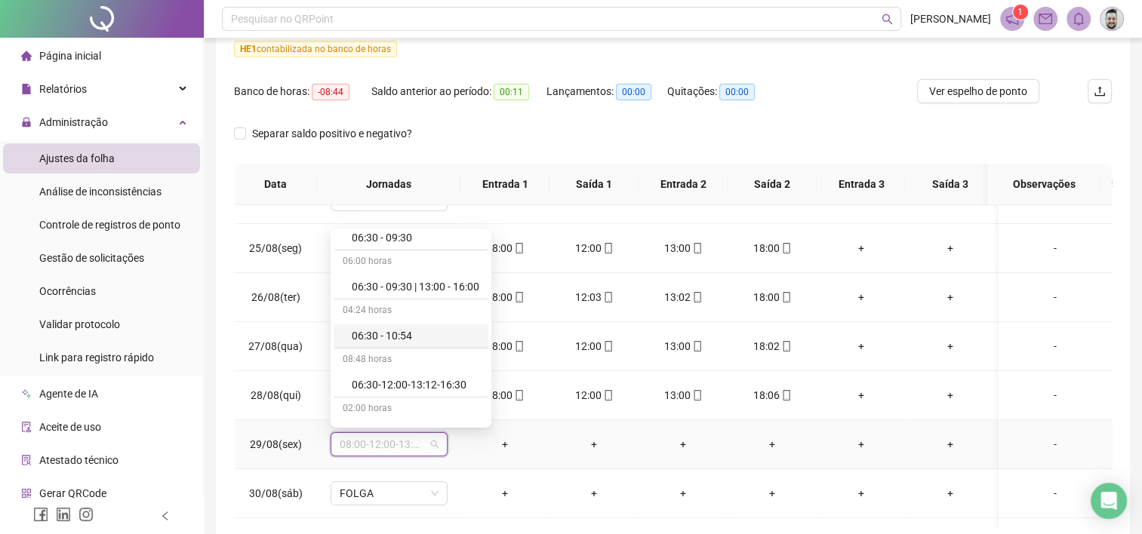
scroll to position [9585, 0]
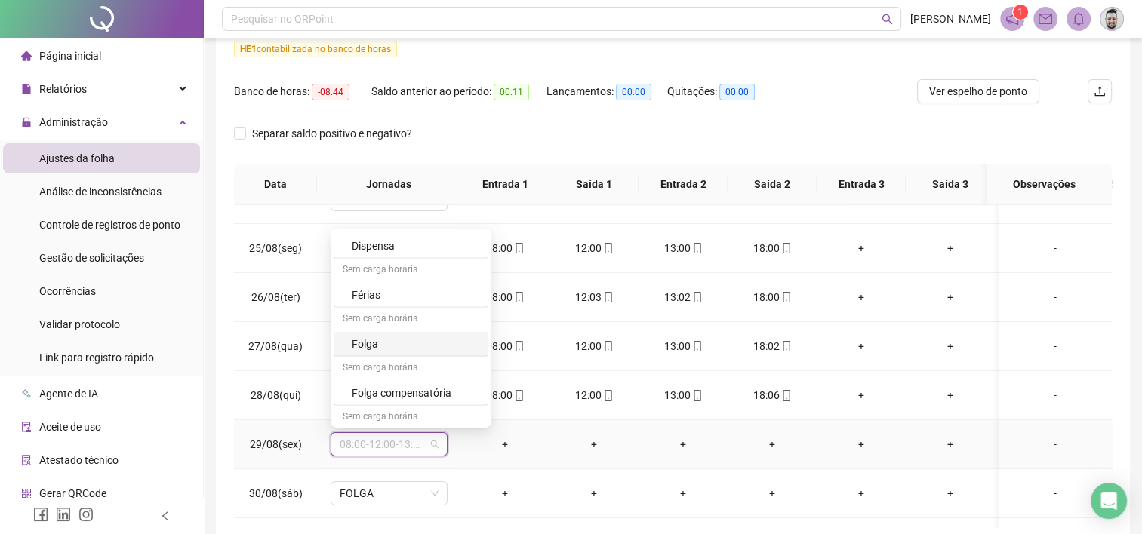
click at [380, 336] on div "Folga" at bounding box center [416, 344] width 128 height 17
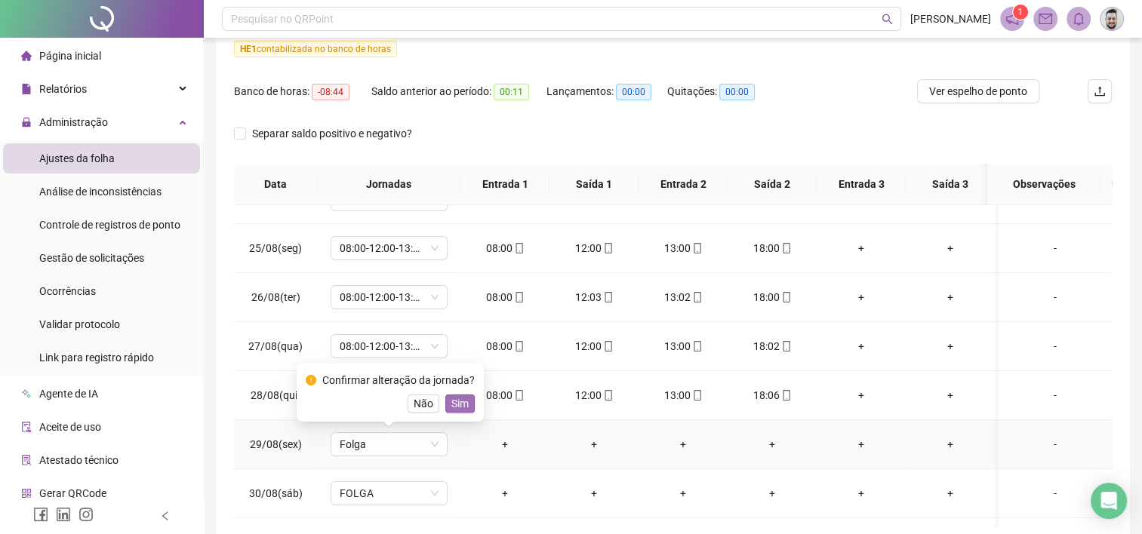
click at [454, 403] on span "Sim" at bounding box center [459, 403] width 17 height 17
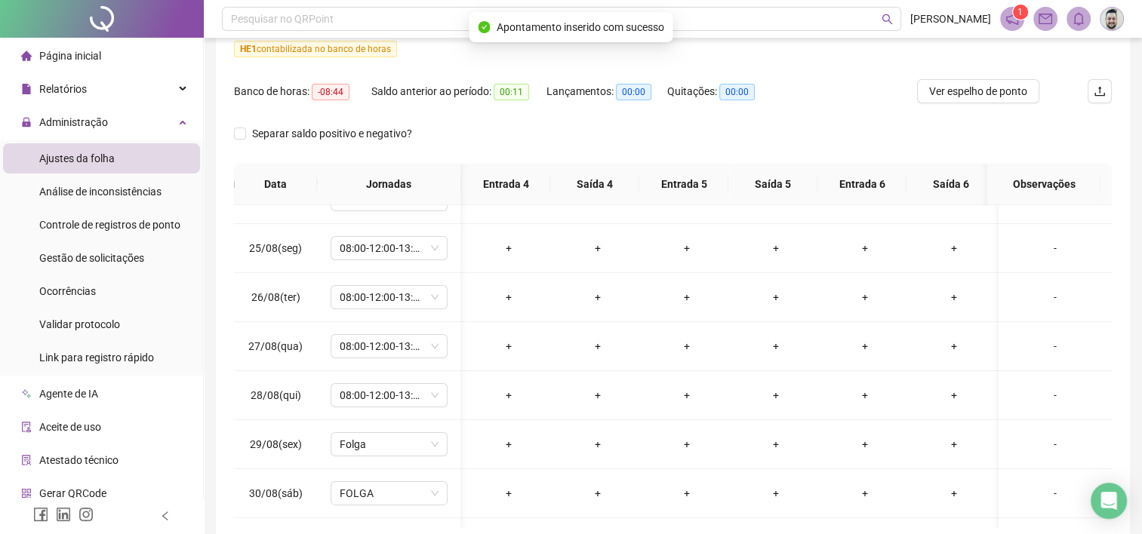
scroll to position [0, 541]
click at [1046, 442] on div "-" at bounding box center [1054, 444] width 89 height 17
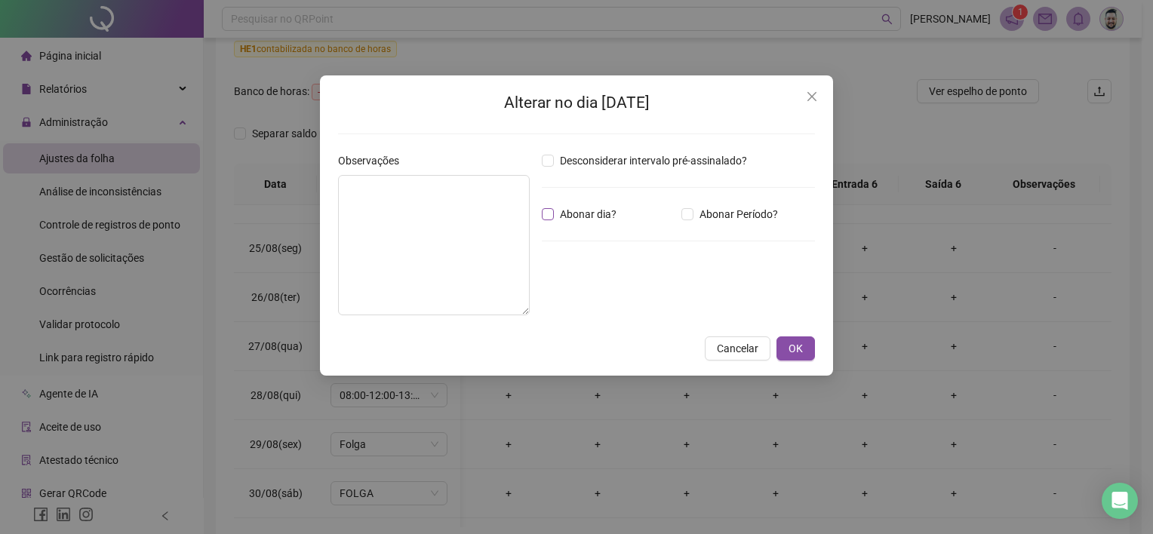
click at [562, 215] on span "Abonar dia?" at bounding box center [588, 214] width 69 height 17
click at [404, 204] on textarea at bounding box center [434, 245] width 192 height 140
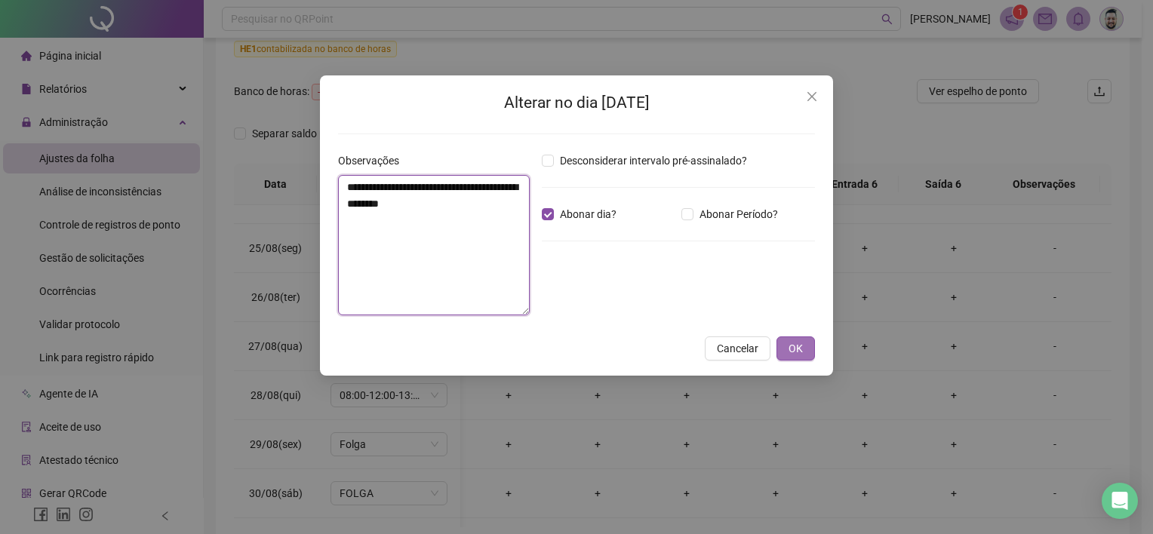
type textarea "**********"
click at [807, 351] on button "OK" at bounding box center [795, 348] width 38 height 24
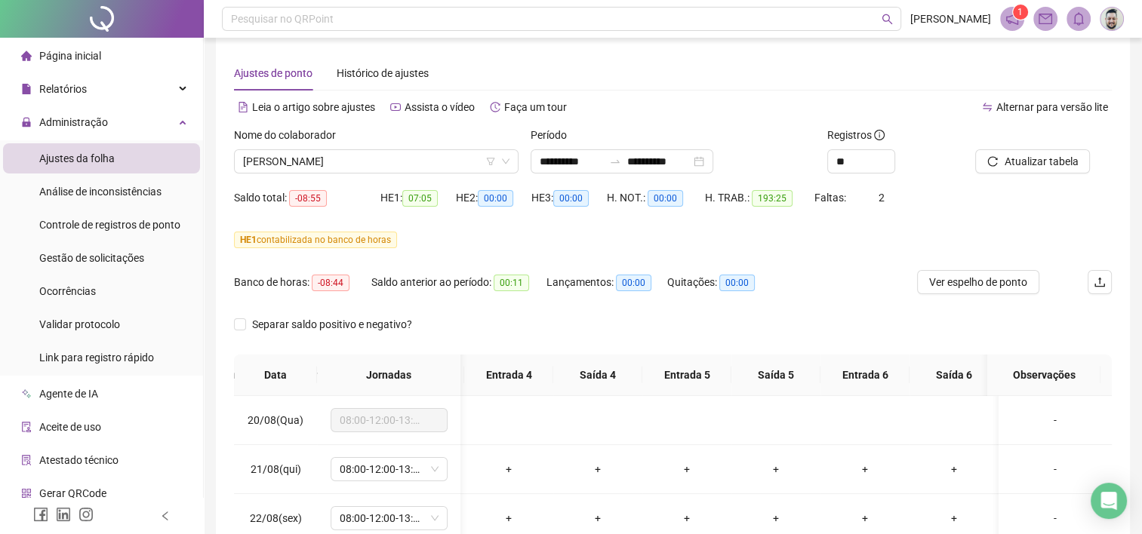
scroll to position [0, 0]
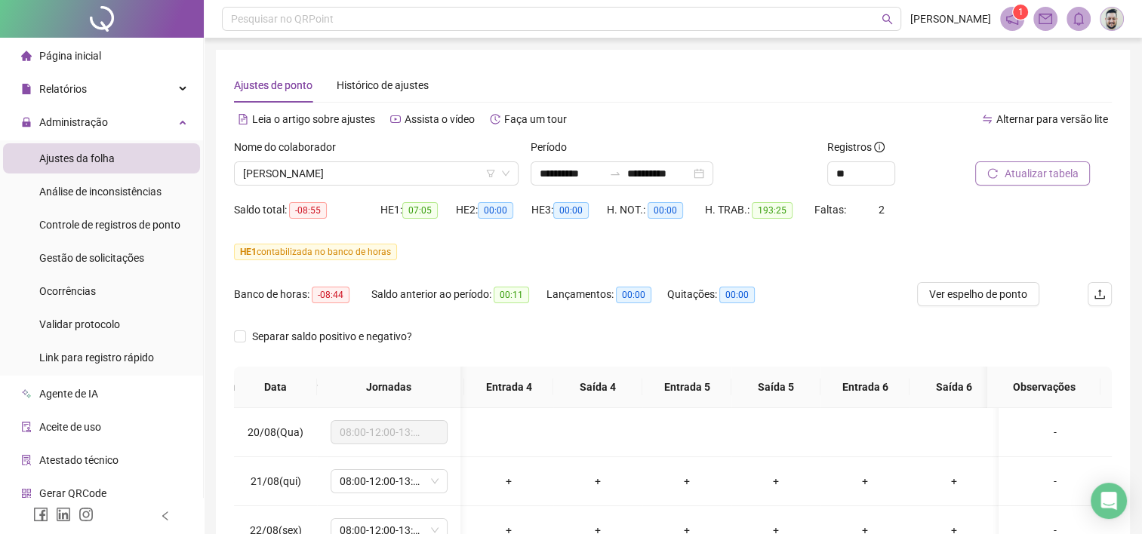
click at [1020, 174] on span "Atualizar tabela" at bounding box center [1040, 173] width 74 height 17
drag, startPoint x: 854, startPoint y: 172, endPoint x: 817, endPoint y: 173, distance: 37.0
click at [817, 173] on div "**********" at bounding box center [673, 168] width 890 height 59
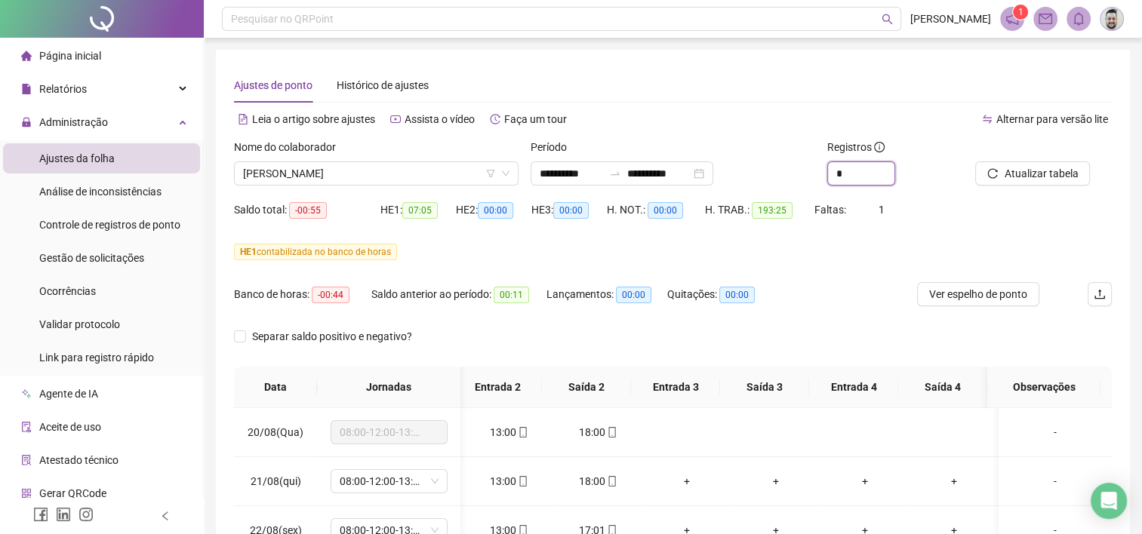
scroll to position [0, 186]
type input "*"
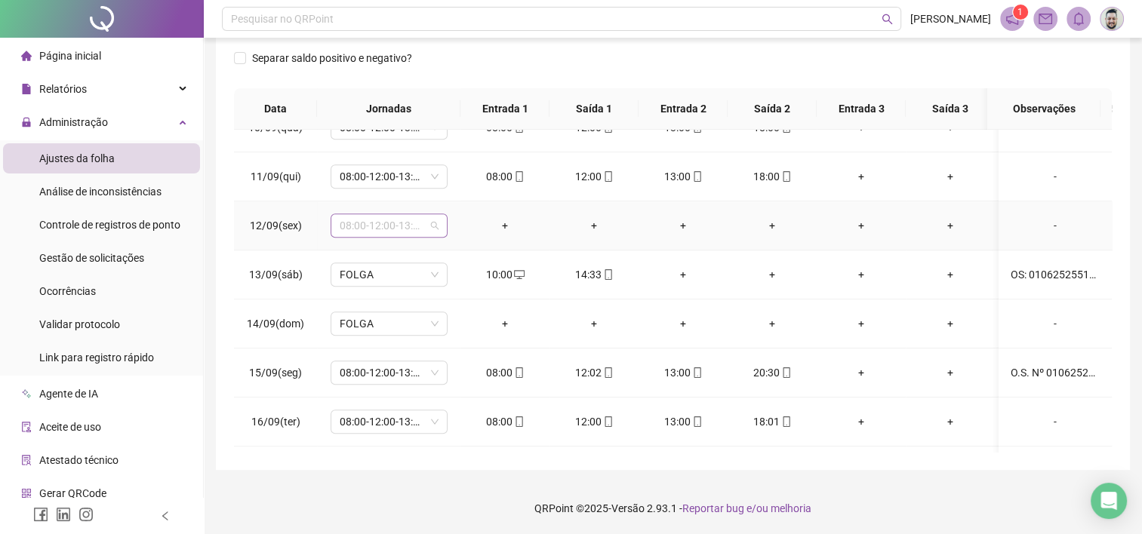
click at [386, 226] on span "08:00-12:00-13:00-17:00" at bounding box center [389, 225] width 99 height 23
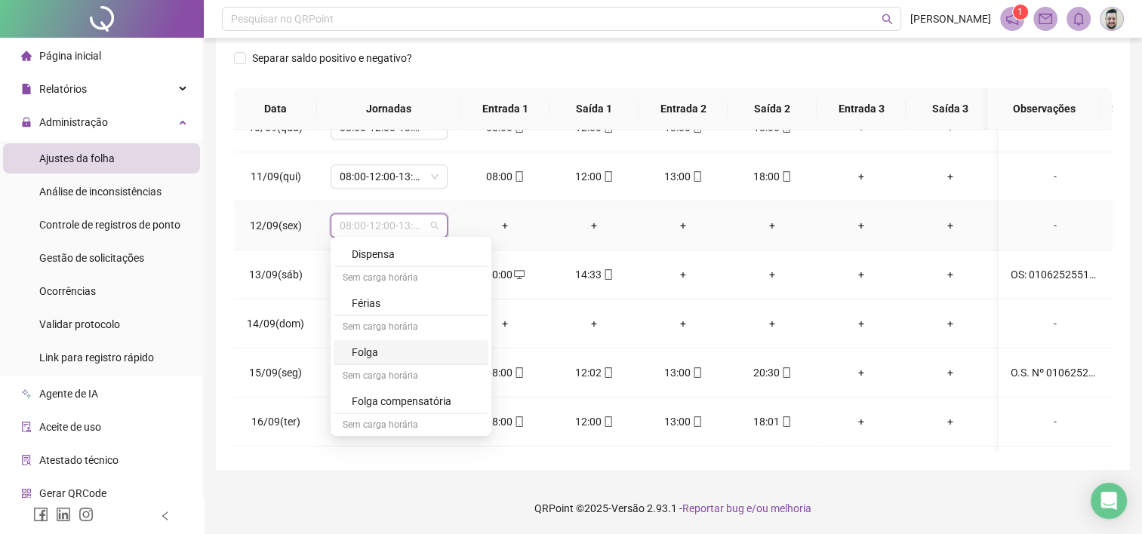
click at [392, 344] on div "Folga" at bounding box center [416, 352] width 128 height 17
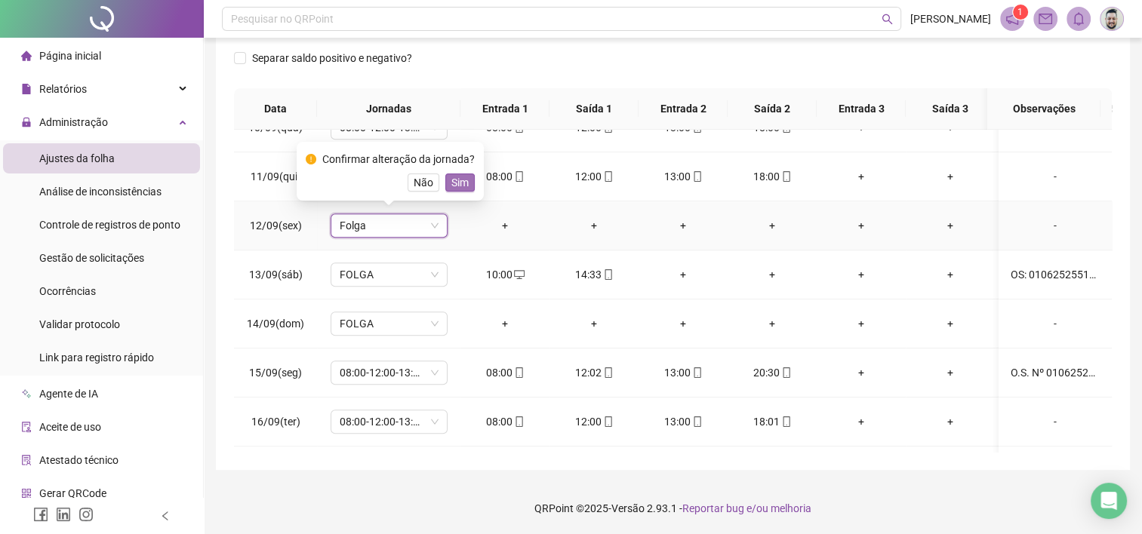
click at [462, 178] on span "Sim" at bounding box center [459, 182] width 17 height 17
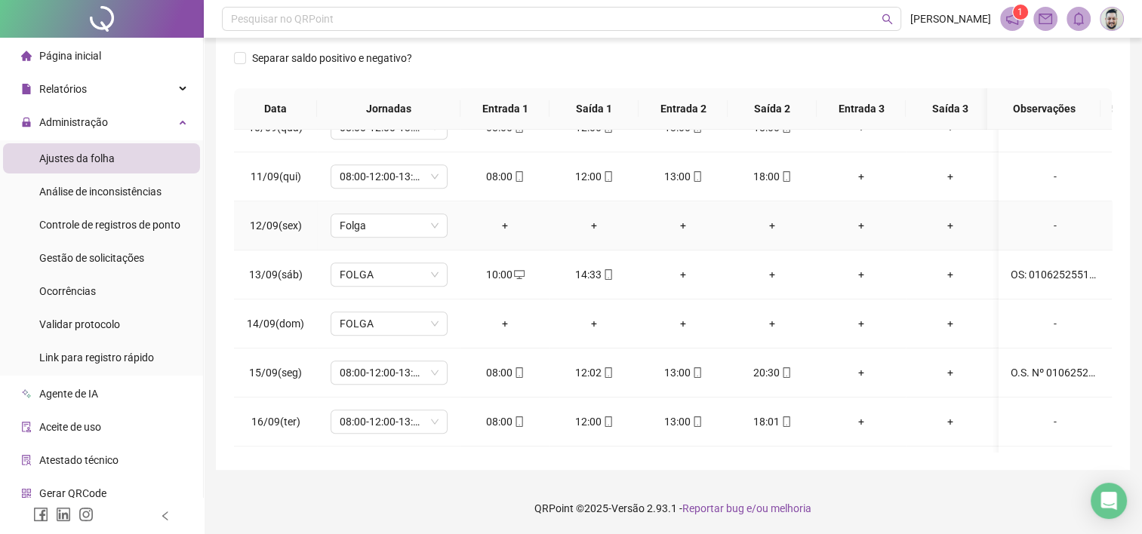
click at [1041, 222] on div "-" at bounding box center [1054, 225] width 89 height 17
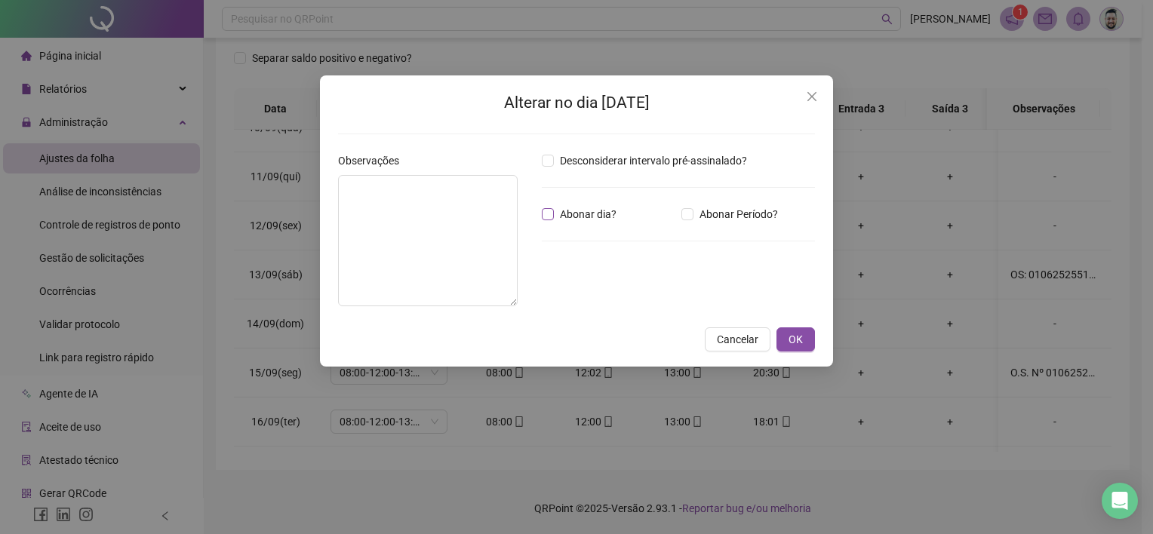
click at [560, 211] on span "Abonar dia?" at bounding box center [588, 214] width 69 height 17
click at [444, 206] on textarea at bounding box center [428, 240] width 180 height 131
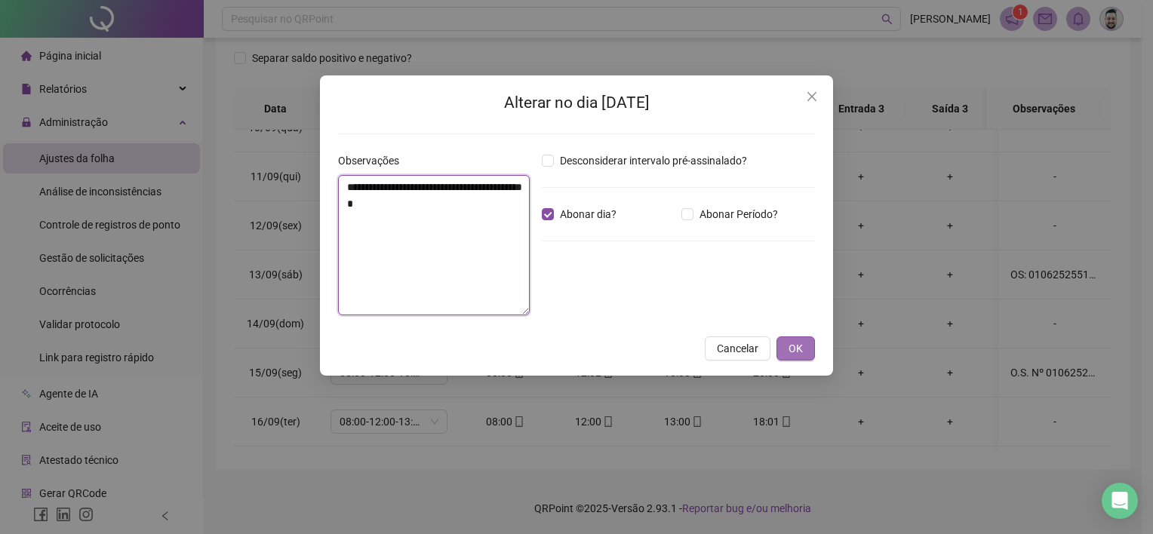
type textarea "**********"
click at [803, 347] on span "OK" at bounding box center [795, 348] width 14 height 17
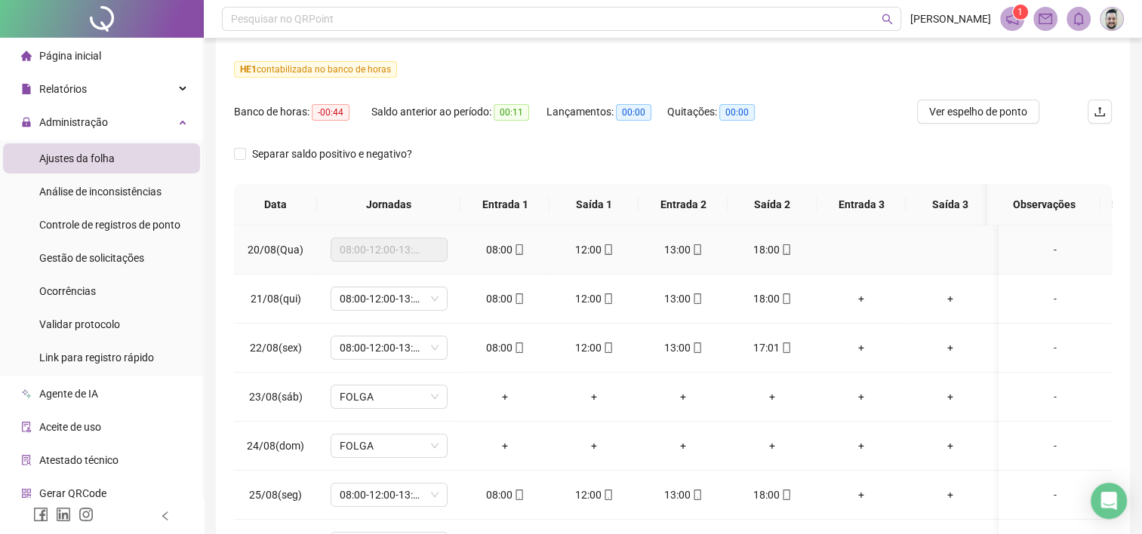
scroll to position [0, 0]
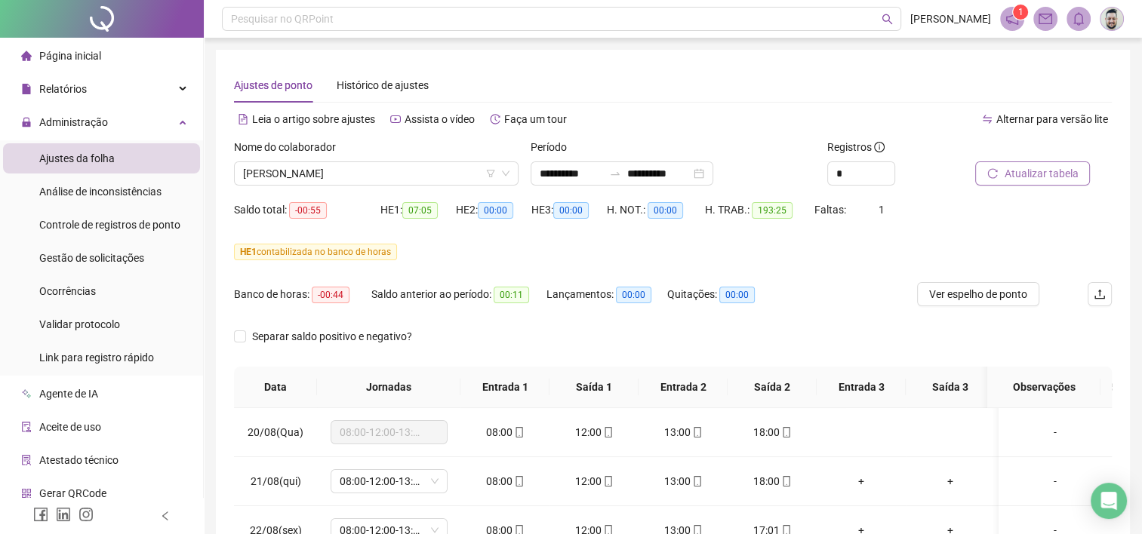
click at [1019, 174] on span "Atualizar tabela" at bounding box center [1040, 173] width 74 height 17
click at [979, 294] on span "Ver espelho de ponto" at bounding box center [978, 294] width 98 height 17
drag, startPoint x: 85, startPoint y: 226, endPoint x: 81, endPoint y: 255, distance: 28.9
click at [85, 226] on span "Controle de registros de ponto" at bounding box center [109, 225] width 141 height 12
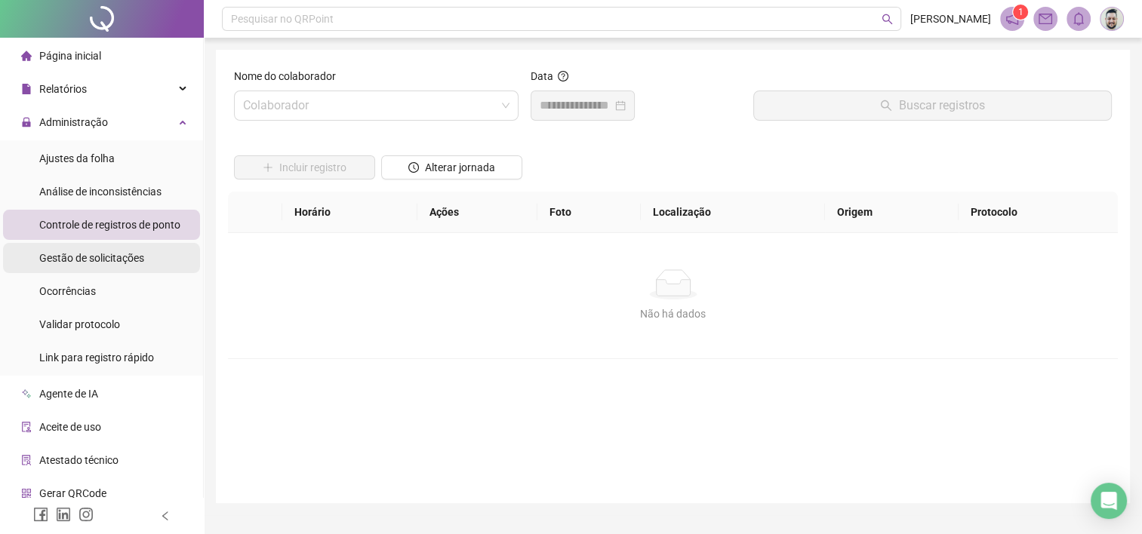
click at [81, 256] on span "Gestão de solicitações" at bounding box center [91, 258] width 105 height 12
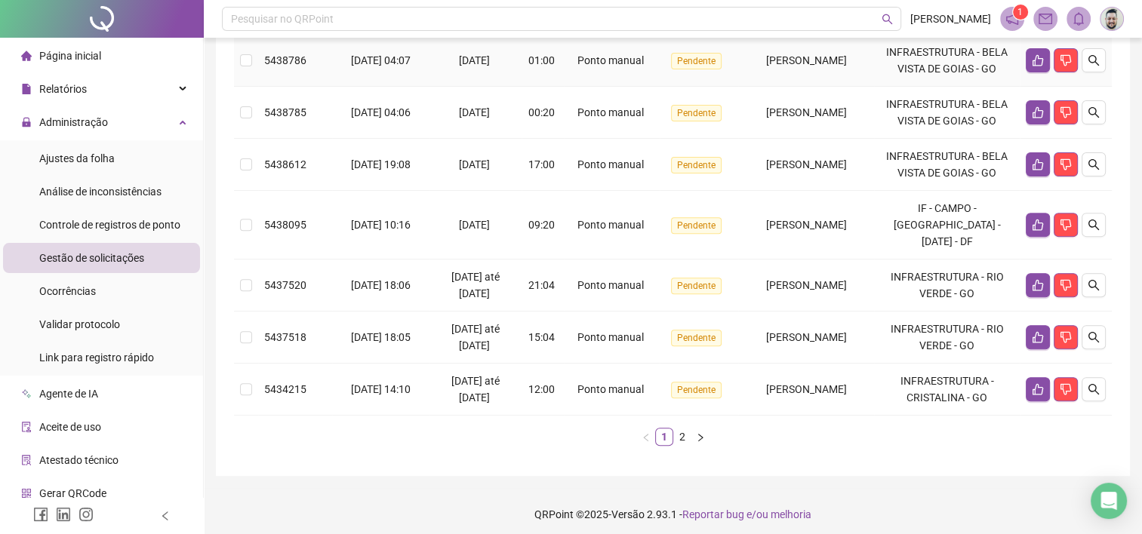
scroll to position [505, 0]
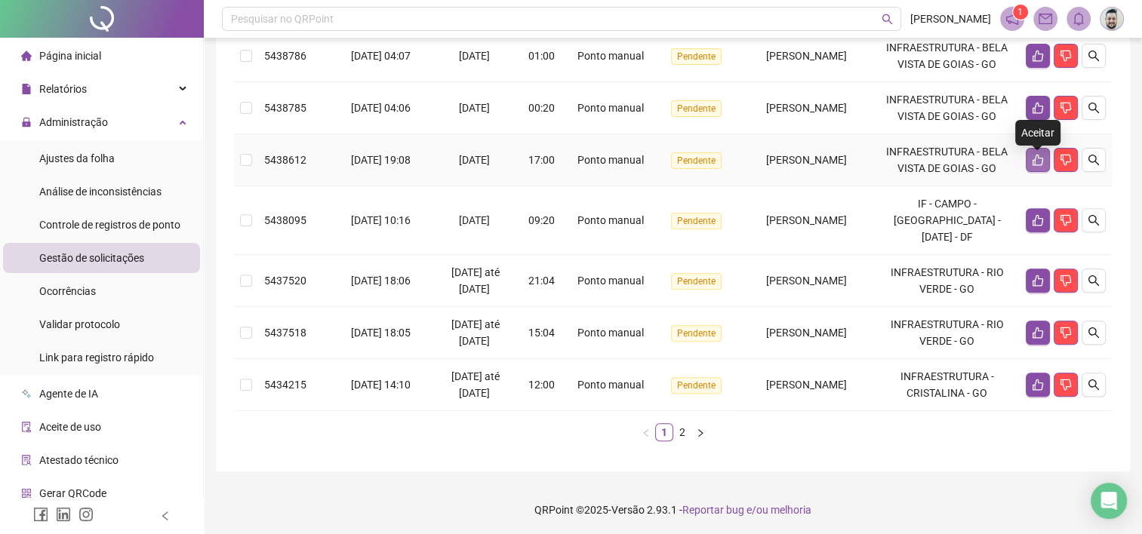
click at [1036, 166] on icon "like" at bounding box center [1037, 160] width 12 height 12
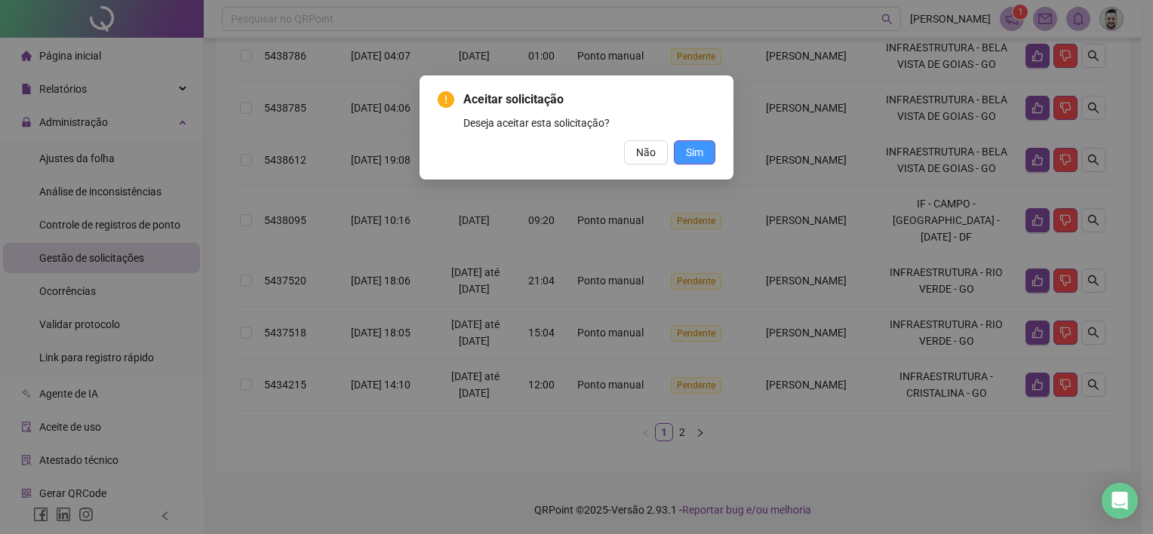
click at [696, 146] on span "Sim" at bounding box center [694, 152] width 17 height 17
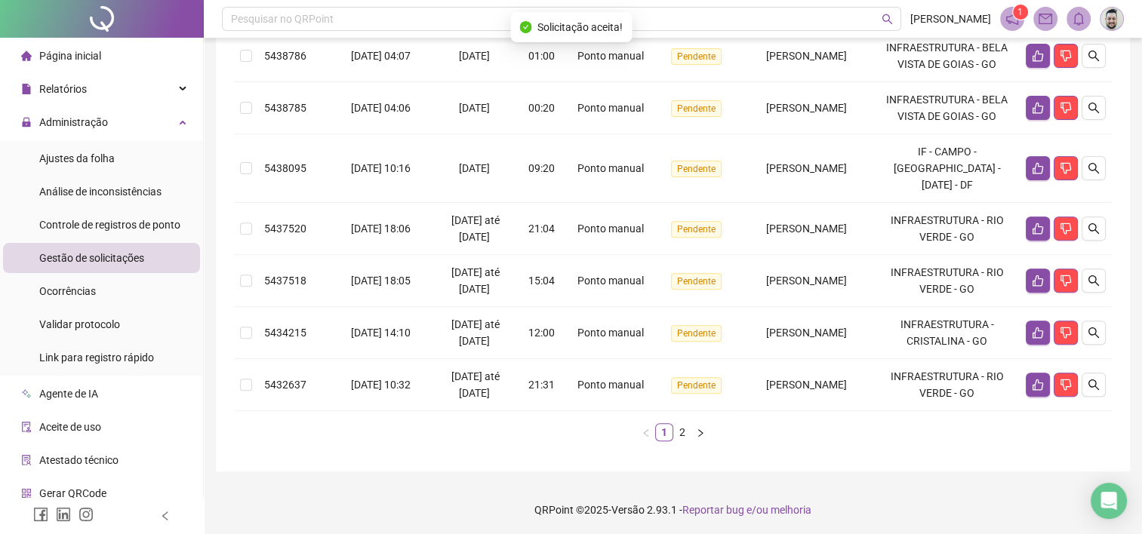
scroll to position [489, 0]
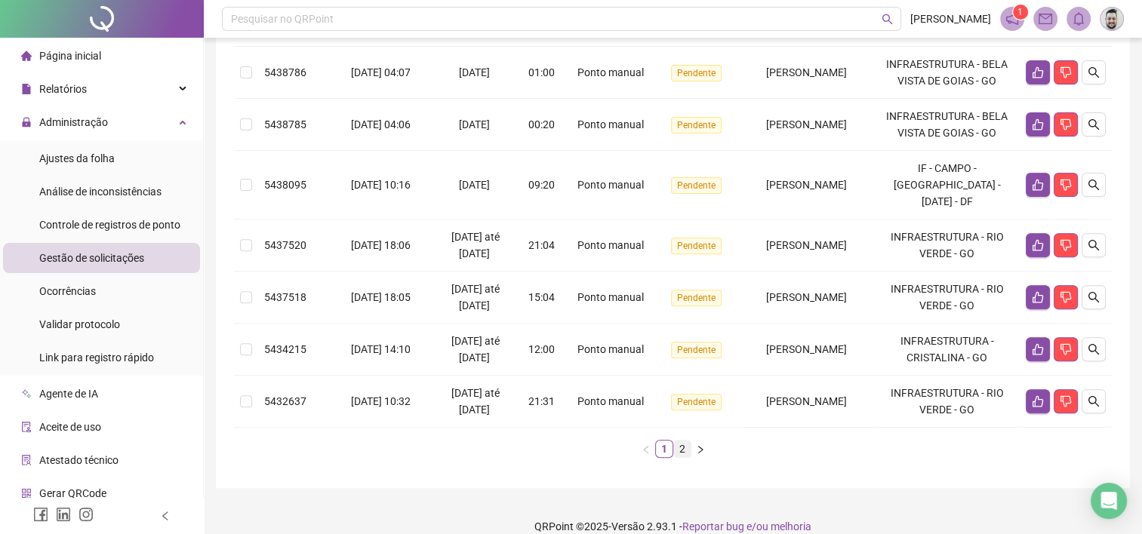
click at [682, 441] on link "2" at bounding box center [682, 449] width 17 height 17
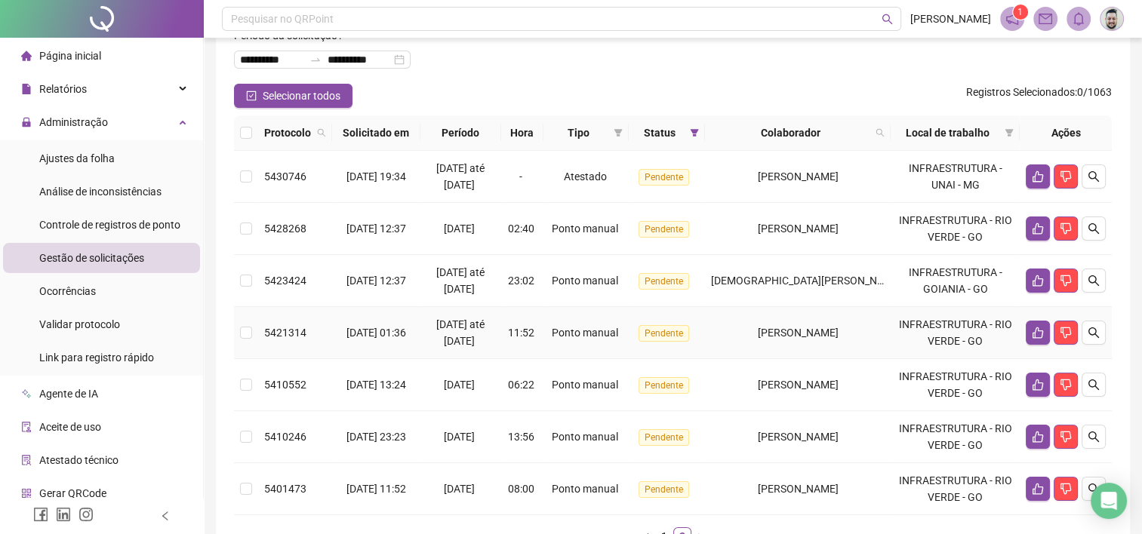
scroll to position [196, 0]
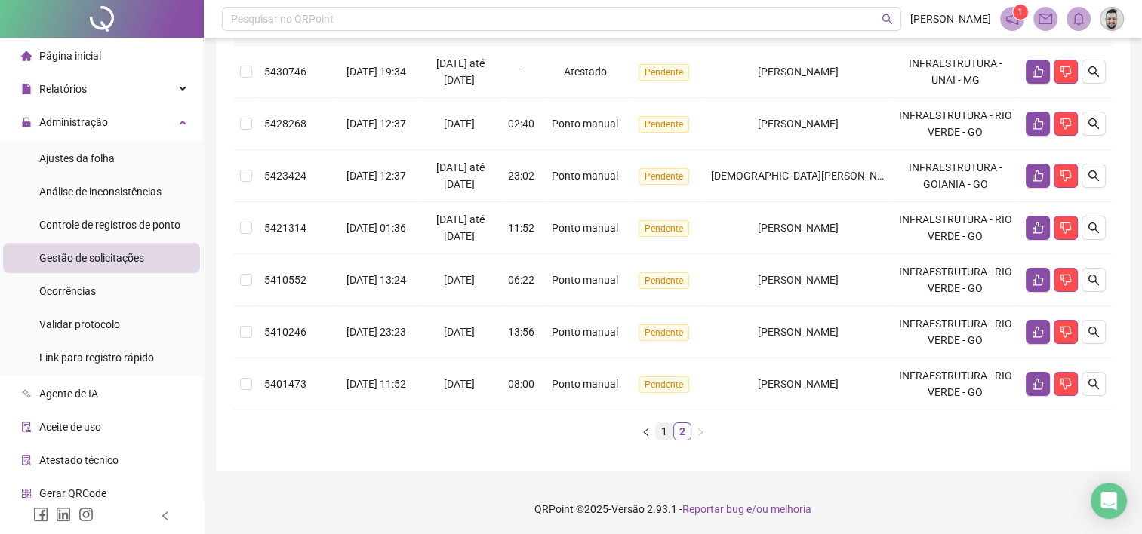
click at [661, 432] on link "1" at bounding box center [664, 431] width 17 height 17
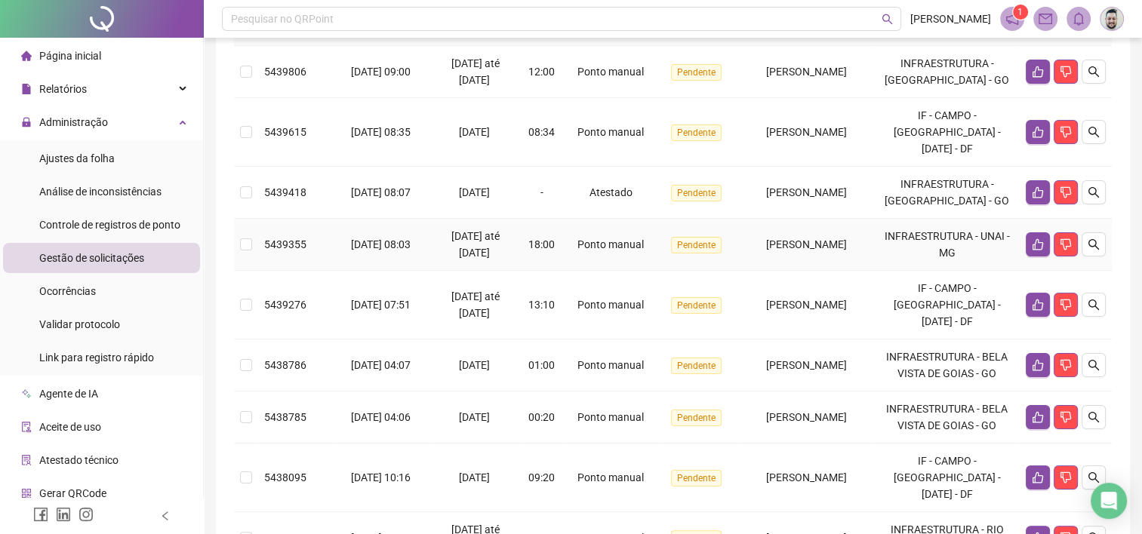
scroll to position [422, 0]
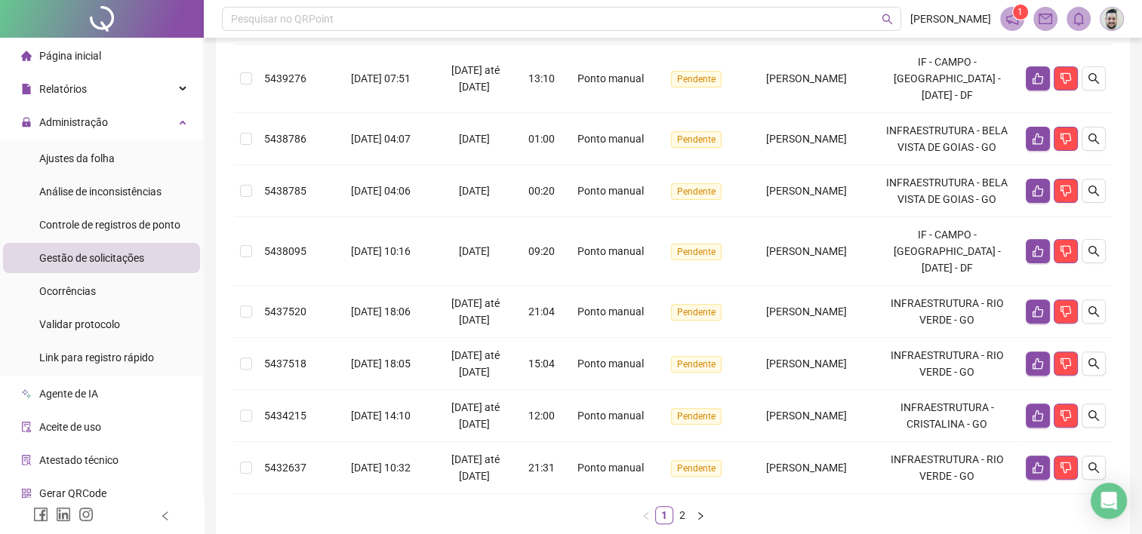
click at [809, 506] on ul "1 2" at bounding box center [672, 515] width 877 height 18
